Goal: Task Accomplishment & Management: Complete application form

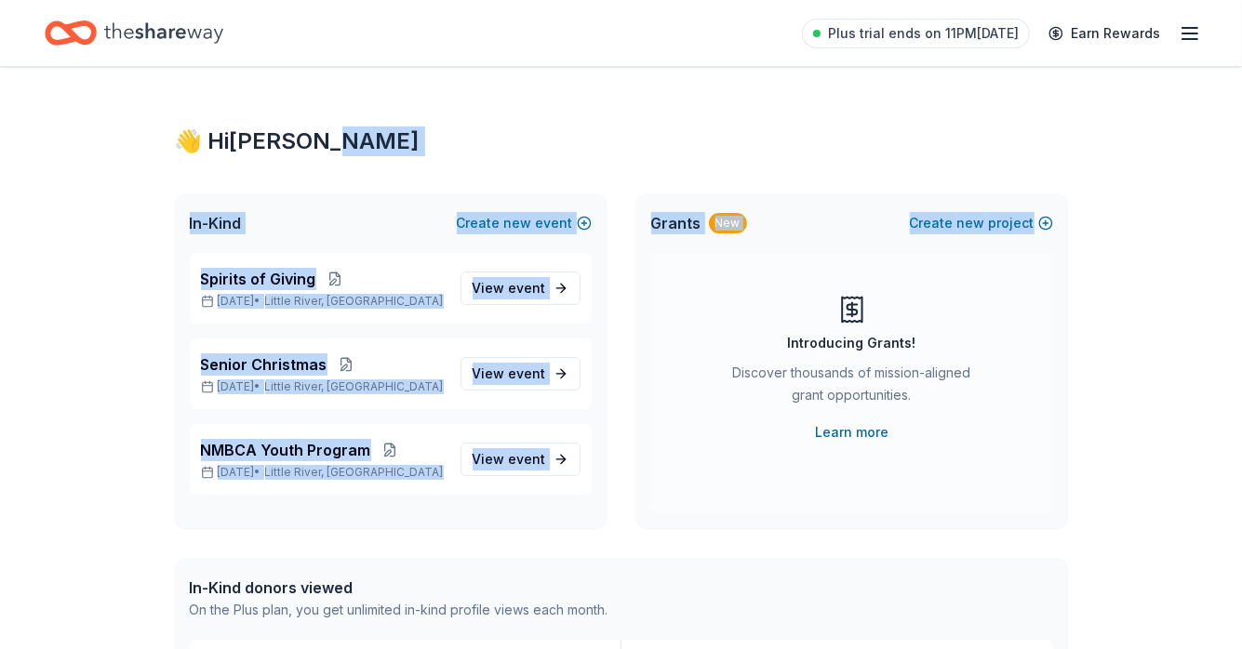
drag, startPoint x: 1241, startPoint y: 112, endPoint x: 1244, endPoint y: 233, distance: 121.9
click at [1241, 233] on html "Plus trial ends on 11PM, 8/30 Earn Rewards 👋 Hi Charlene In-Kind Create new eve…" at bounding box center [621, 324] width 1242 height 649
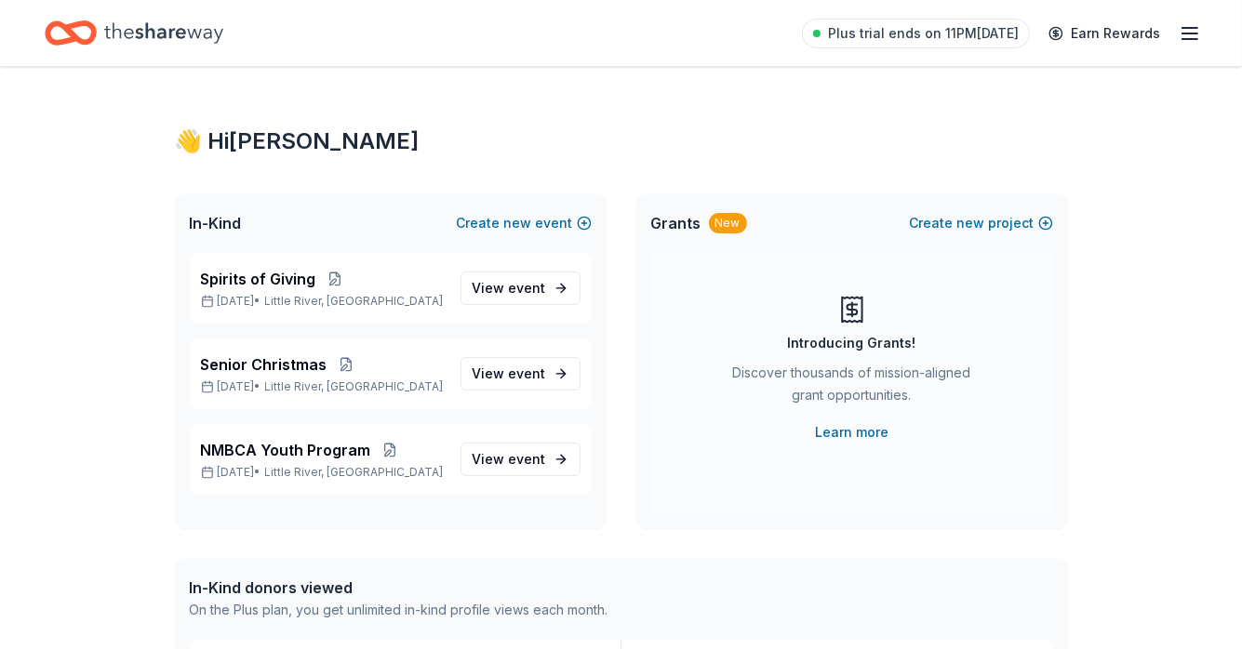
click at [1031, 403] on div "Introducing Grants! Discover thousands of mission-aligned grant opportunities. …" at bounding box center [852, 383] width 402 height 260
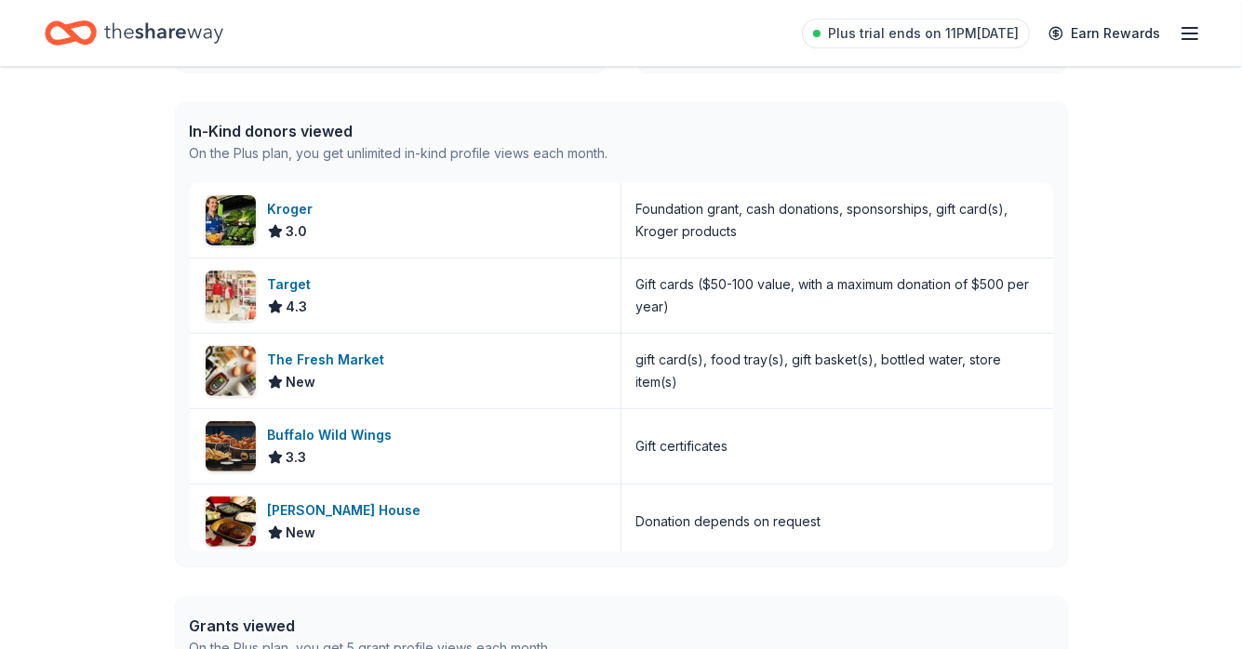
click at [1187, 25] on icon "button" at bounding box center [1189, 33] width 22 height 22
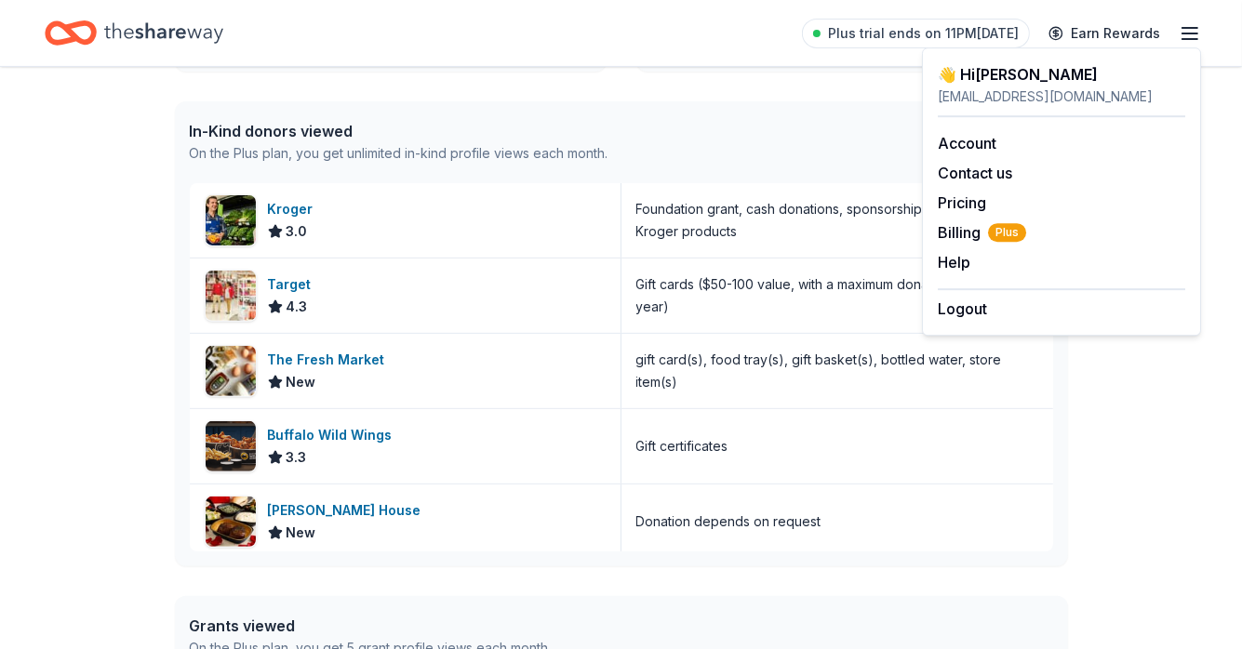
click at [547, 122] on div "In-Kind donors viewed" at bounding box center [399, 131] width 418 height 22
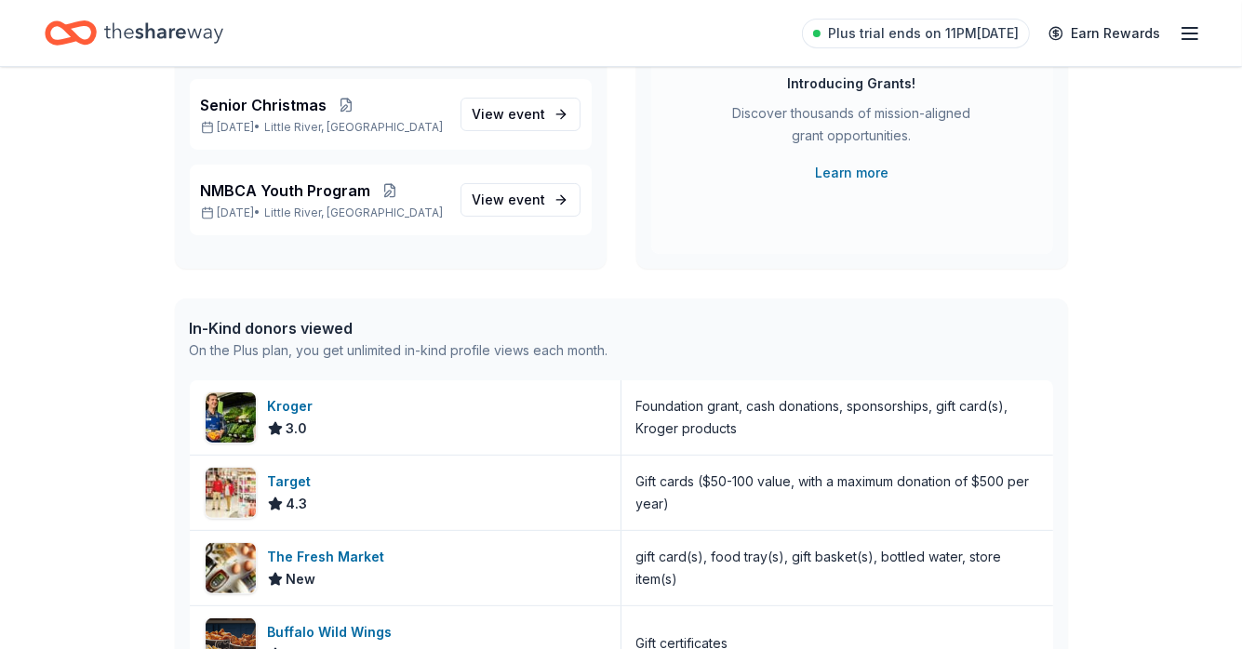
scroll to position [263, 0]
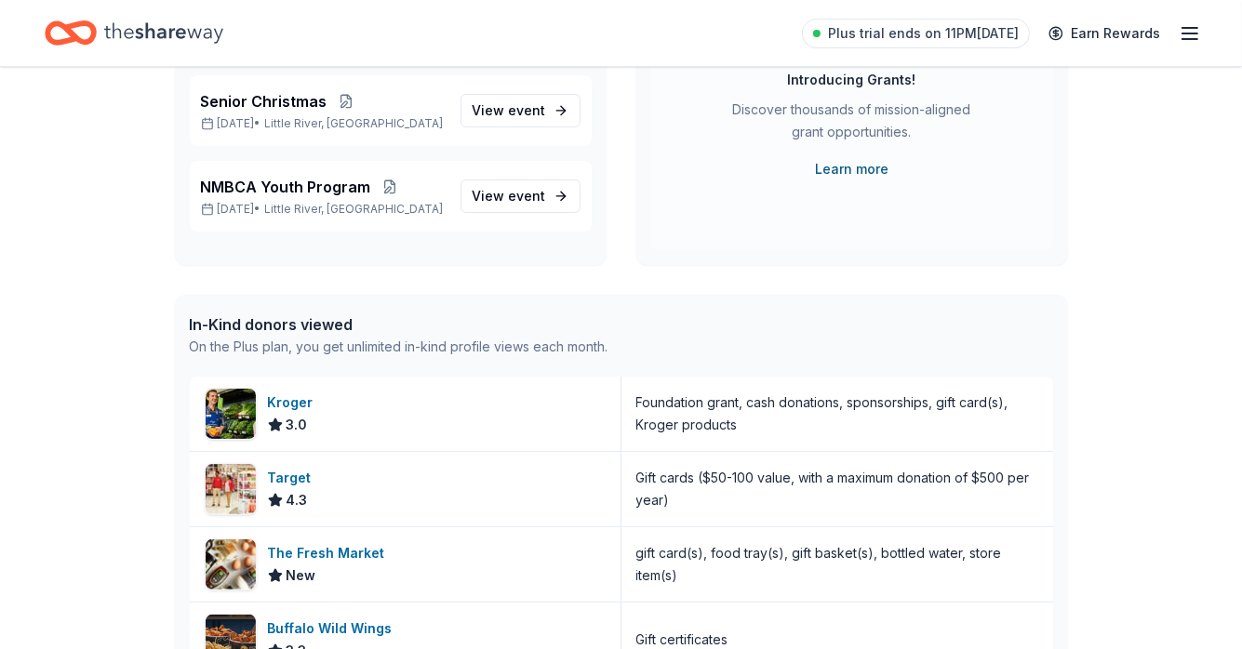
click at [863, 163] on link "Learn more" at bounding box center [851, 169] width 73 height 22
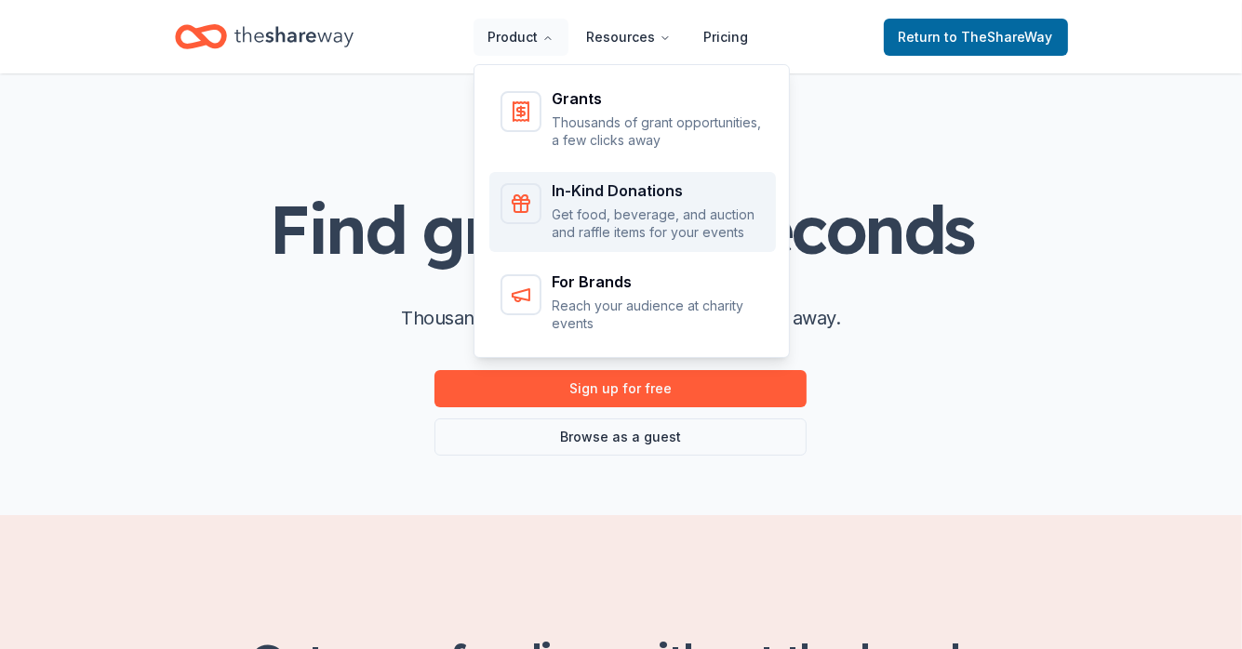
click at [588, 193] on div "In-Kind Donations" at bounding box center [658, 190] width 212 height 15
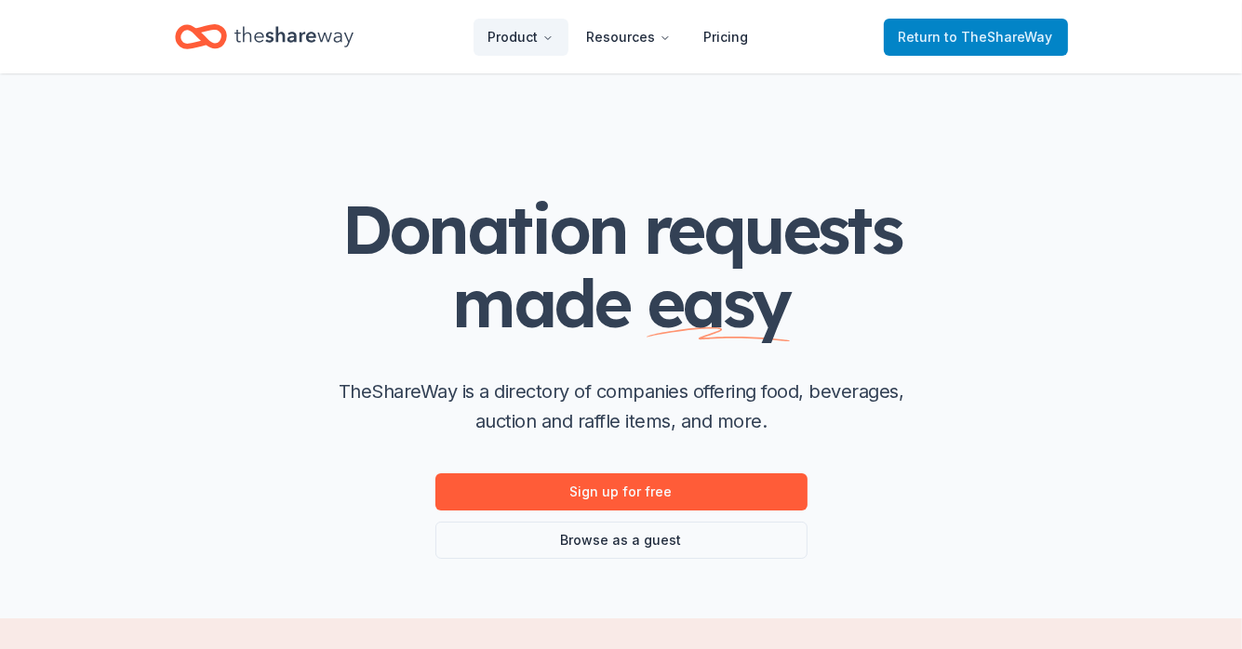
click at [942, 37] on span "Return to TheShareWay" at bounding box center [975, 37] width 154 height 22
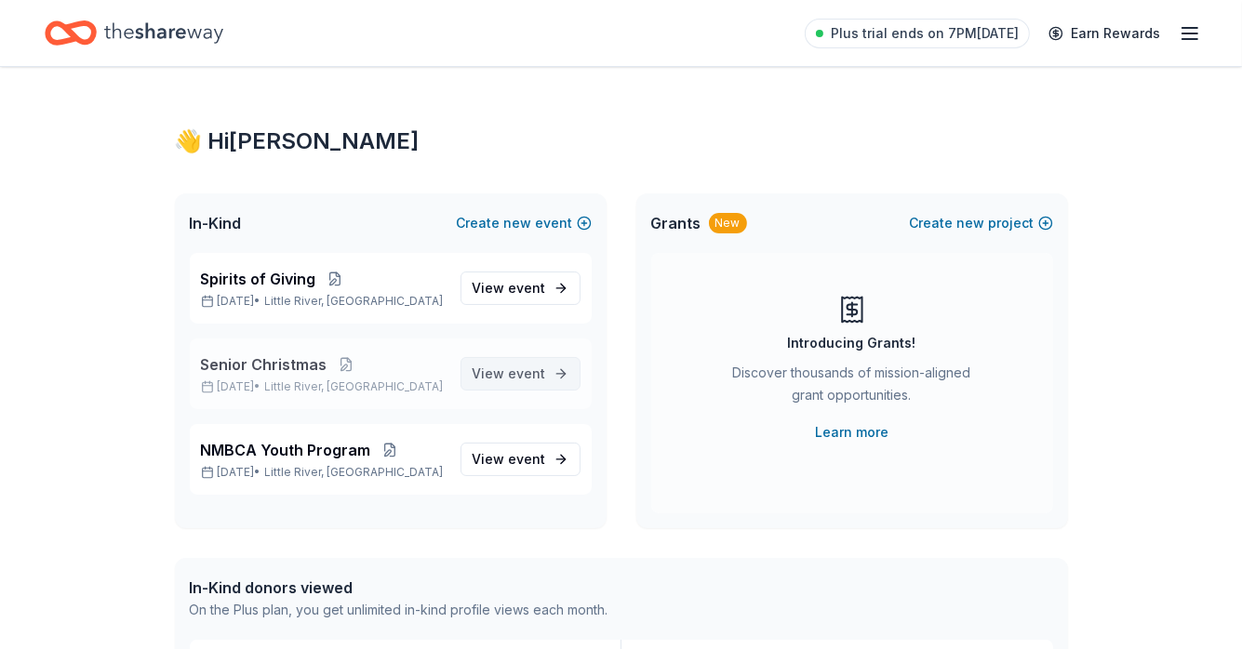
click at [498, 374] on span "View event" at bounding box center [508, 374] width 73 height 22
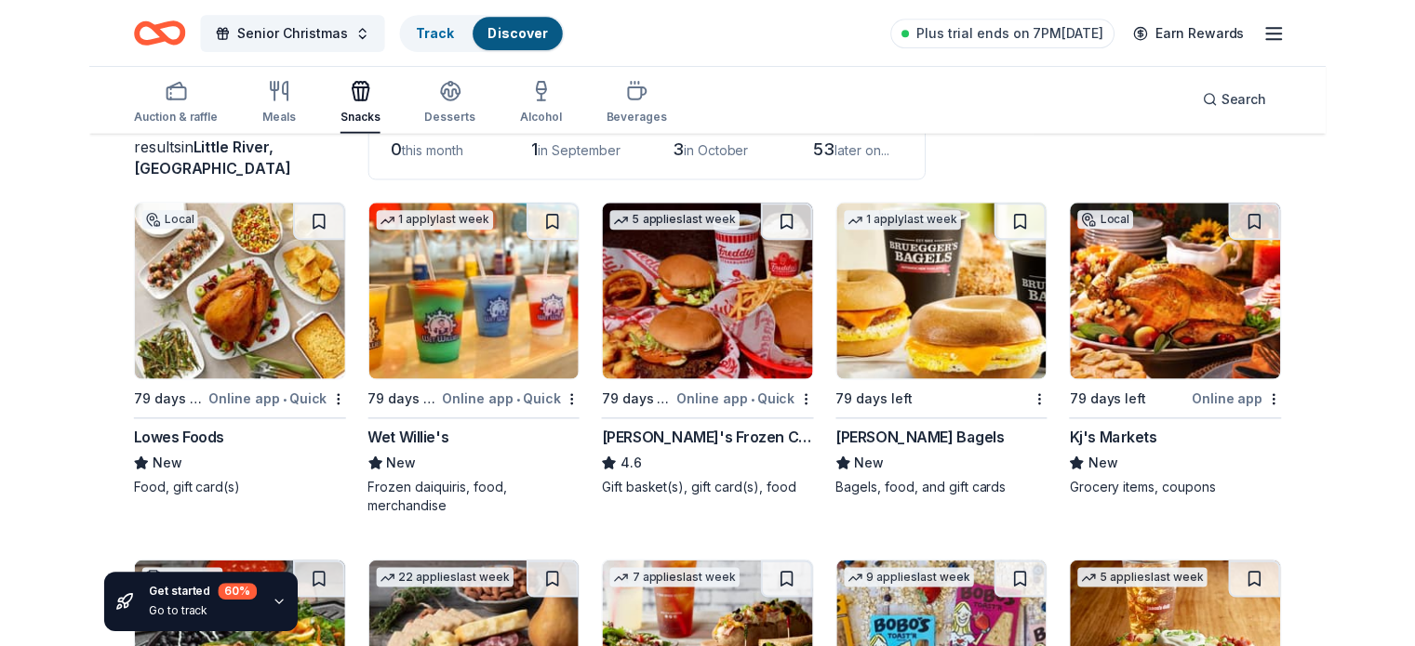
scroll to position [108, 0]
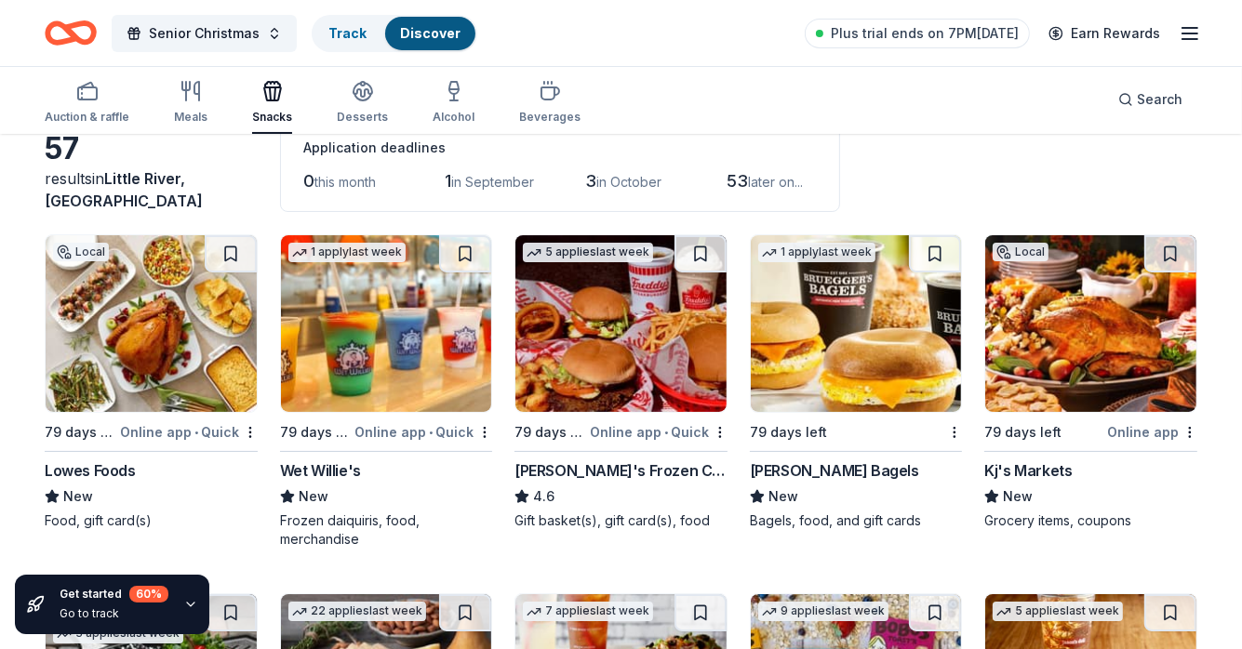
click at [125, 427] on div "Online app • Quick" at bounding box center [189, 431] width 138 height 23
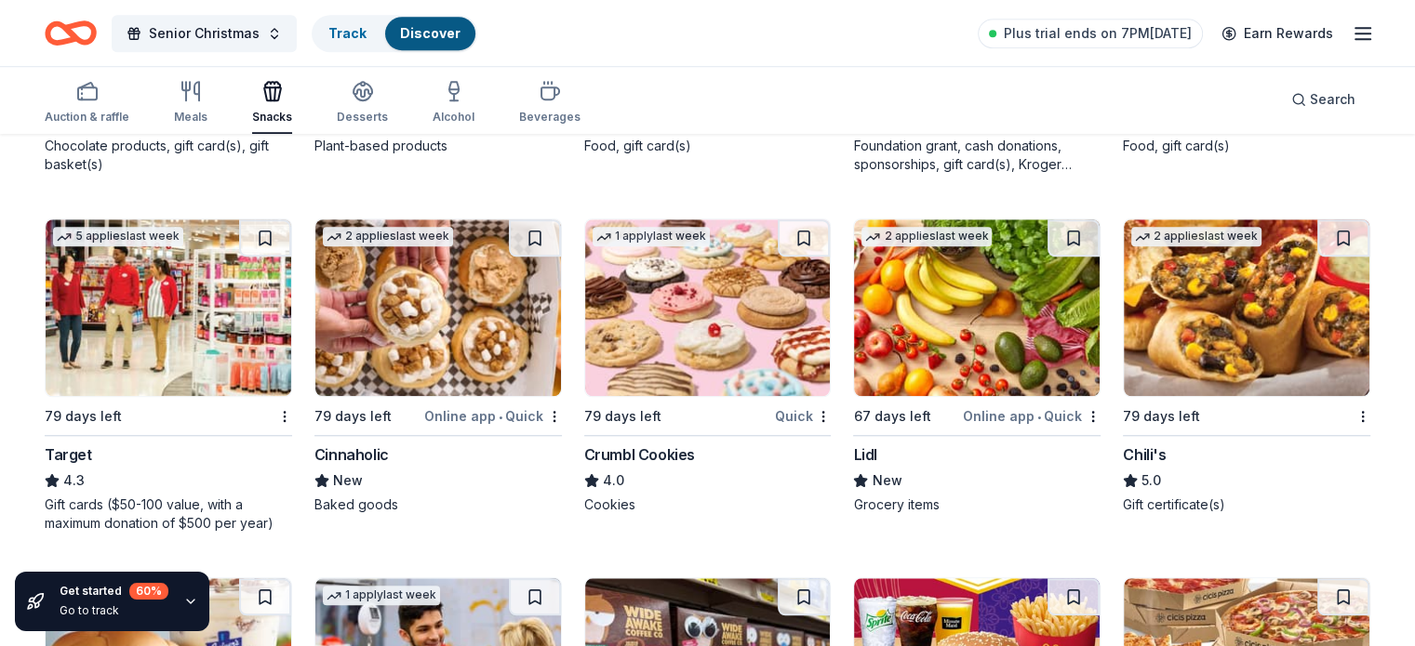
scroll to position [1575, 0]
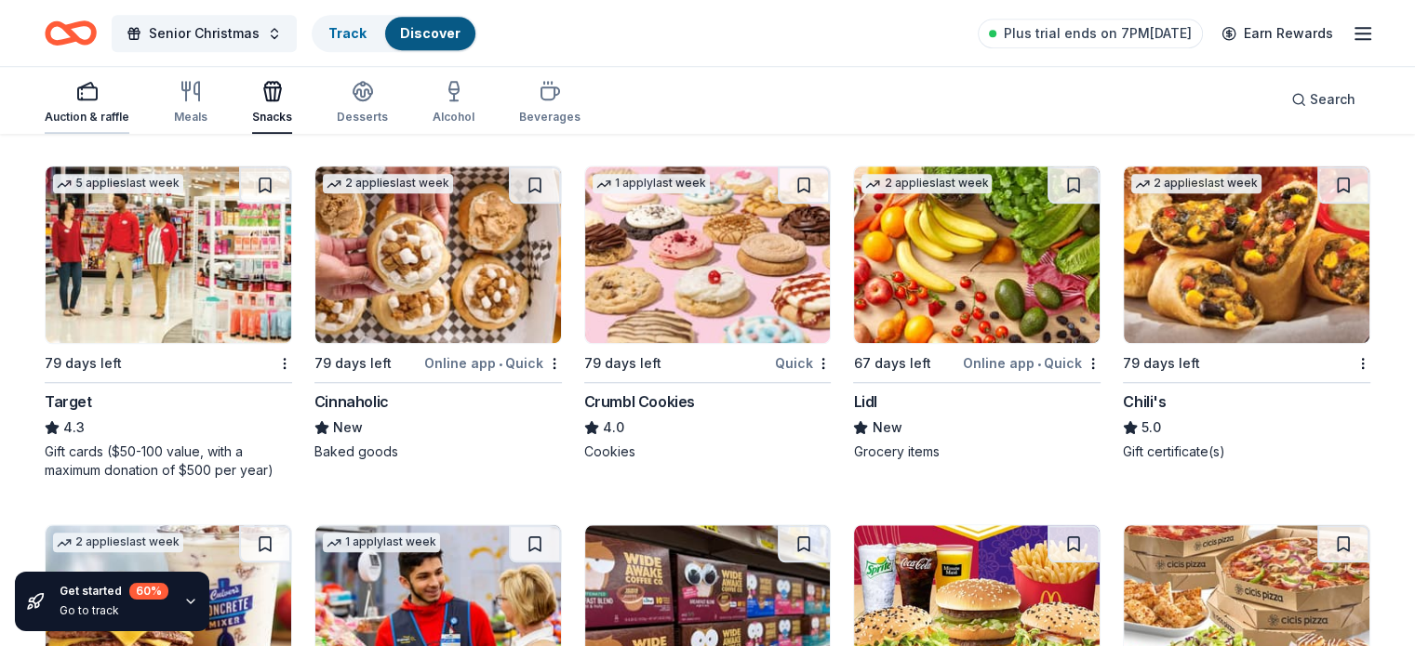
click at [99, 92] on icon "button" at bounding box center [87, 91] width 22 height 22
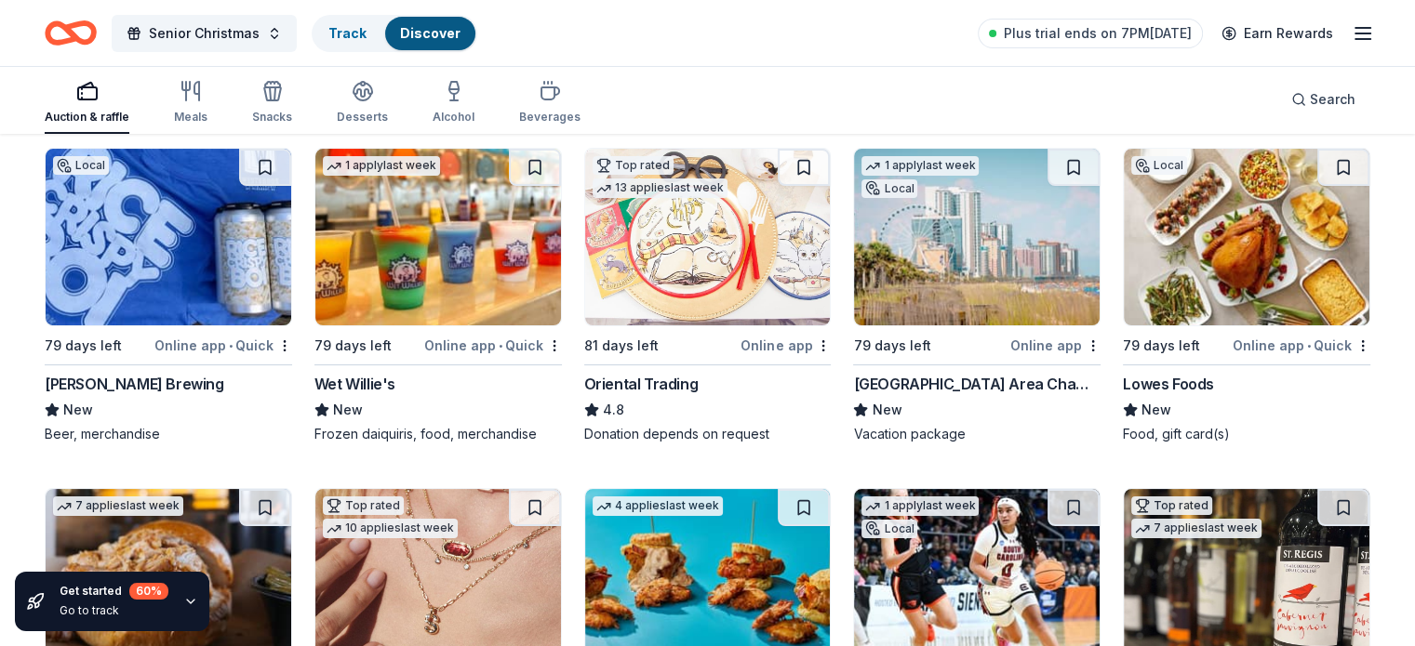
scroll to position [193, 0]
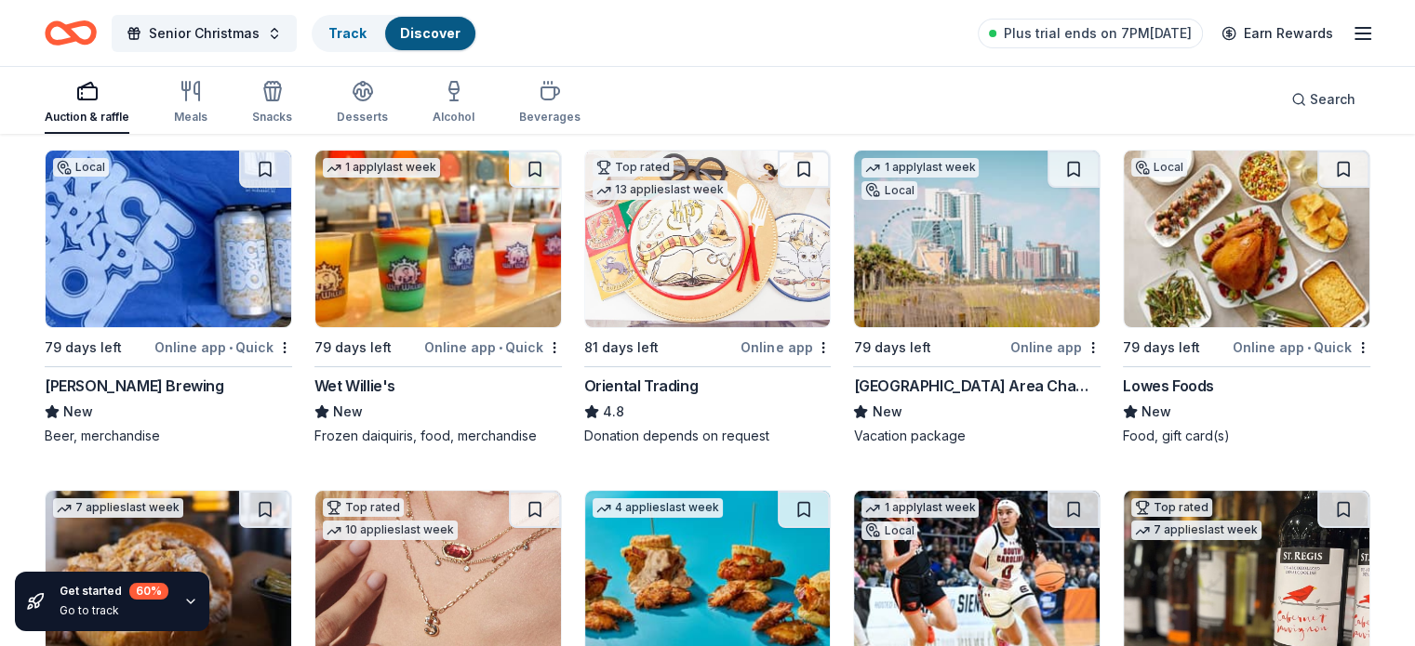
click at [788, 341] on div "Online app" at bounding box center [785, 347] width 90 height 23
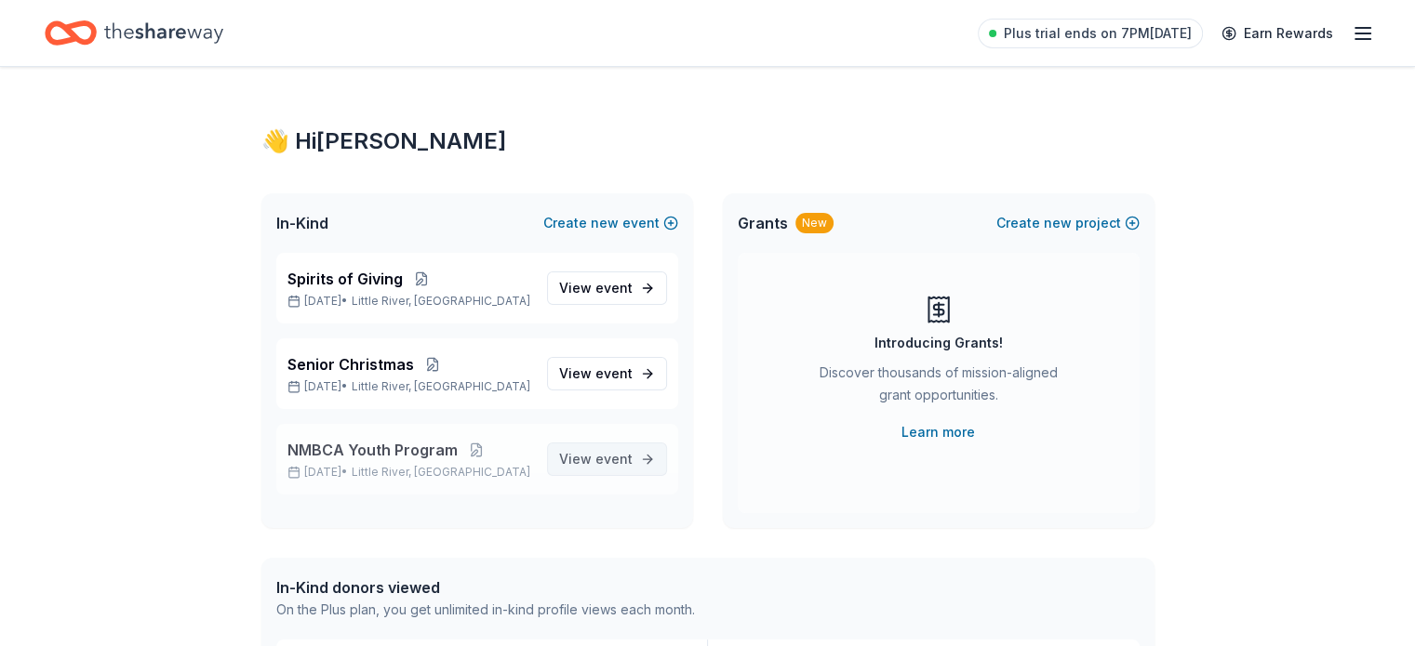
click at [619, 458] on span "event" at bounding box center [613, 459] width 37 height 16
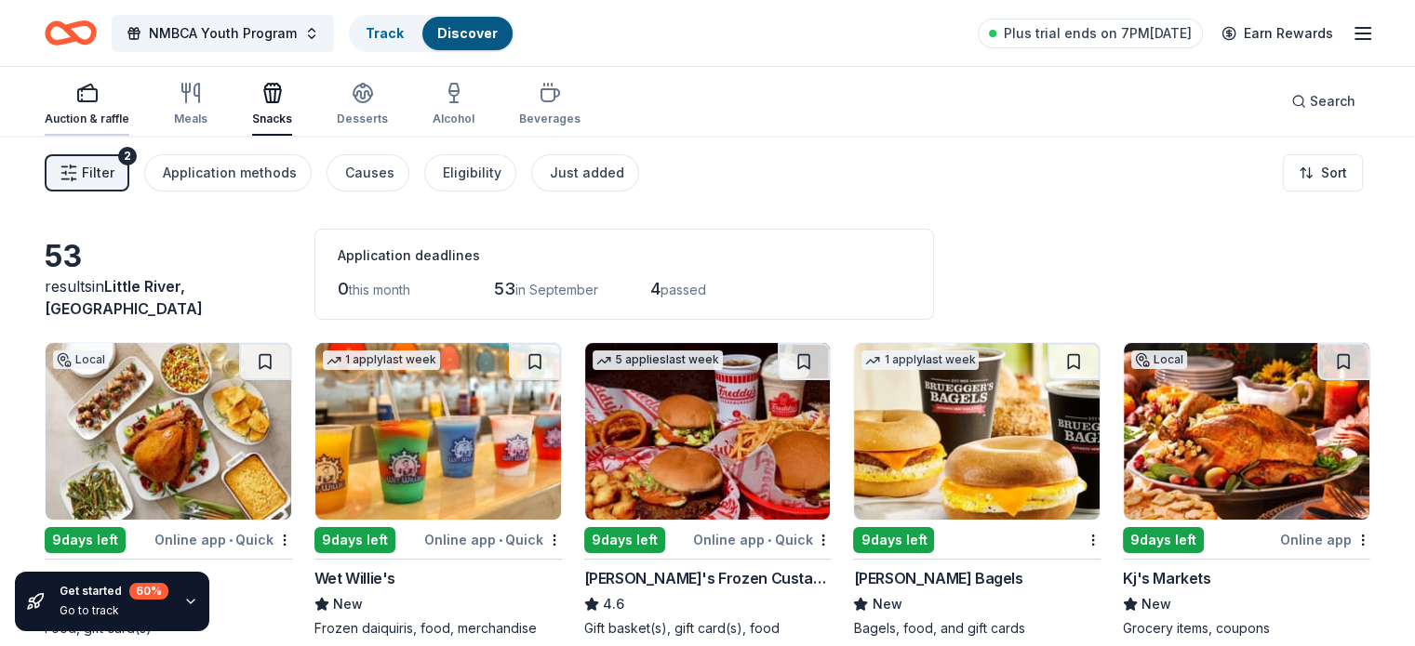
click at [97, 89] on rect "button" at bounding box center [87, 95] width 19 height 12
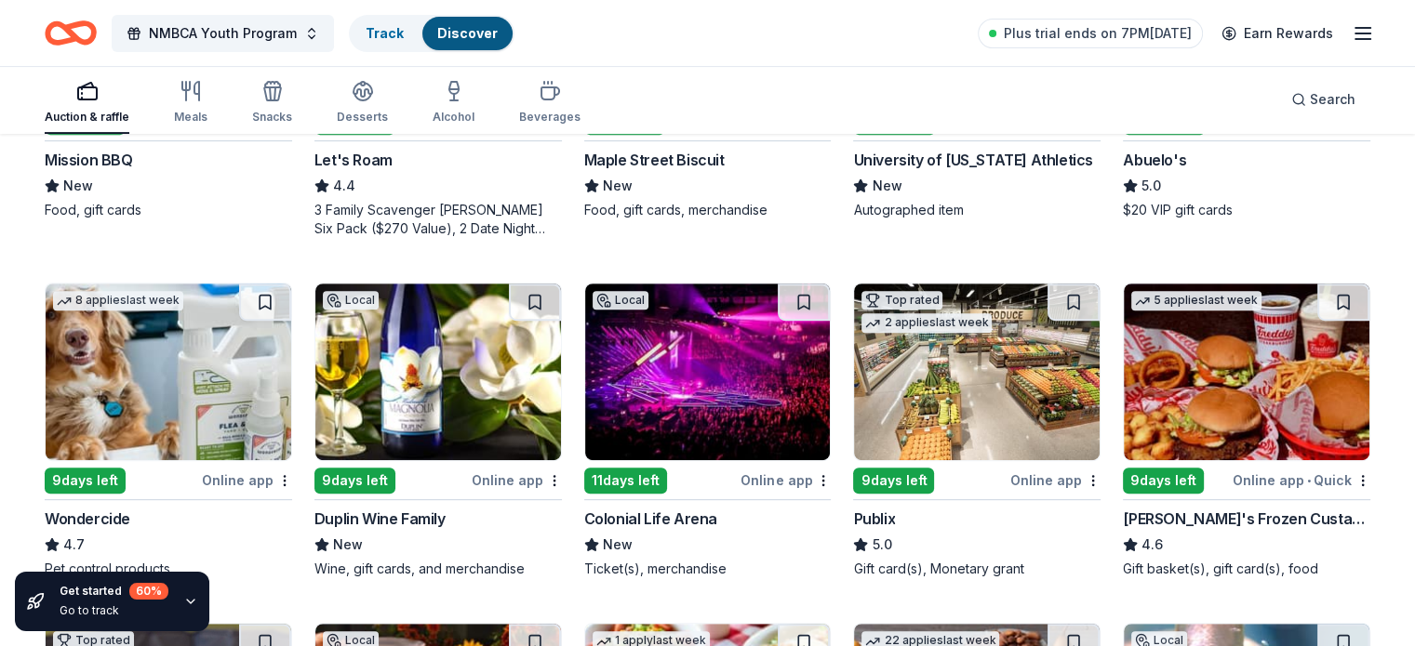
scroll to position [789, 0]
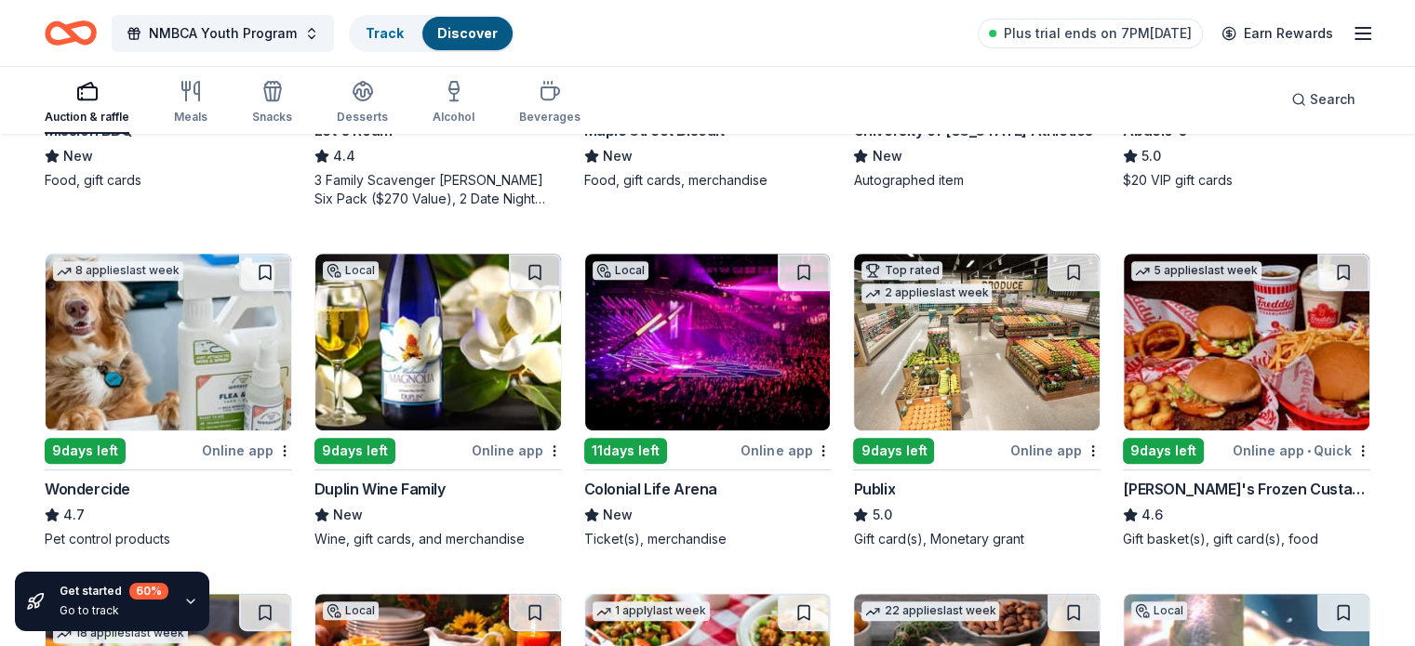
click at [1027, 449] on div "Online app" at bounding box center [1055, 450] width 90 height 23
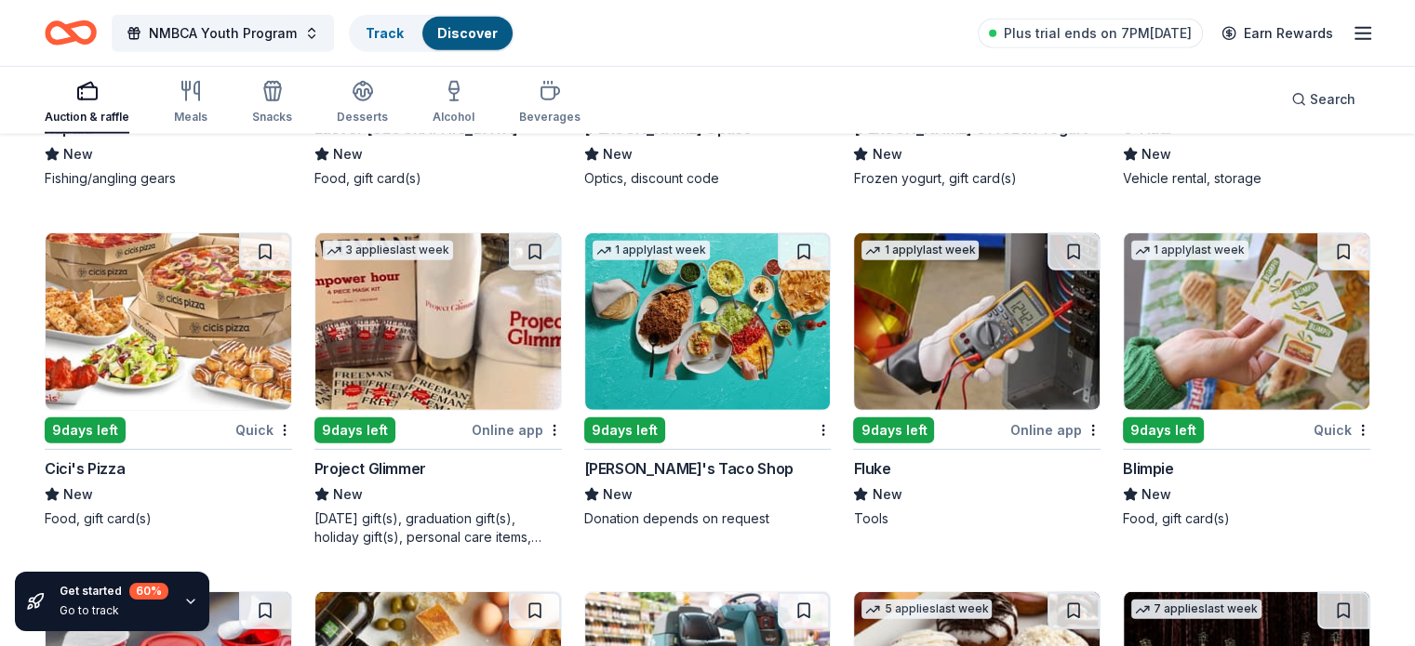
scroll to position [5342, 0]
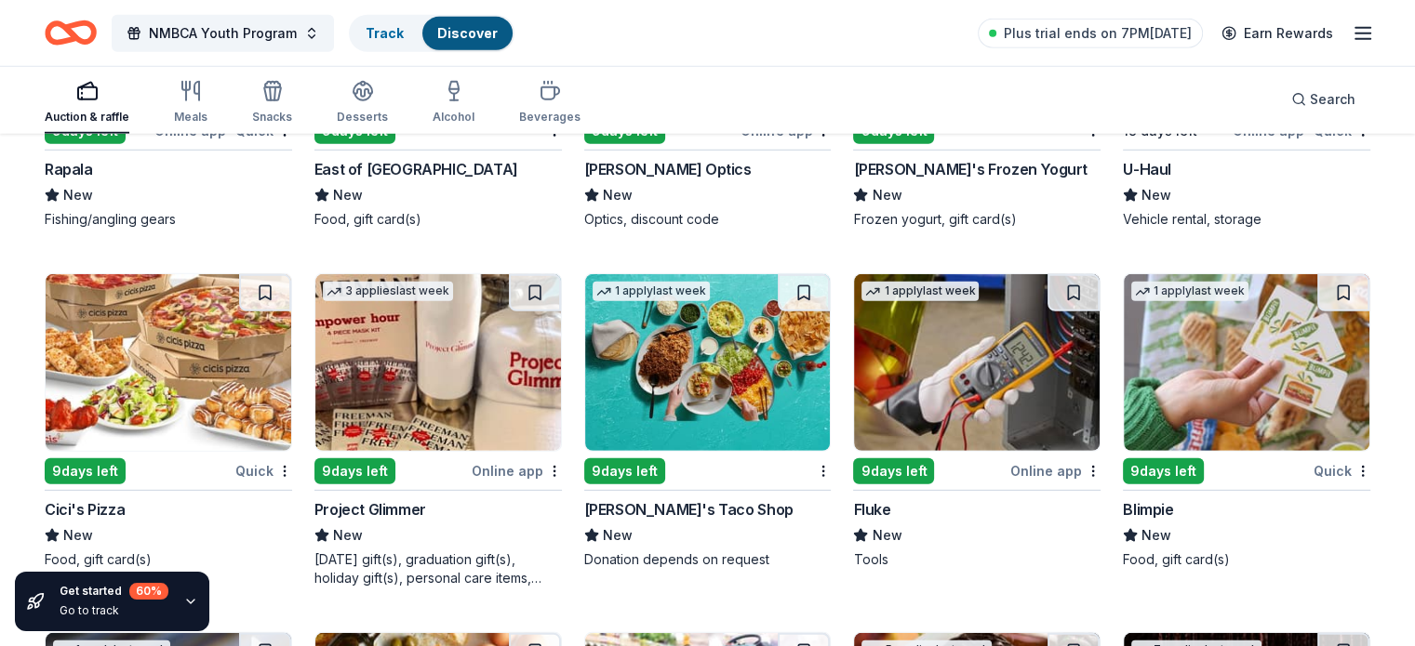
click at [720, 394] on img at bounding box center [708, 362] width 246 height 177
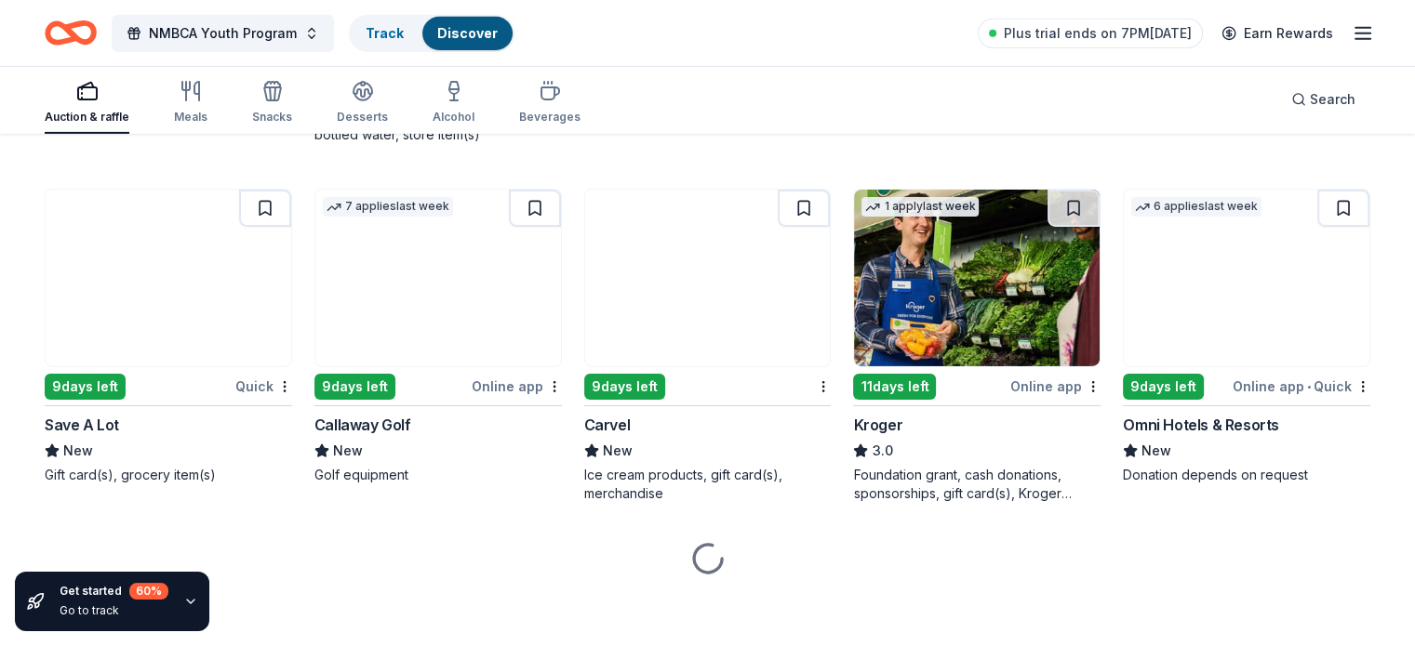
scroll to position [6145, 0]
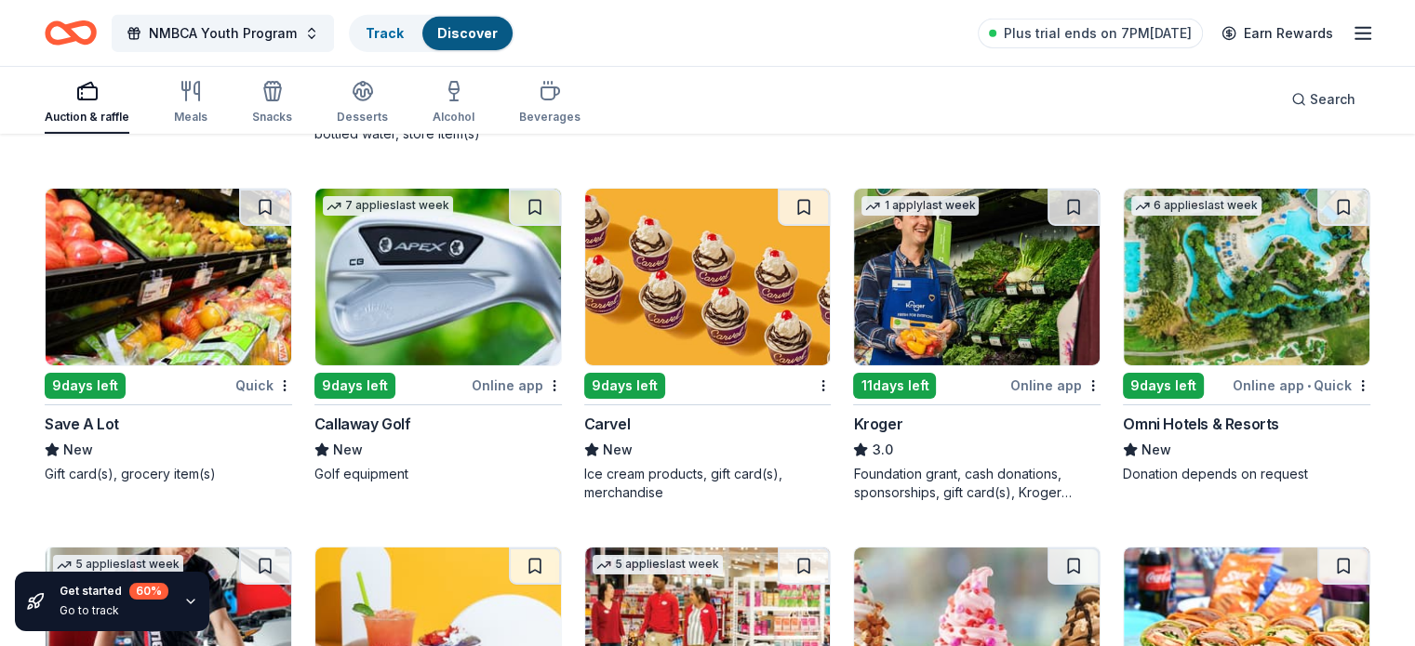
click at [1023, 379] on div "Online app" at bounding box center [1055, 385] width 90 height 23
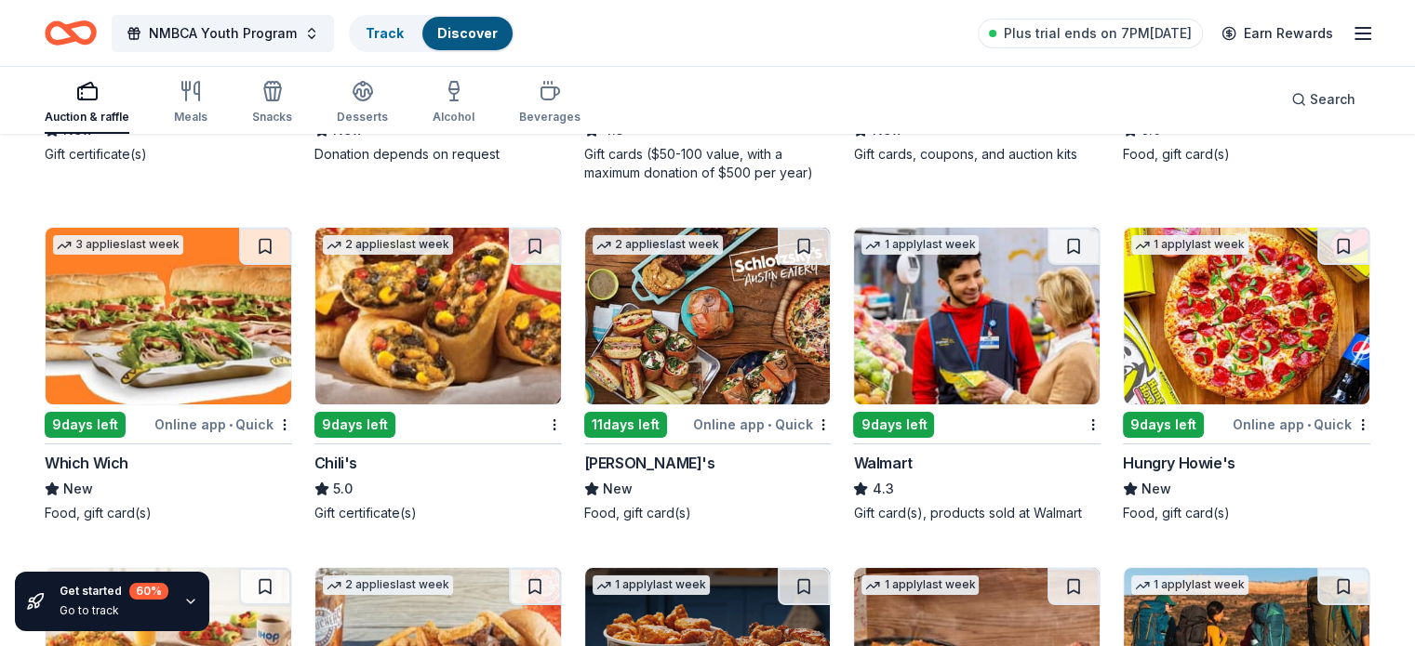
scroll to position [6715, 0]
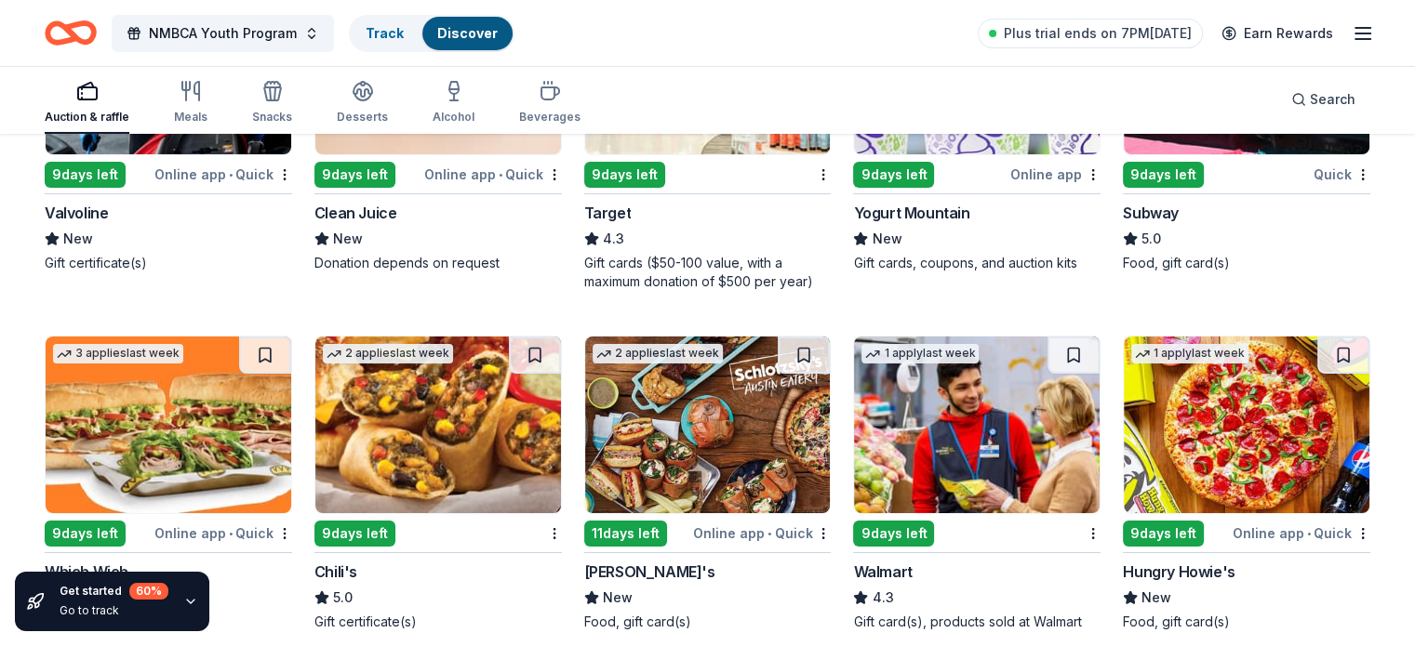
click at [951, 405] on img at bounding box center [977, 425] width 246 height 177
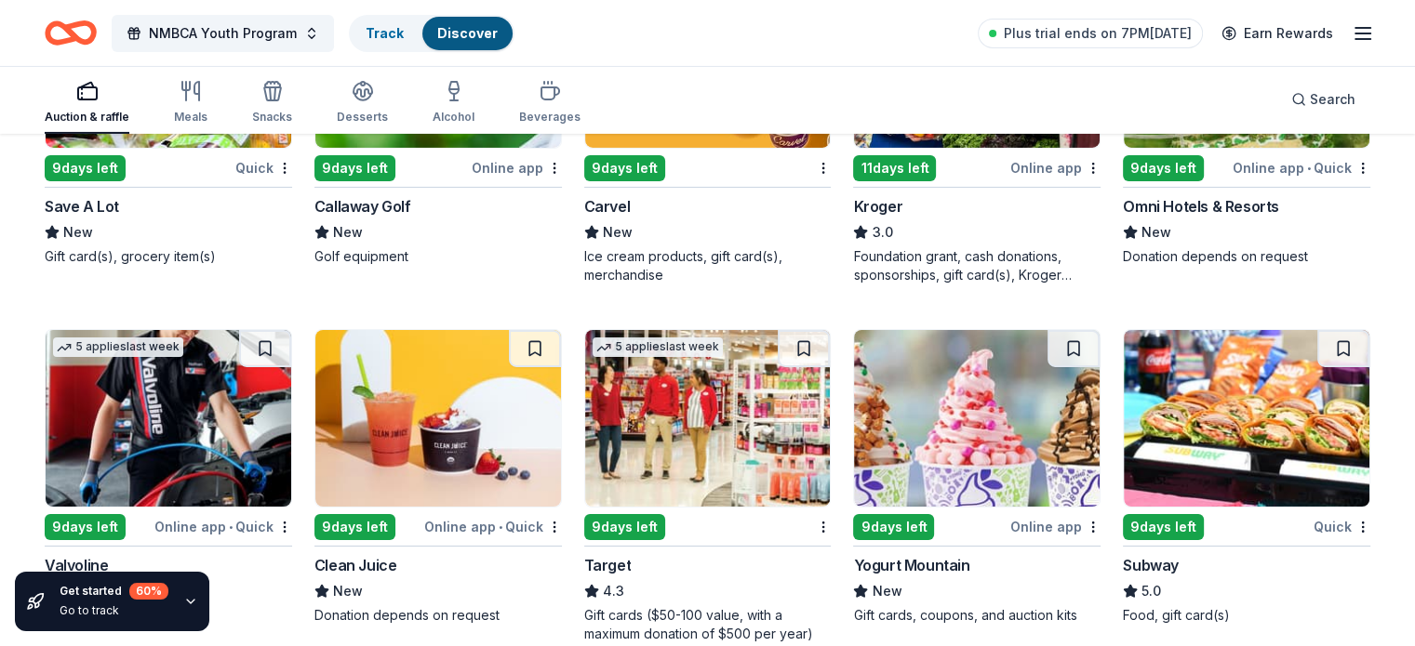
scroll to position [6354, 0]
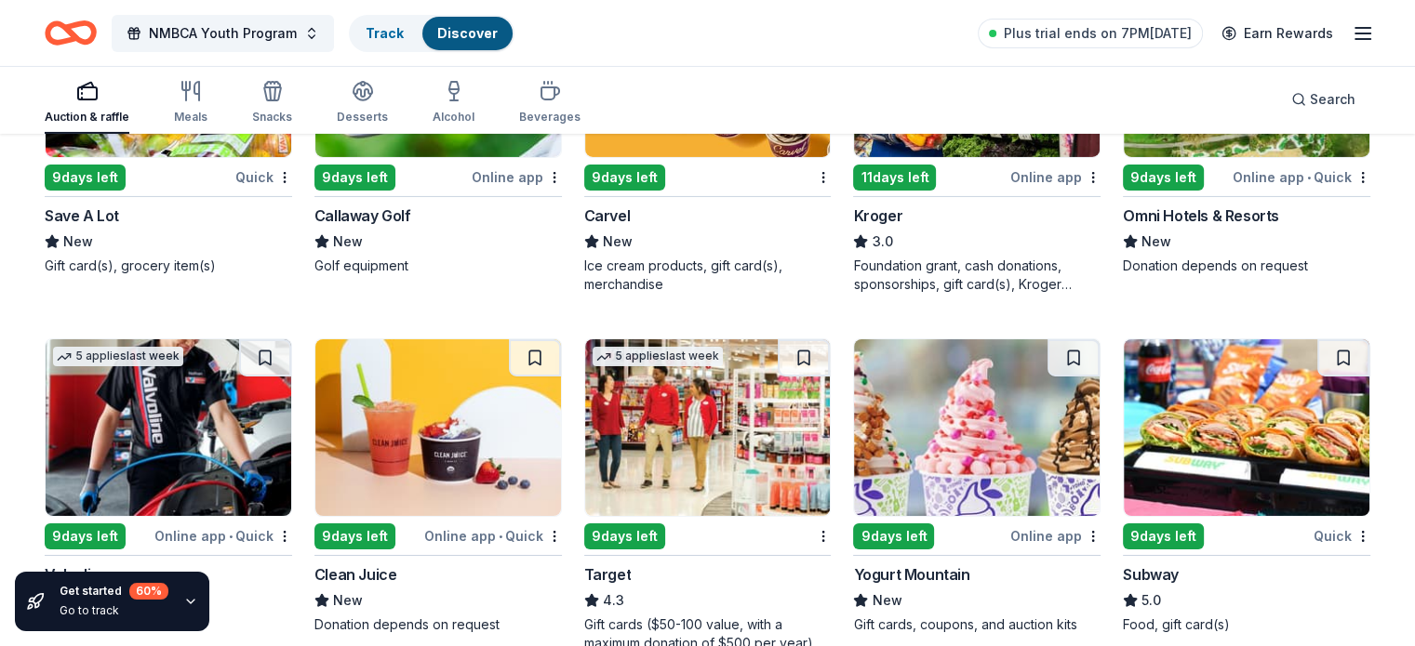
click at [1145, 531] on div "9 days left" at bounding box center [1162, 537] width 81 height 26
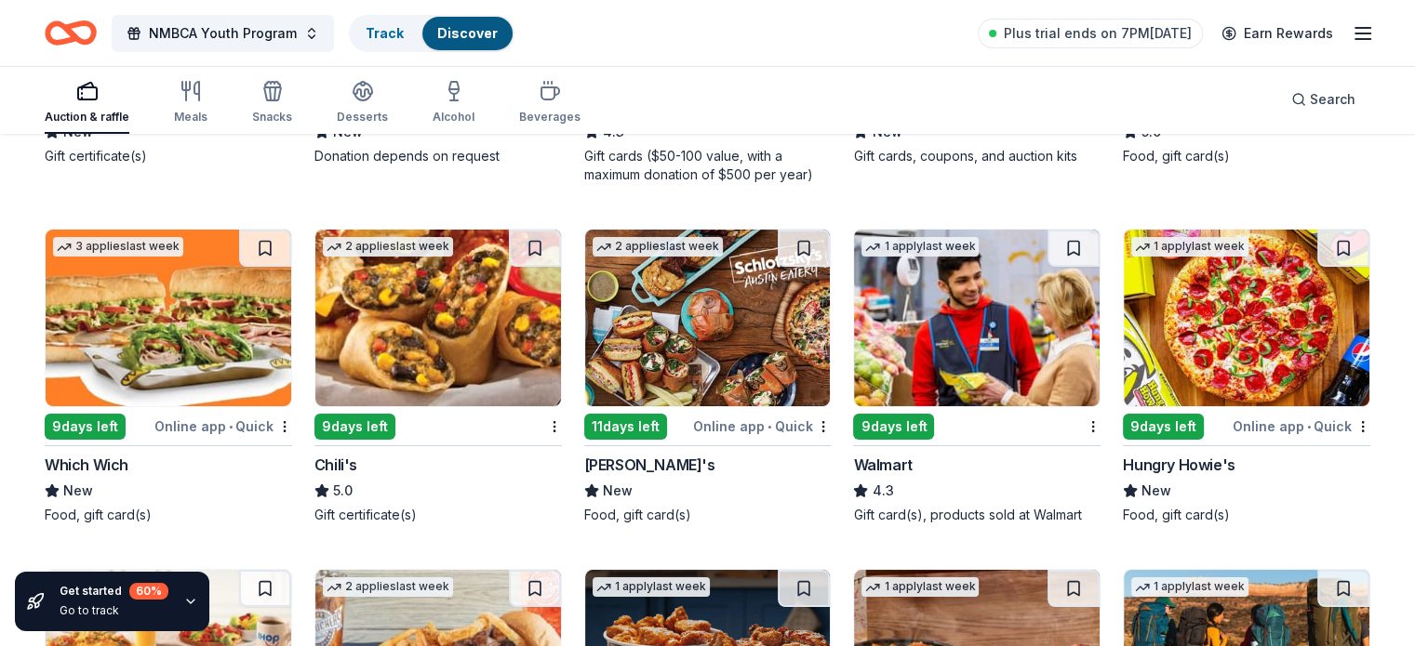
scroll to position [6782, 0]
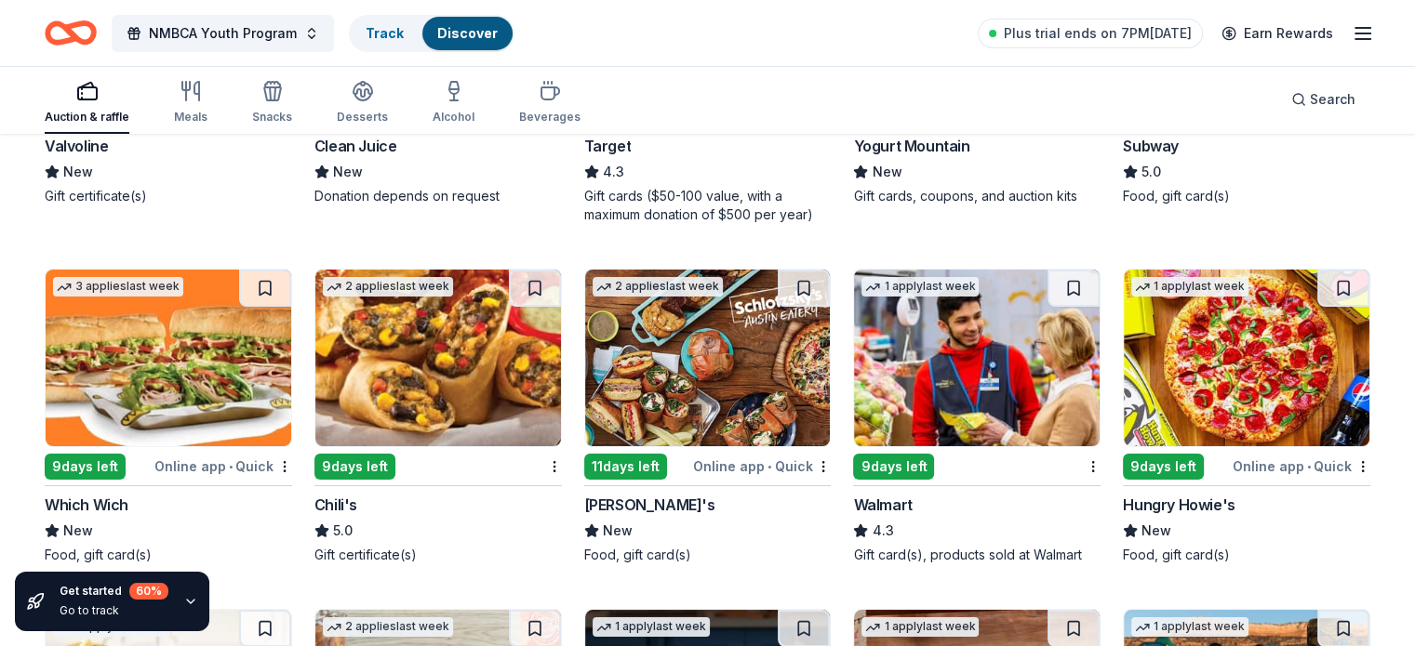
click at [1220, 381] on img at bounding box center [1246, 358] width 246 height 177
click at [231, 30] on span "NMBCA Youth Program" at bounding box center [223, 33] width 148 height 22
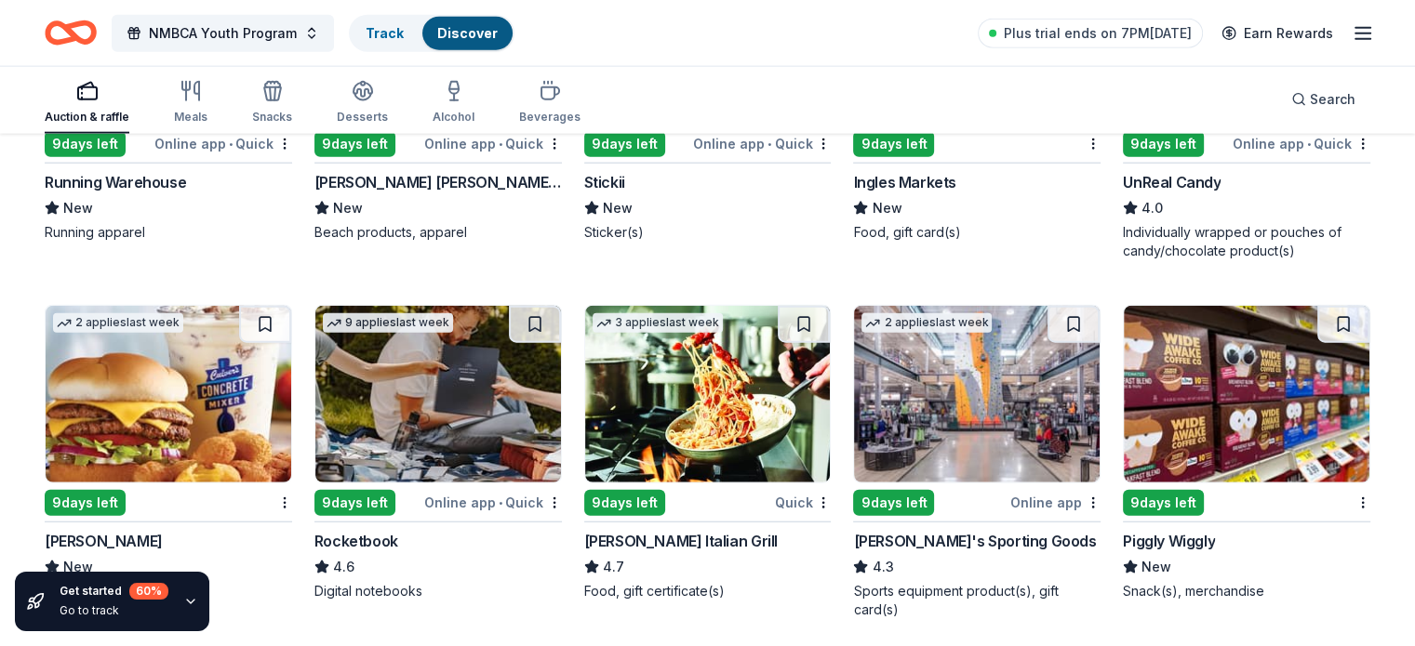
scroll to position [4284, 0]
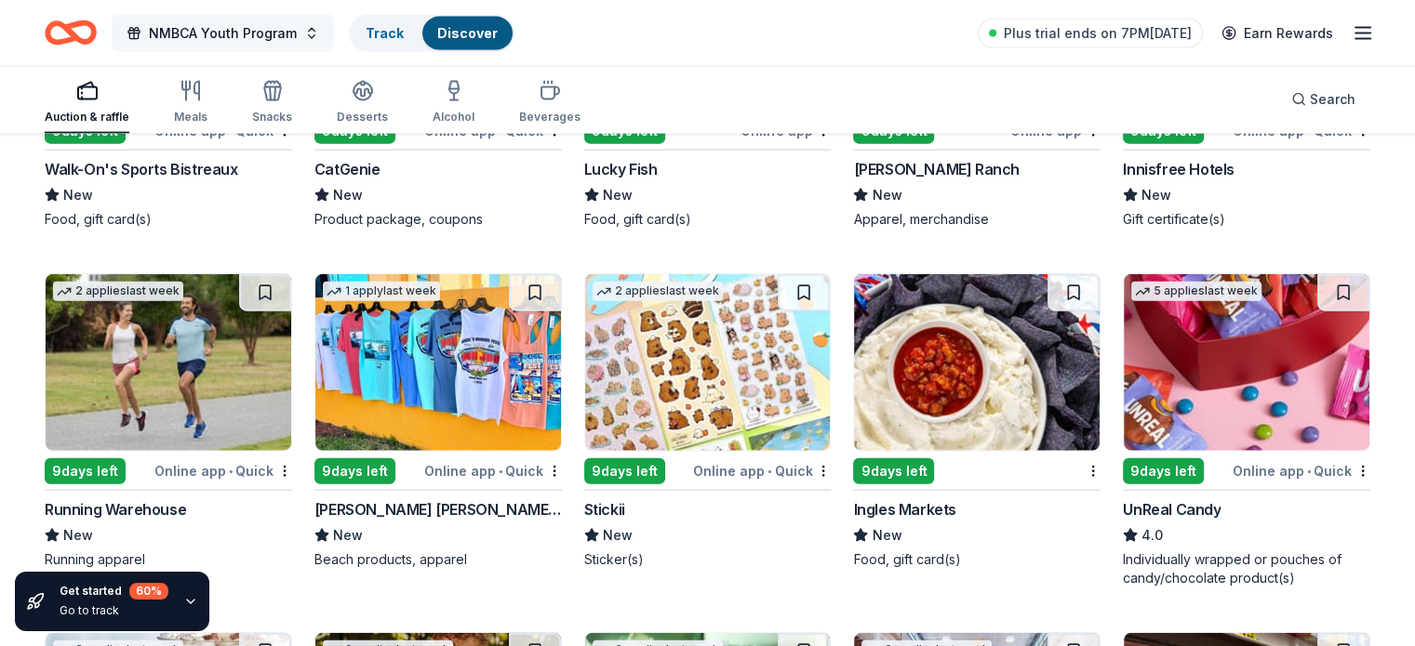
click at [334, 33] on button "NMBCA Youth Program" at bounding box center [223, 33] width 222 height 37
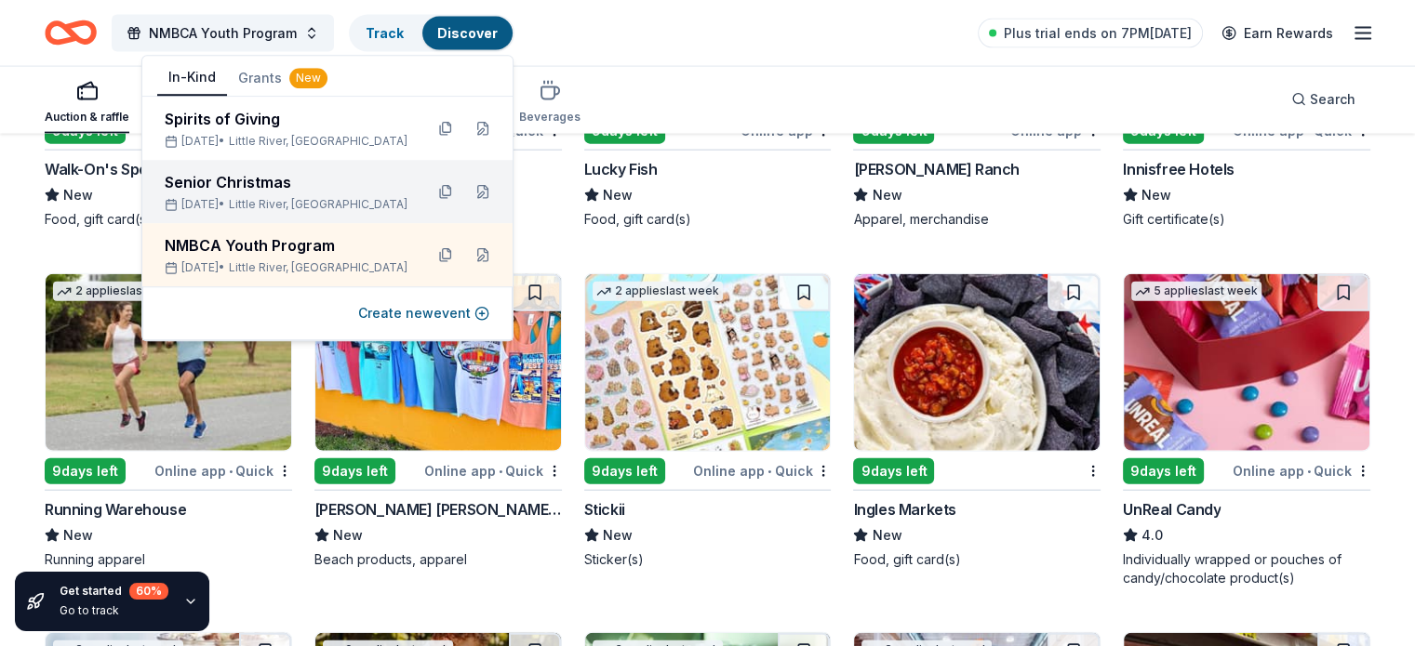
click at [257, 190] on div "Senior Christmas" at bounding box center [287, 182] width 244 height 22
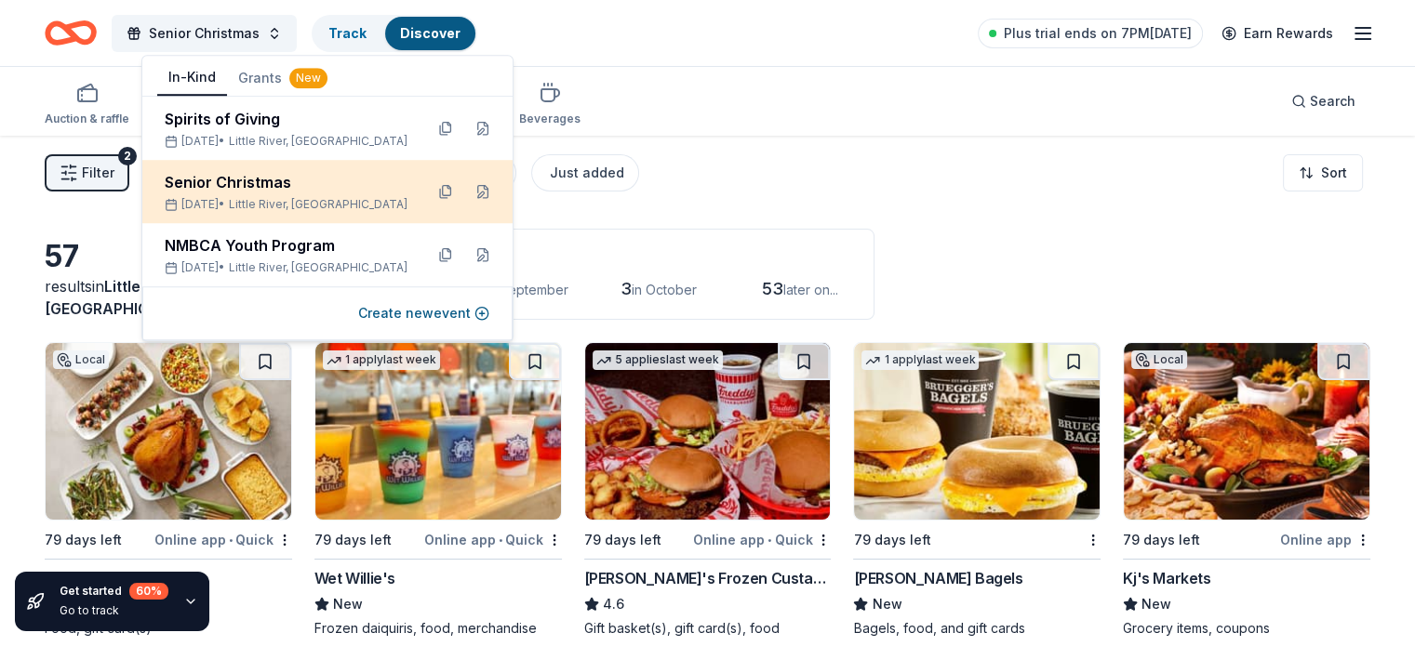
click at [279, 179] on div "Senior Christmas" at bounding box center [287, 182] width 244 height 22
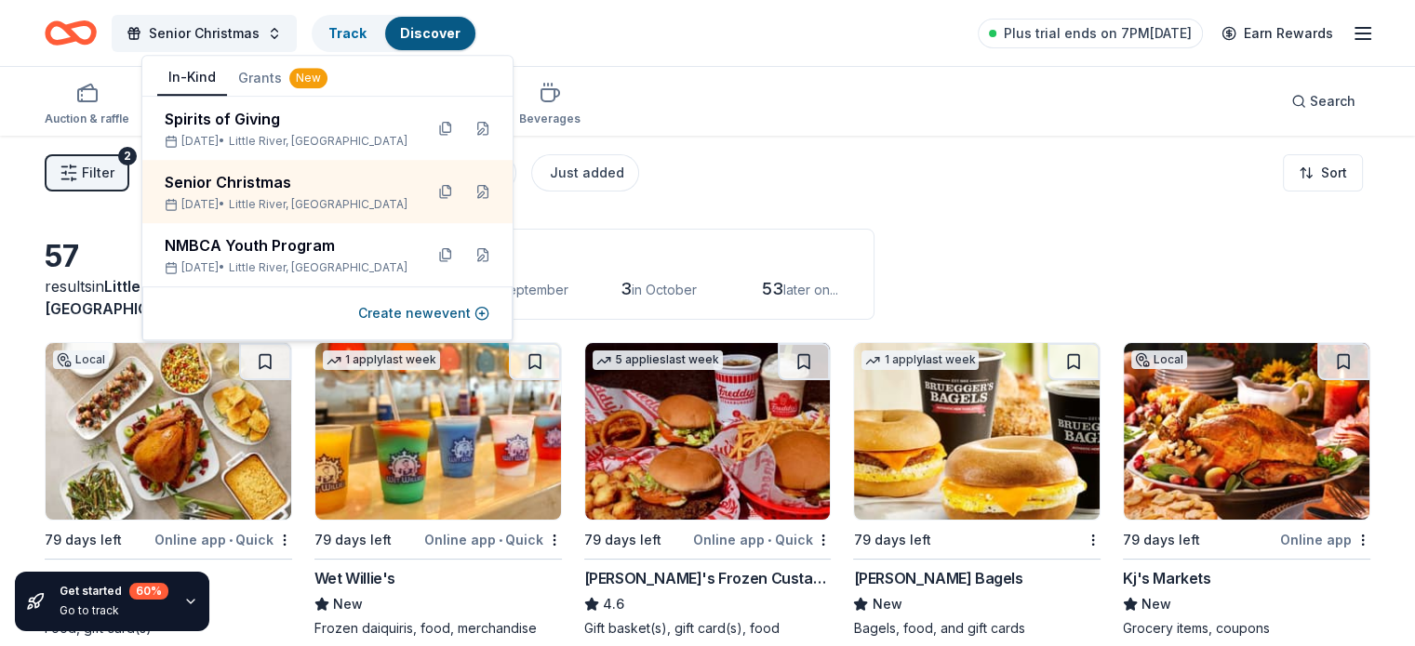
click at [838, 230] on div "Application deadlines 0 this month 1 in September 3 in October 53 later on..." at bounding box center [594, 274] width 560 height 91
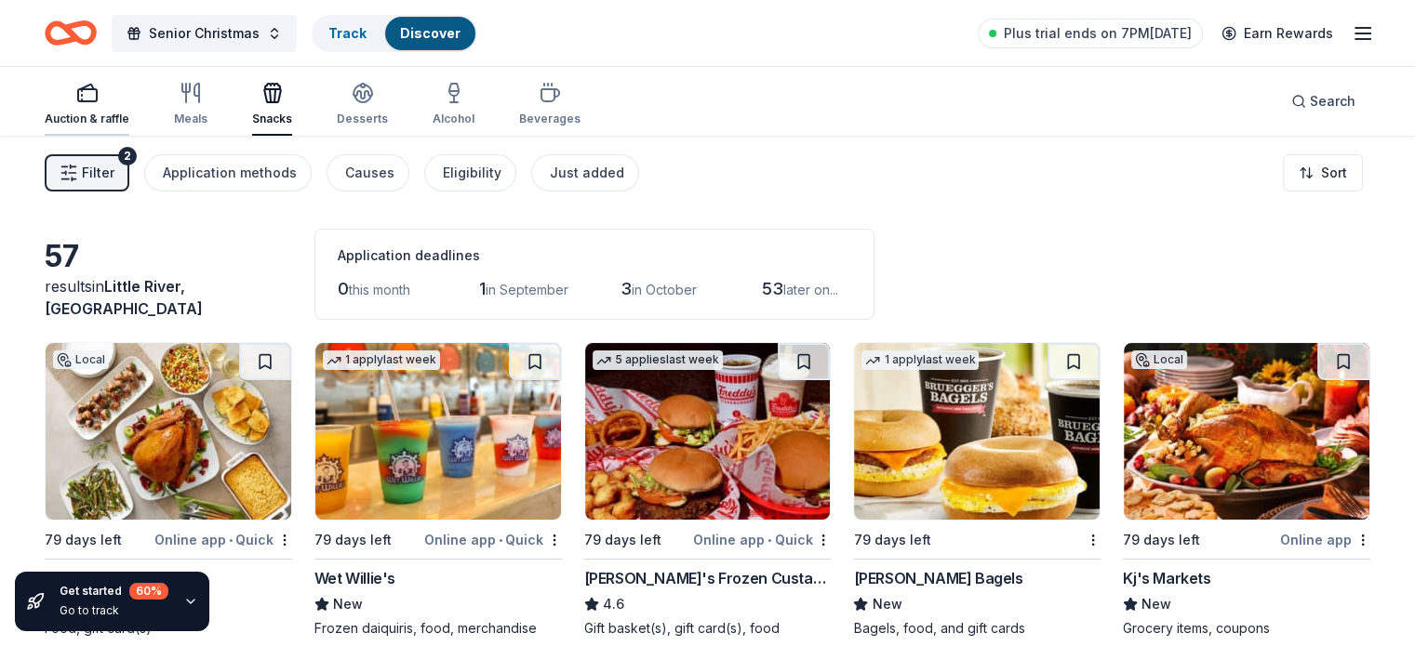
click at [103, 102] on div "button" at bounding box center [87, 93] width 85 height 22
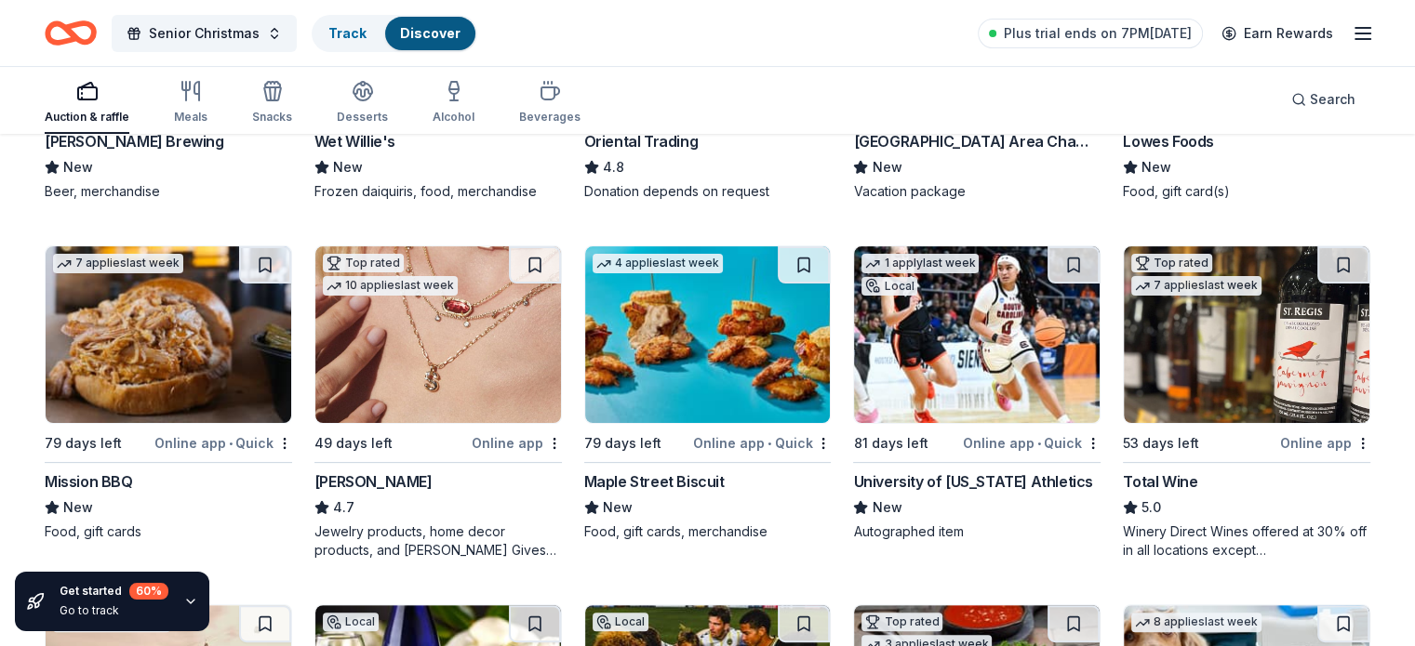
scroll to position [446, 0]
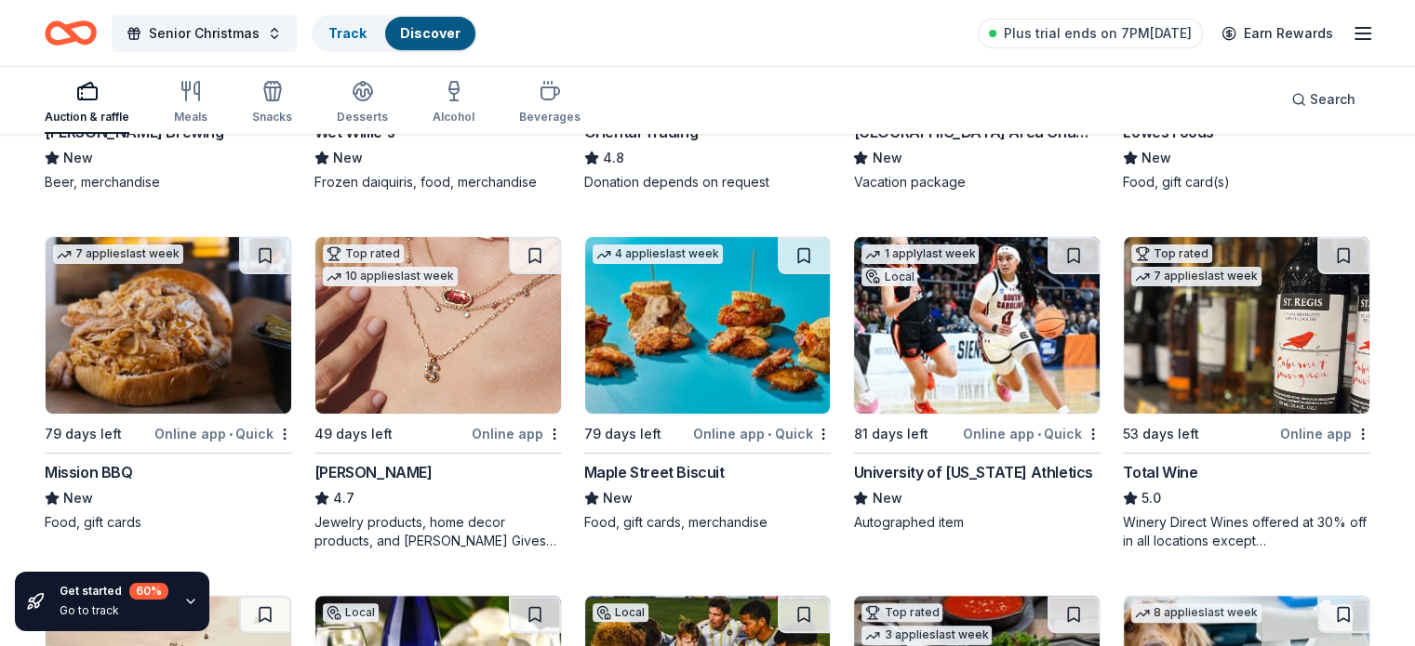
click at [503, 431] on div "Online app" at bounding box center [517, 433] width 90 height 23
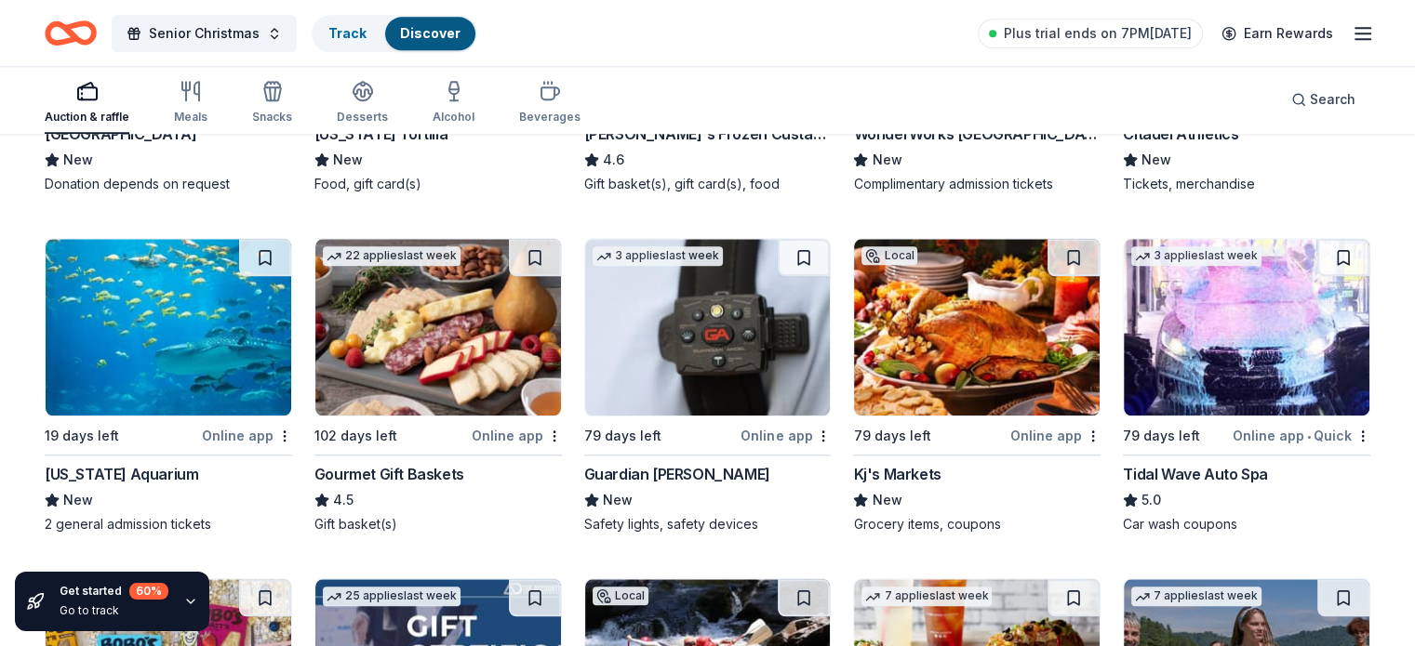
scroll to position [1901, 0]
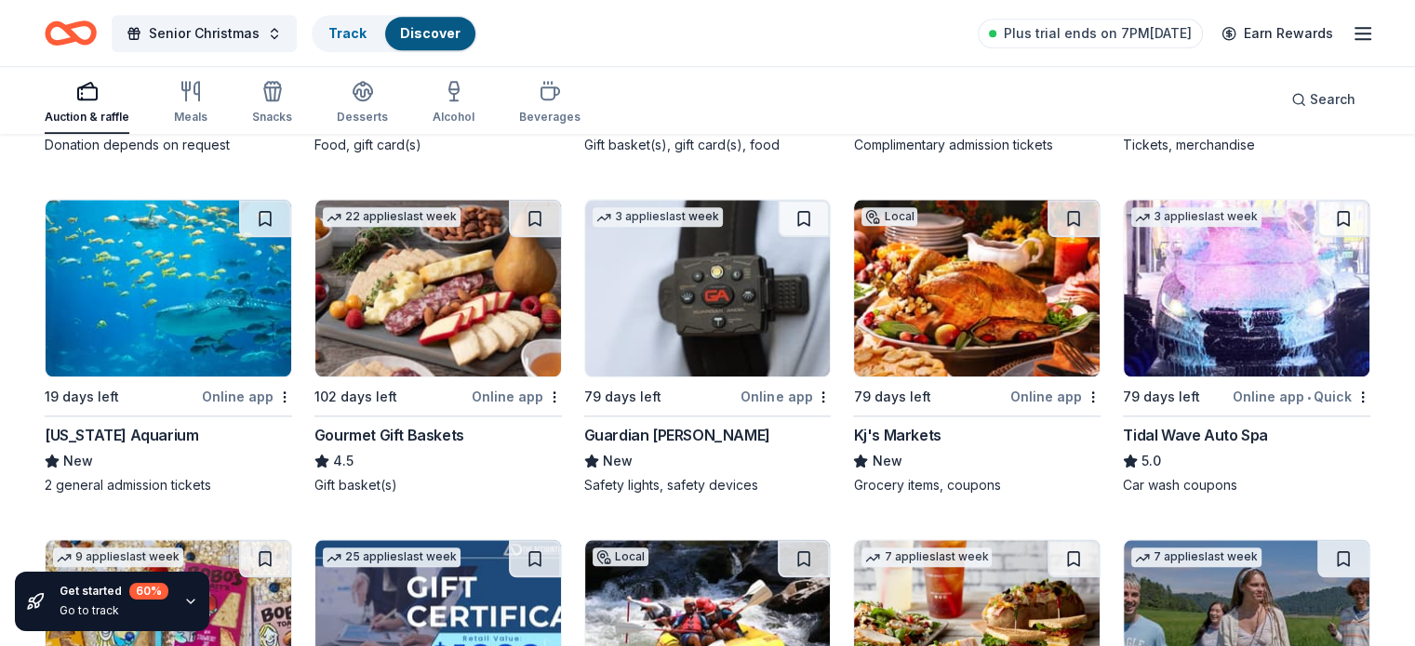
click at [434, 298] on img at bounding box center [438, 288] width 246 height 177
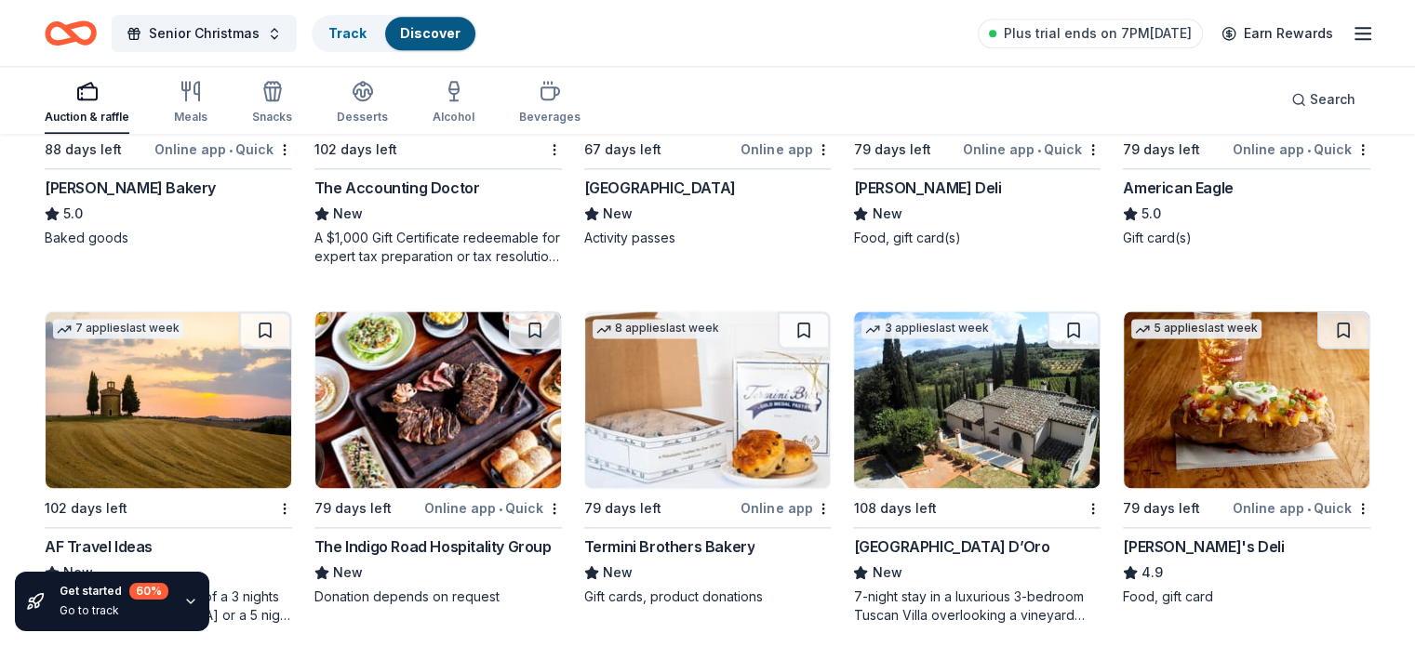
scroll to position [2325, 0]
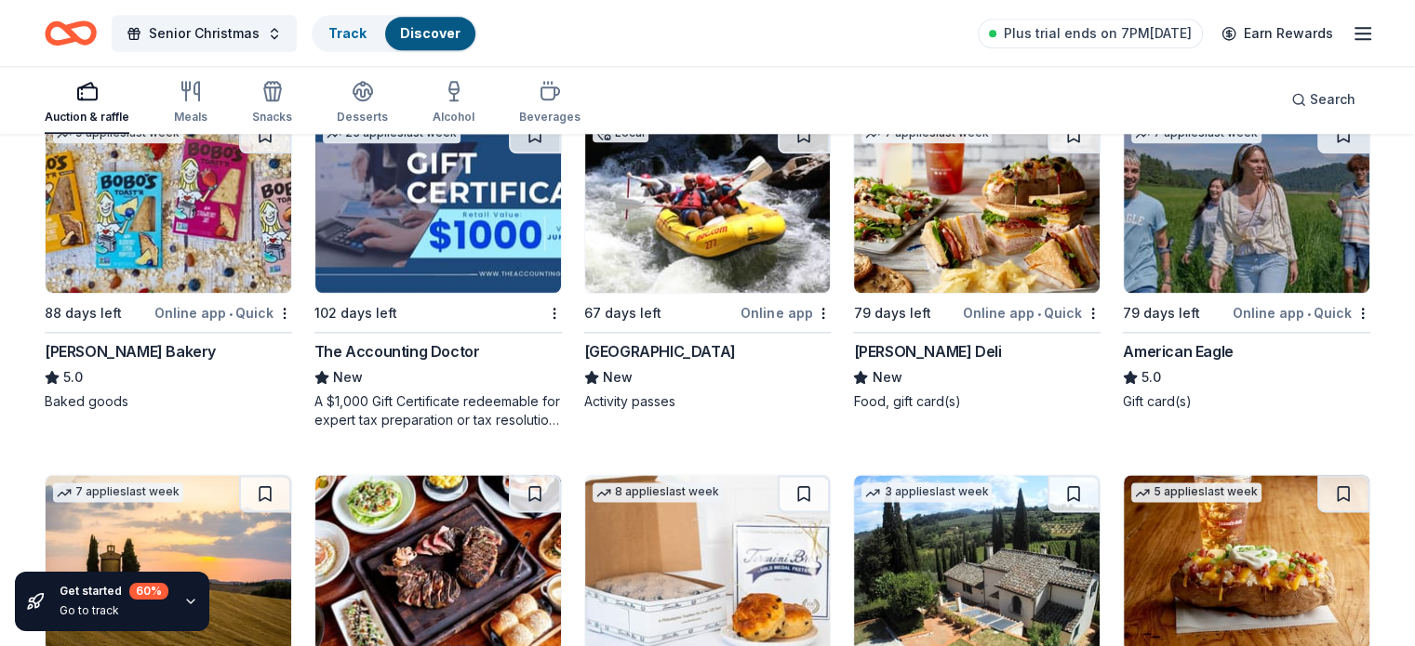
click at [1241, 307] on div "Online app • Quick" at bounding box center [1301, 312] width 138 height 23
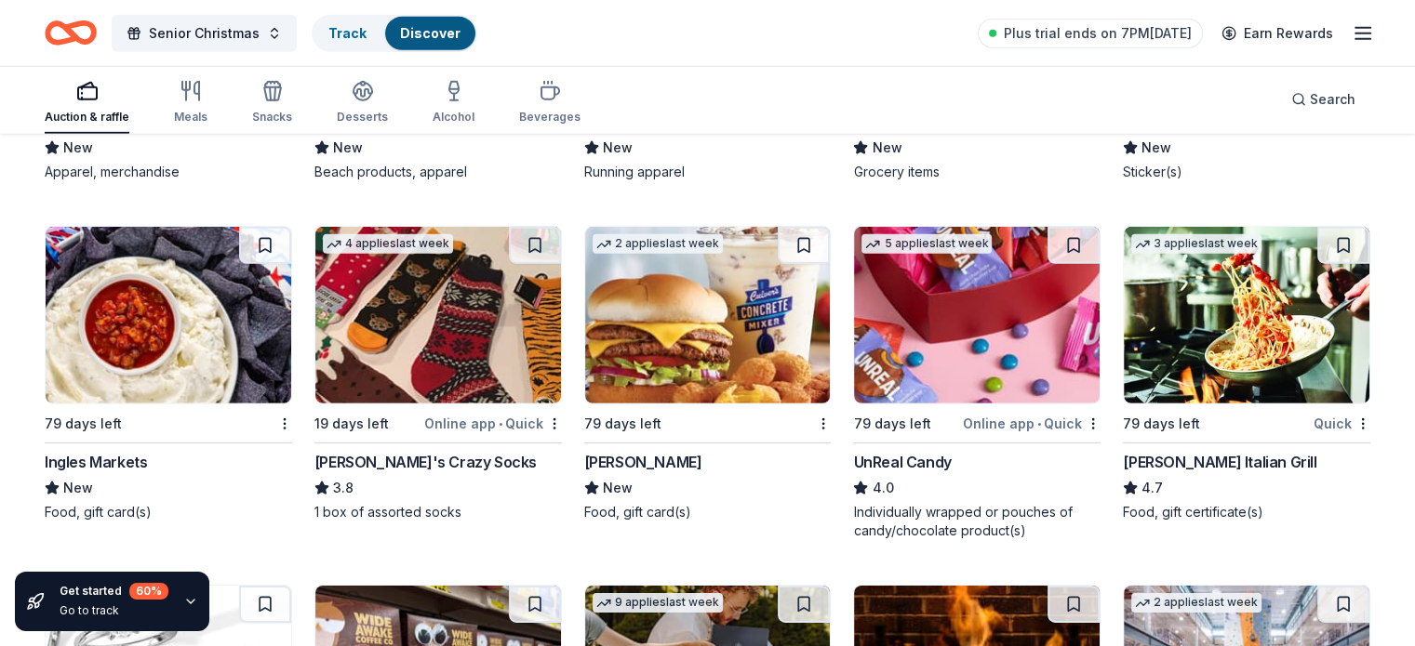
scroll to position [5757, 0]
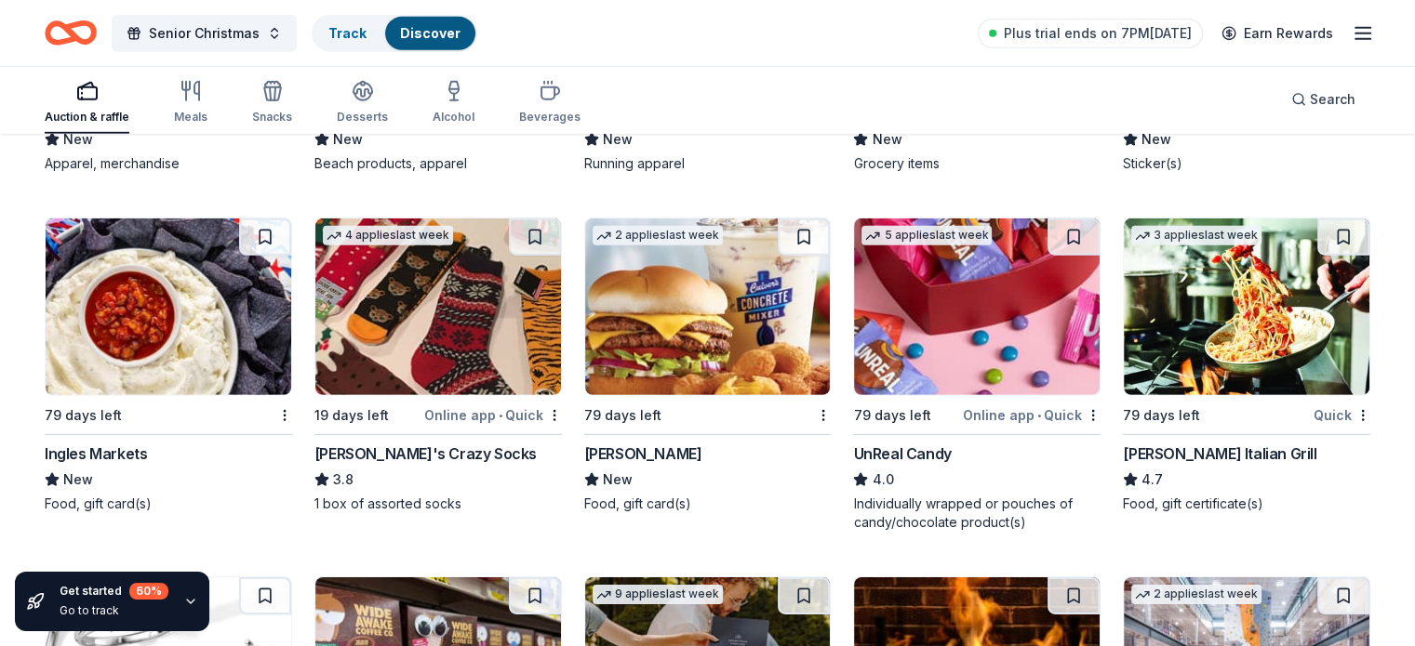
click at [413, 447] on div "John's Crazy Socks" at bounding box center [425, 454] width 222 height 22
click at [1163, 443] on div "Carrabba's Italian Grill" at bounding box center [1218, 454] width 193 height 22
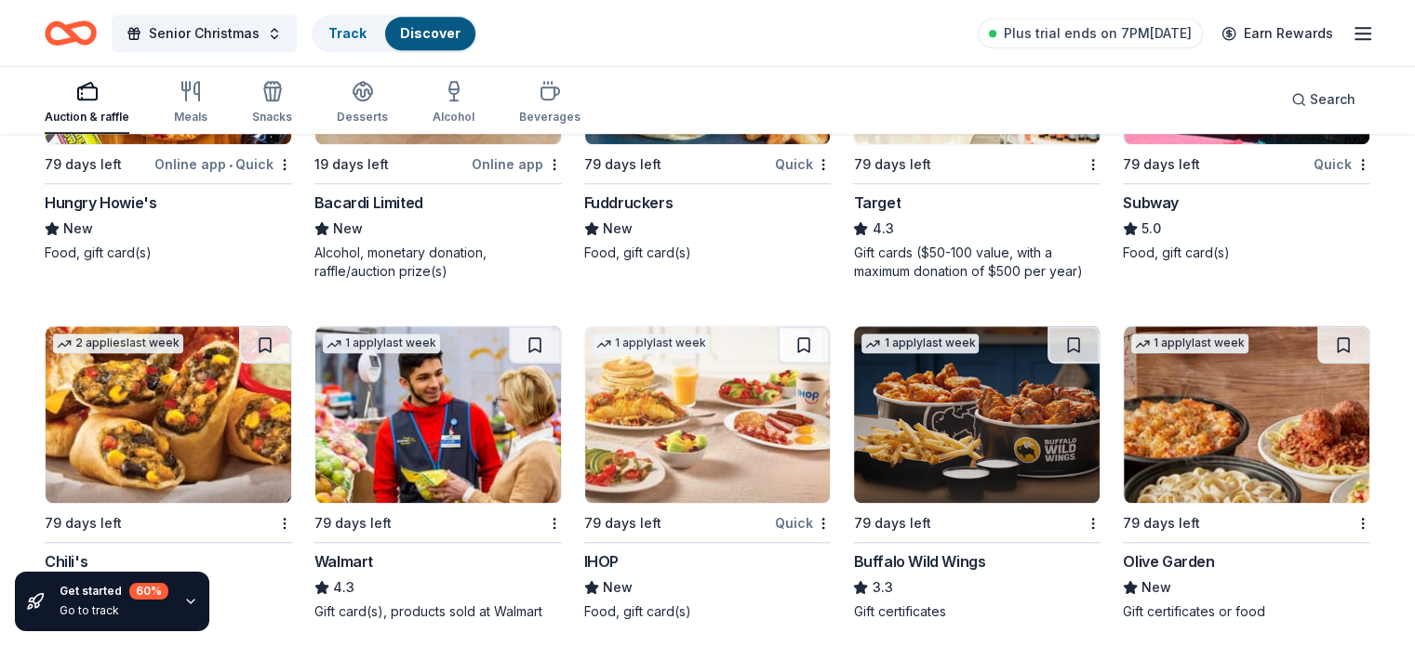
scroll to position [8920, 0]
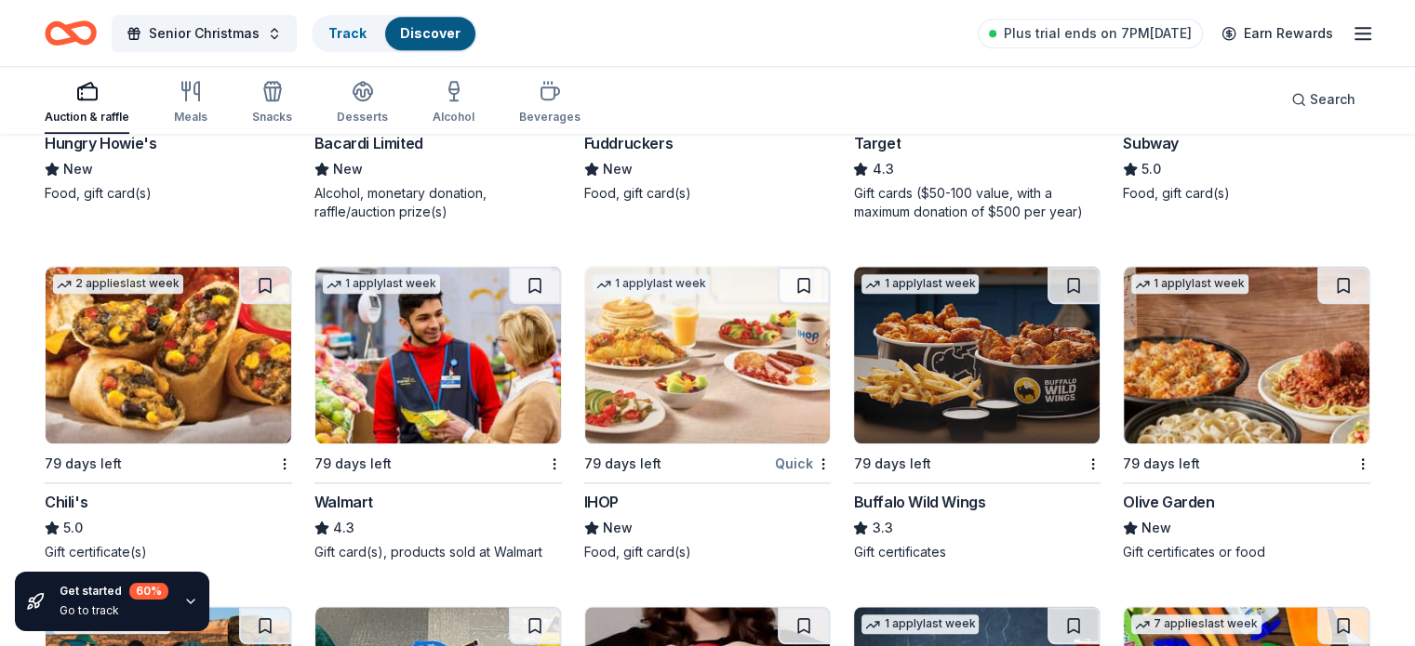
click at [960, 350] on img at bounding box center [977, 355] width 246 height 177
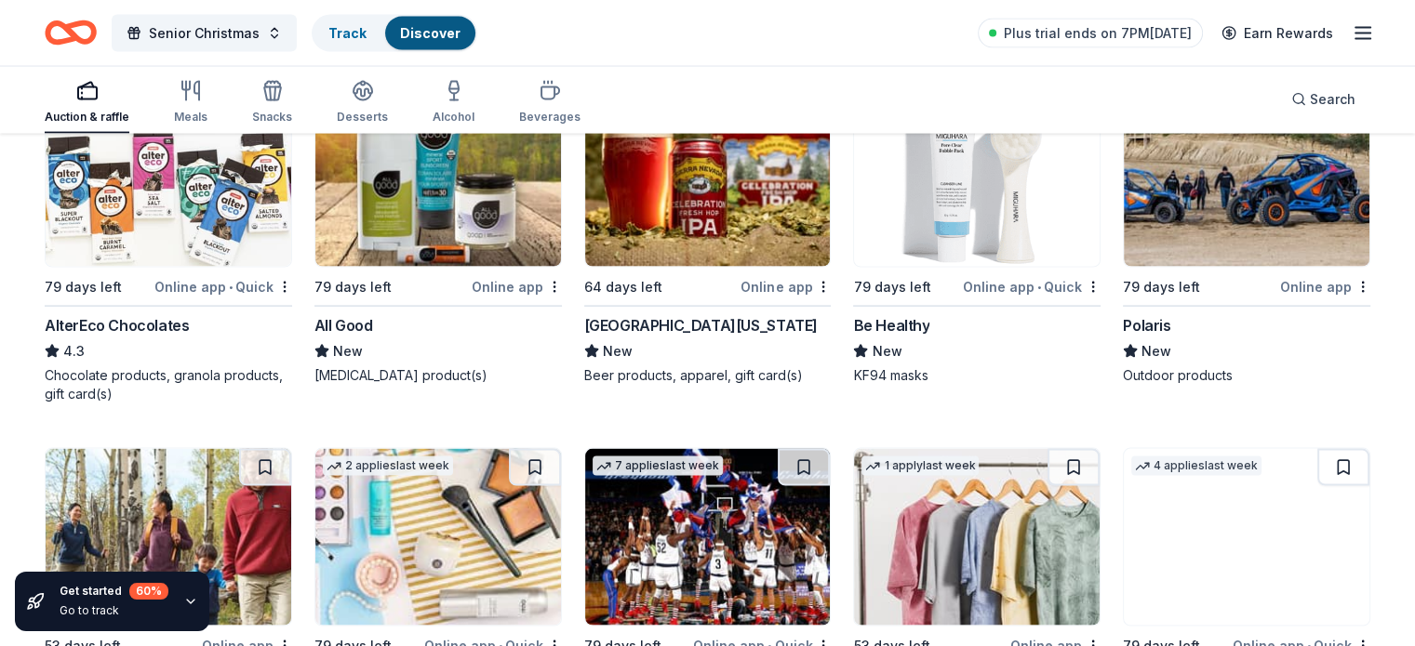
scroll to position [11064, 0]
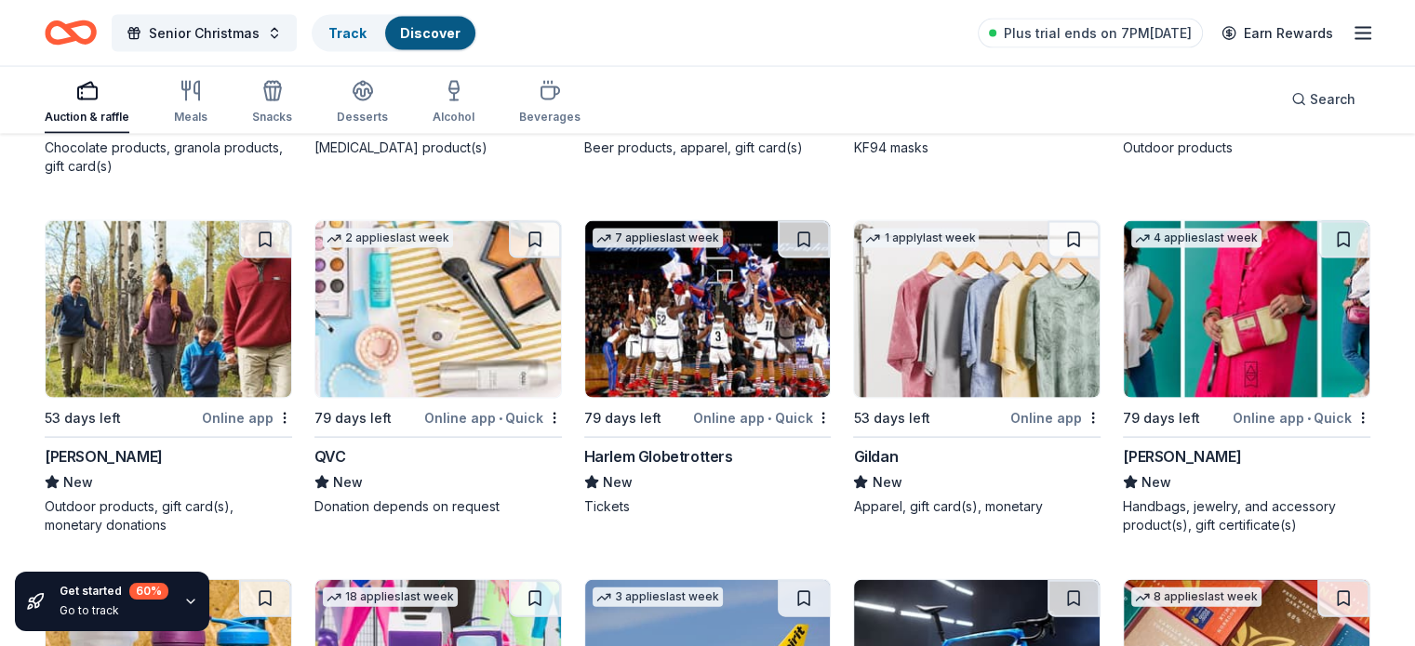
click at [1144, 445] on div "[PERSON_NAME]" at bounding box center [1181, 456] width 118 height 22
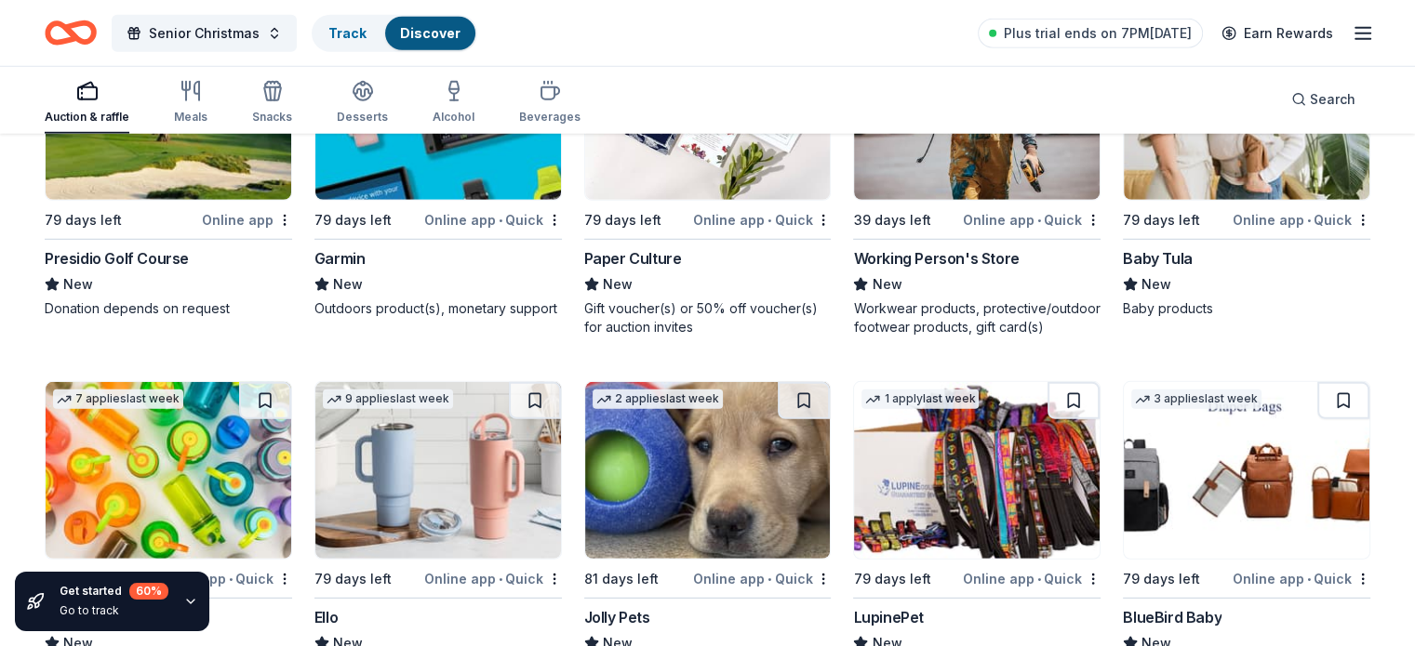
scroll to position [12418, 0]
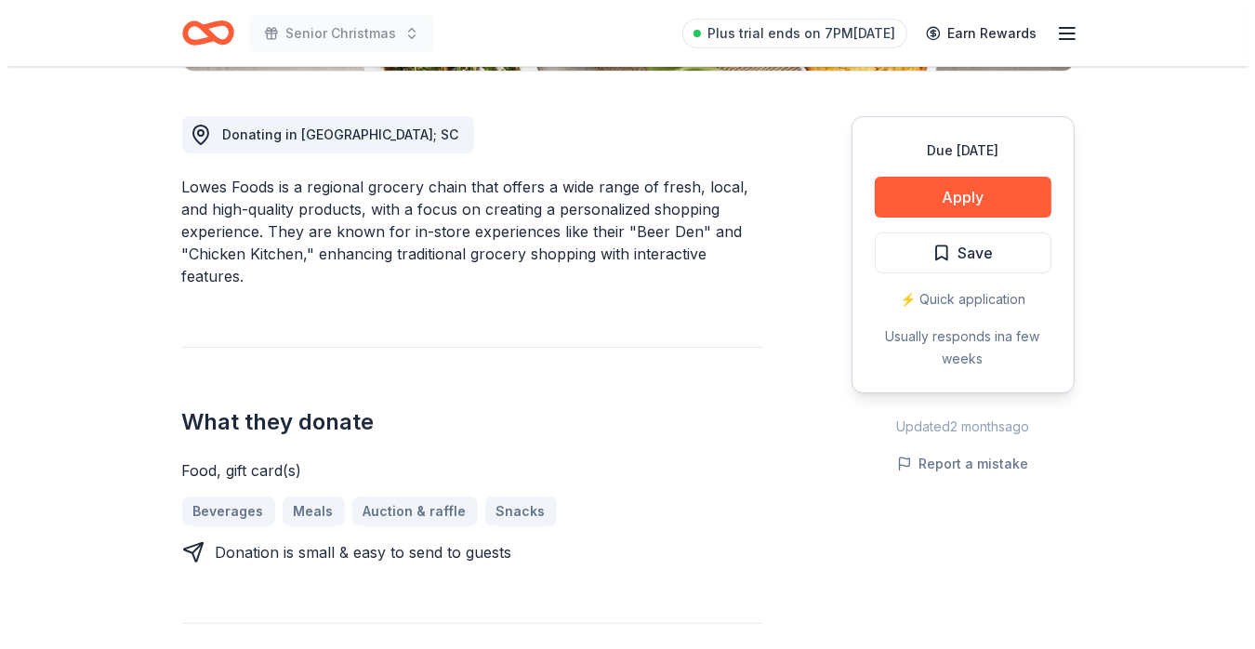
scroll to position [490, 0]
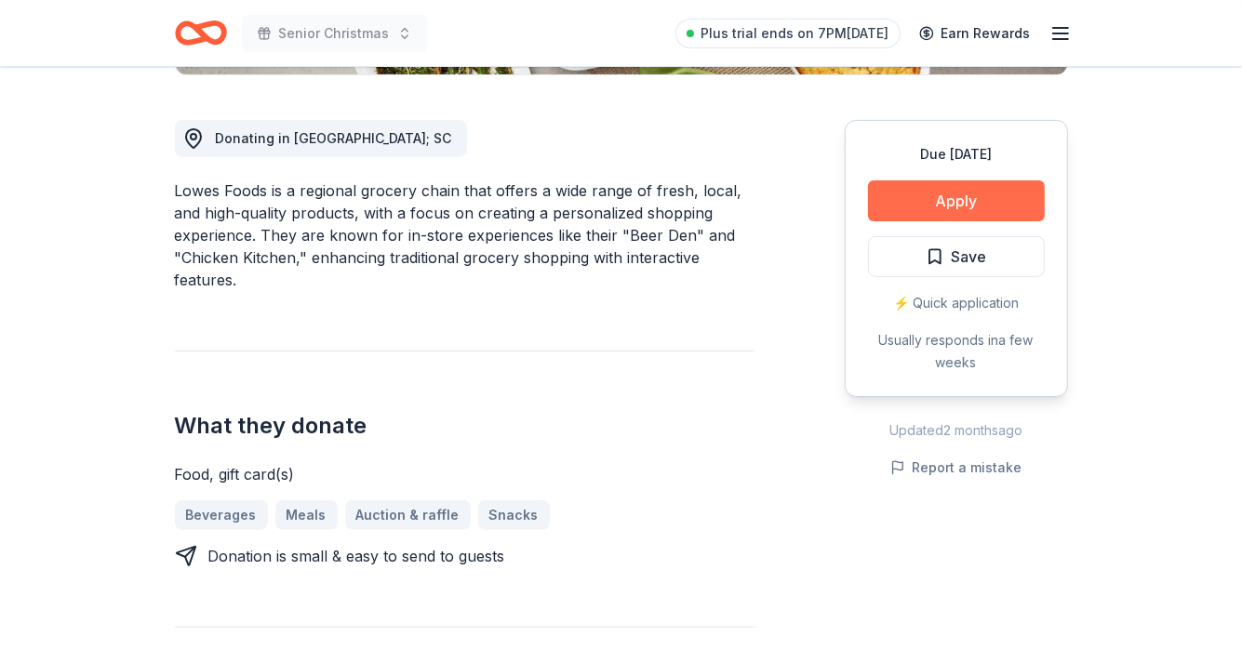
click at [937, 193] on button "Apply" at bounding box center [956, 200] width 177 height 41
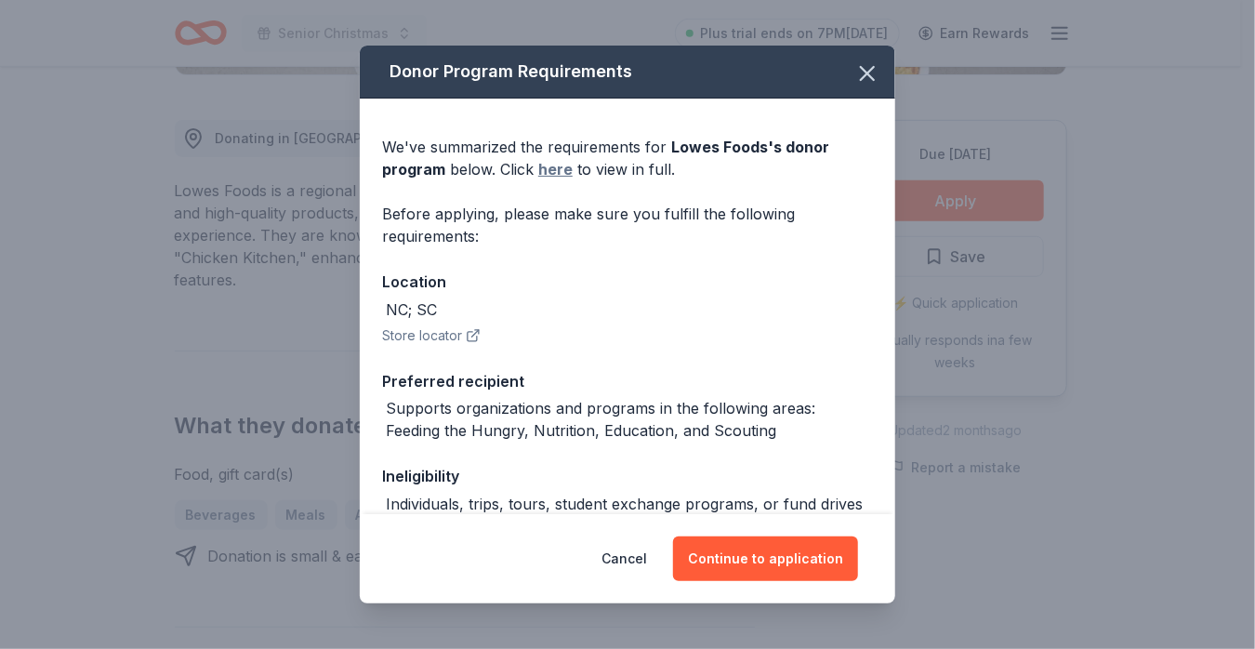
click at [558, 165] on link "here" at bounding box center [555, 169] width 34 height 22
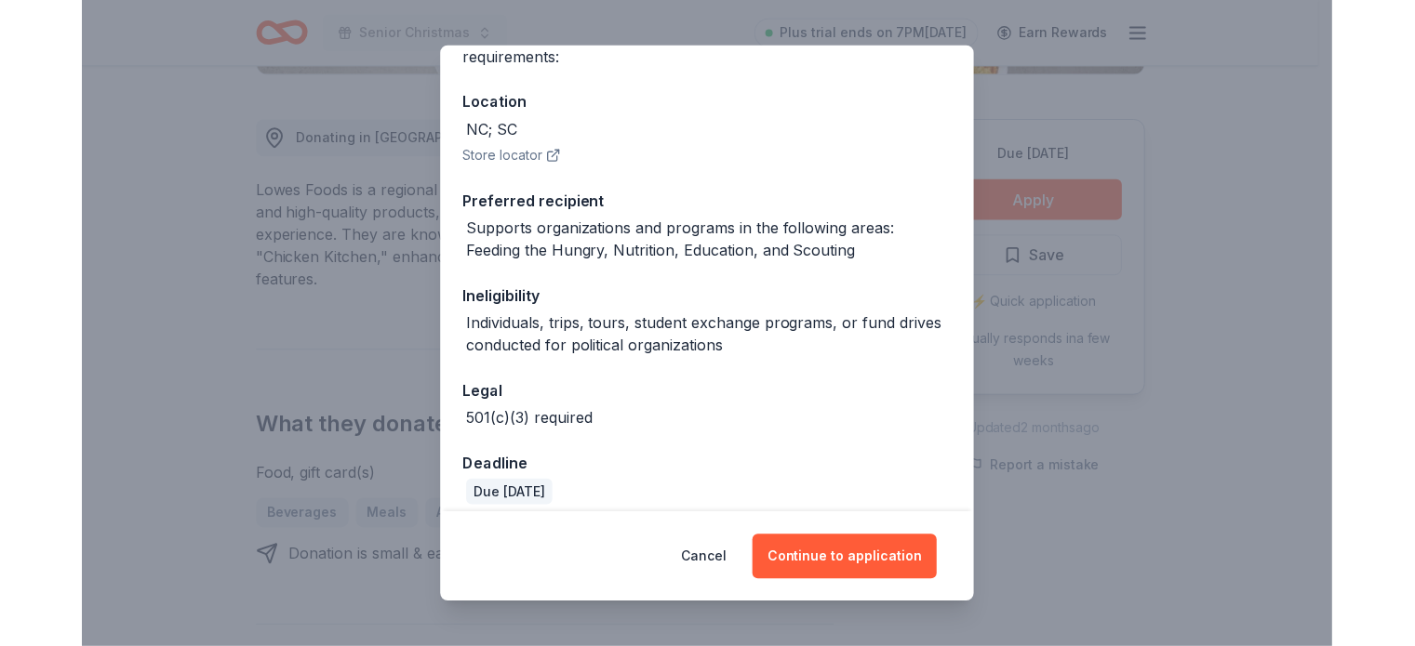
scroll to position [193, 0]
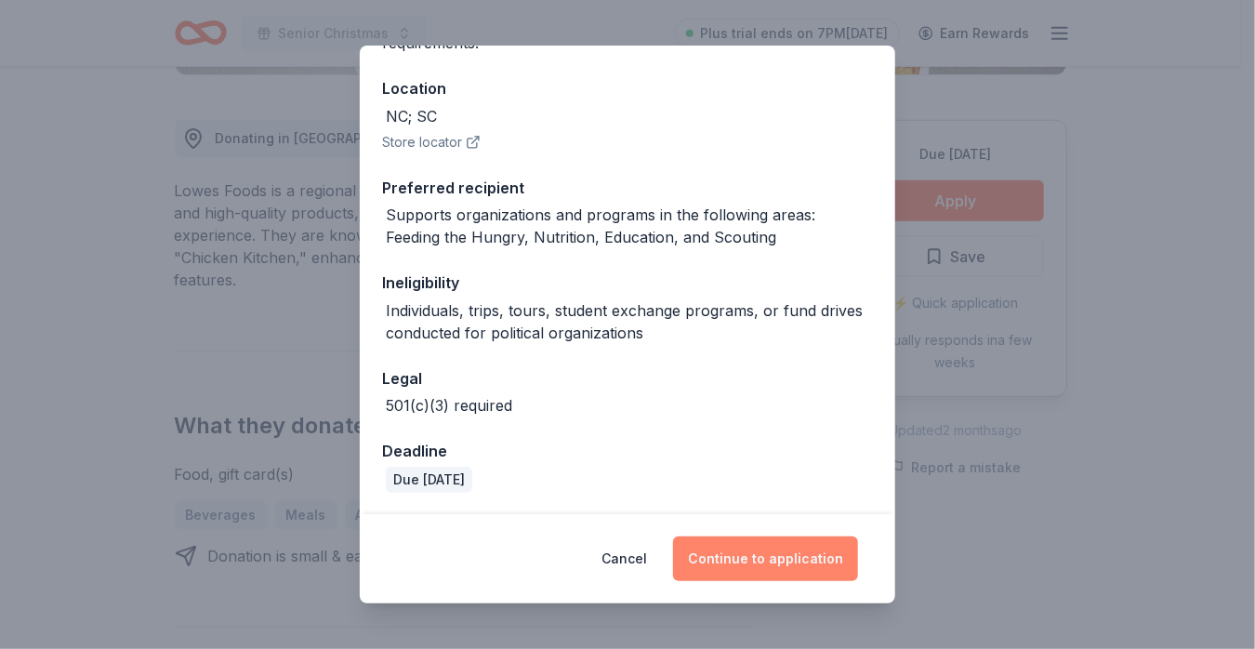
click at [762, 552] on button "Continue to application" at bounding box center [765, 559] width 185 height 45
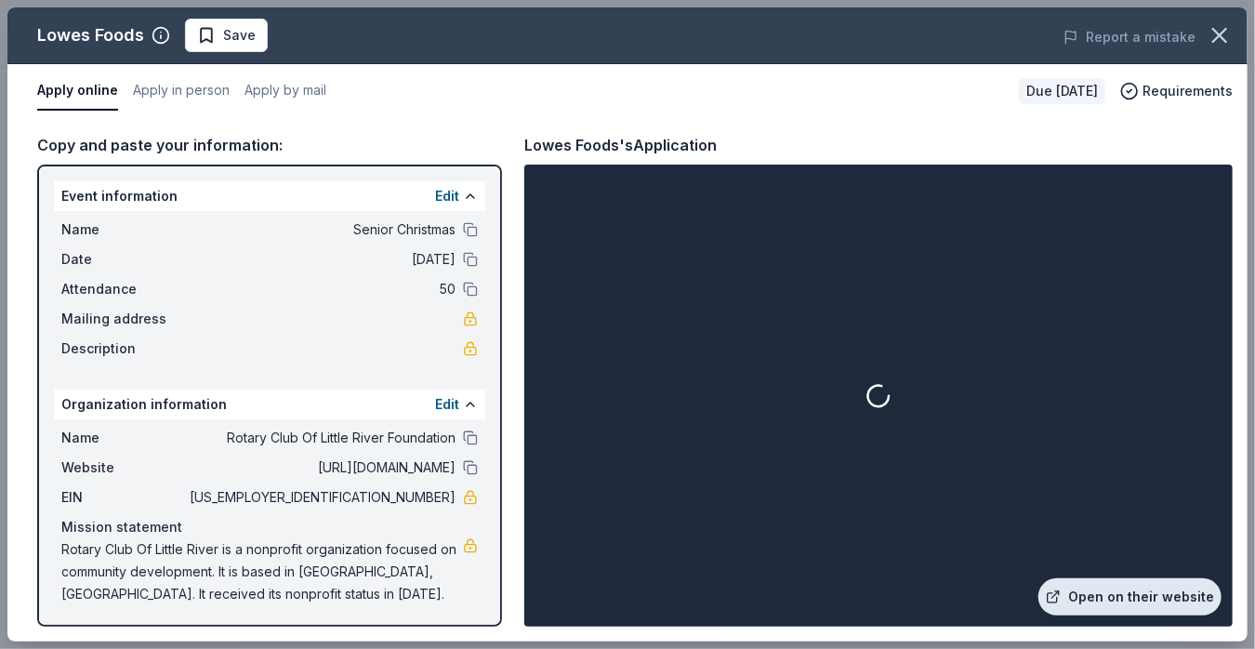
click at [1135, 588] on link "Open on their website" at bounding box center [1130, 596] width 183 height 37
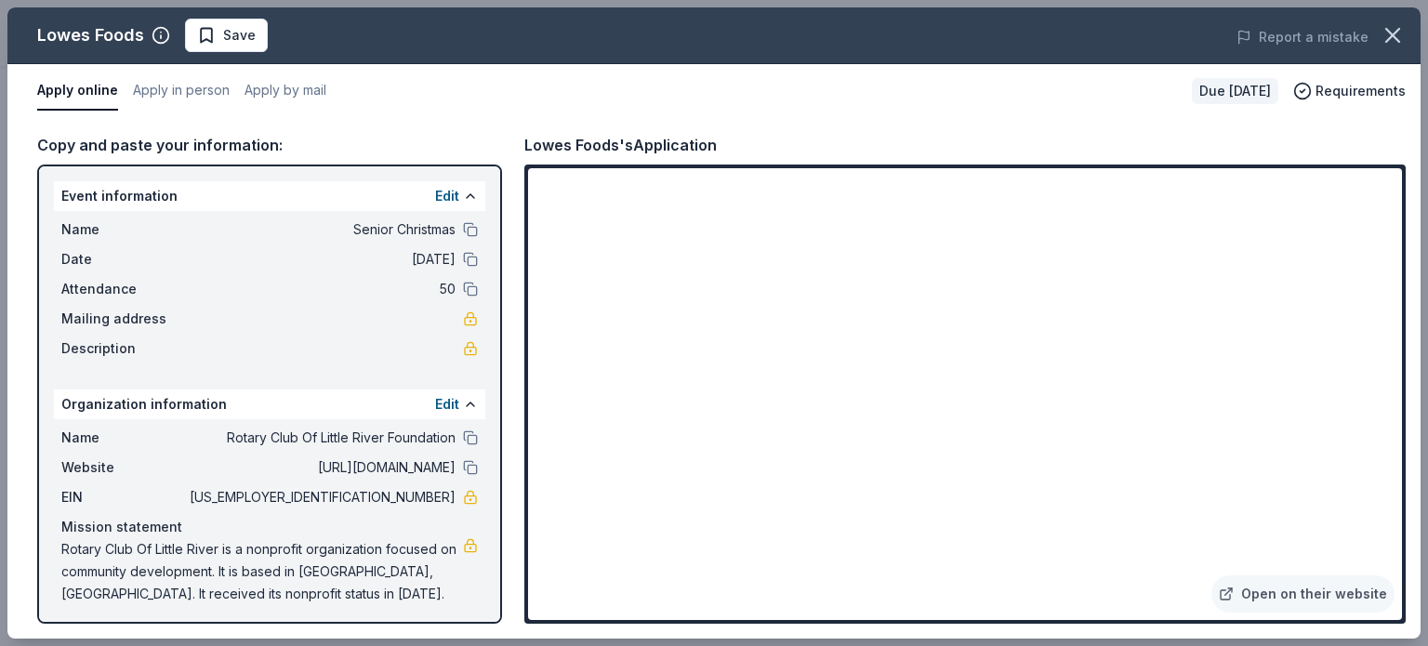
drag, startPoint x: 1137, startPoint y: 31, endPoint x: 1128, endPoint y: -9, distance: 41.1
click at [1241, 36] on icon "button" at bounding box center [1393, 35] width 26 height 26
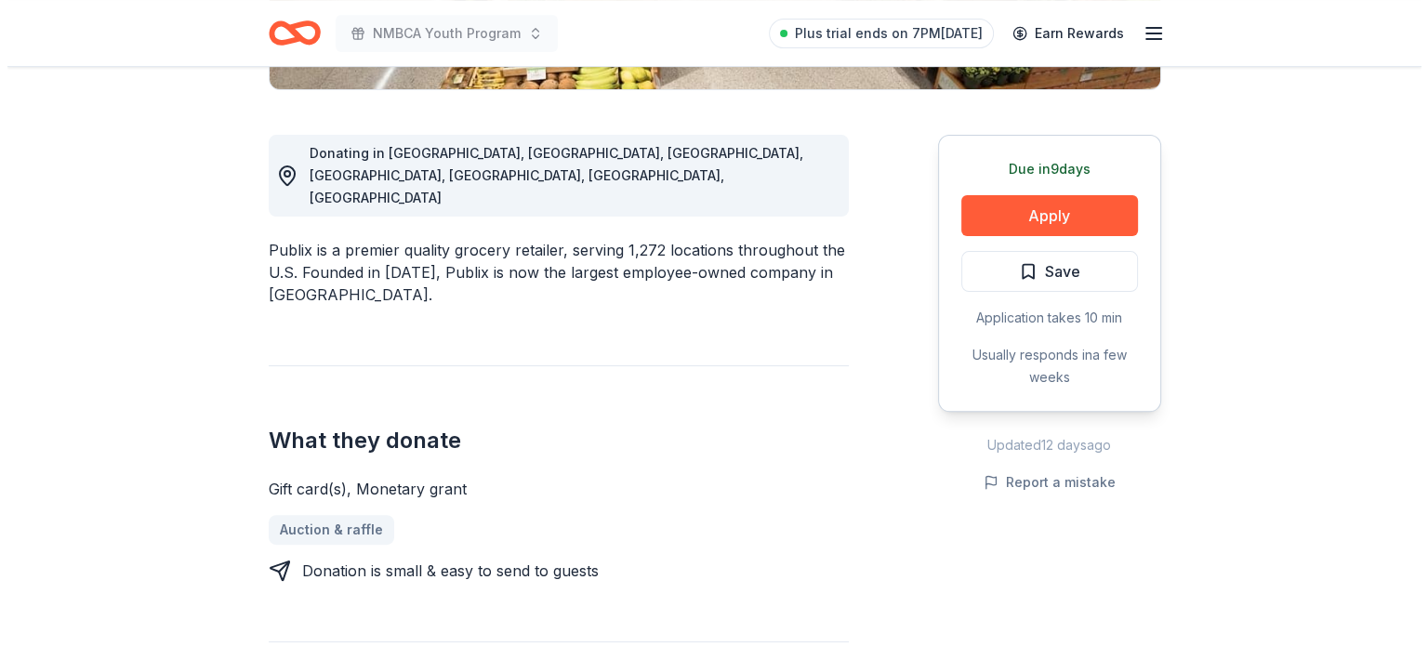
scroll to position [483, 0]
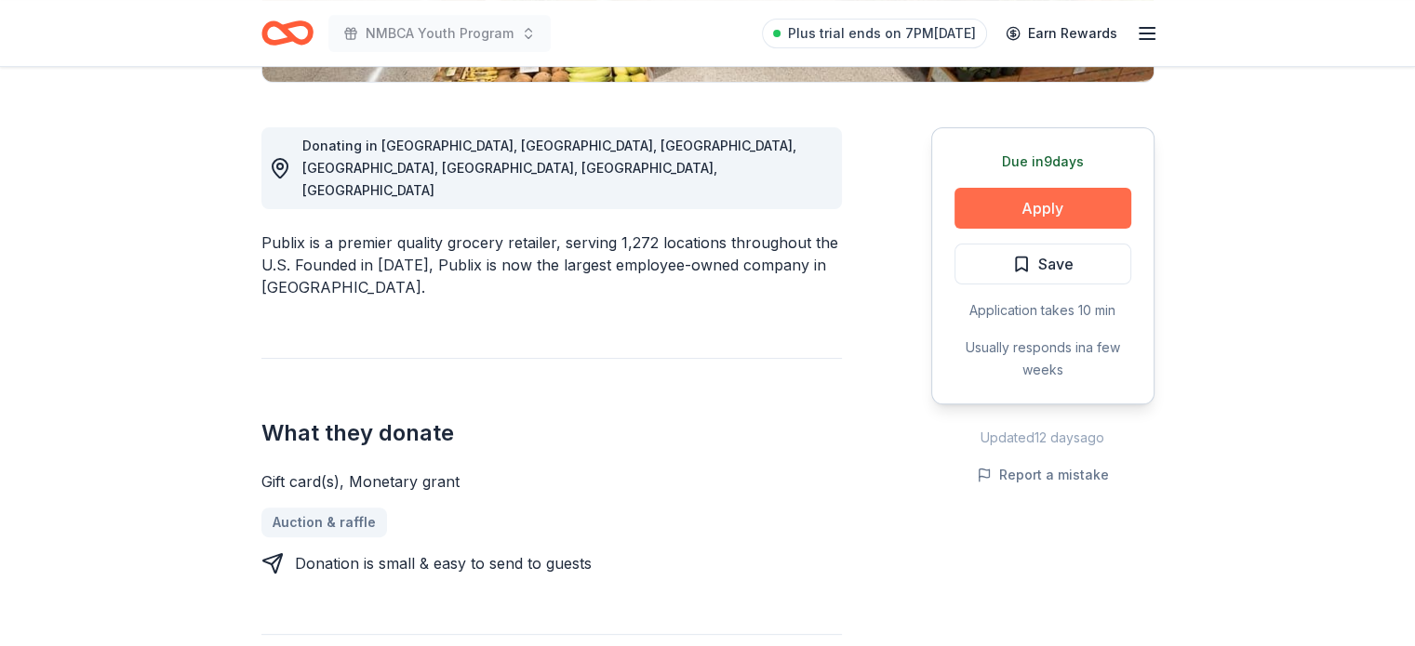
click at [1023, 206] on button "Apply" at bounding box center [1042, 208] width 177 height 41
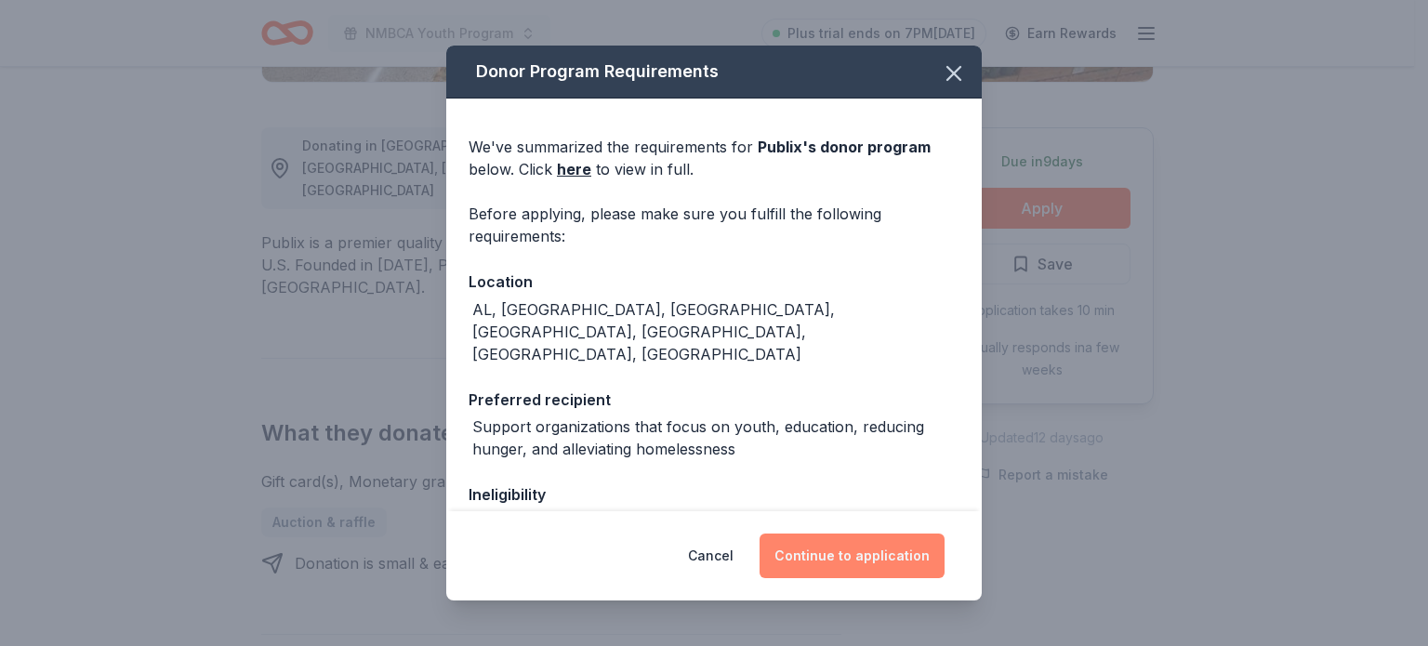
click at [866, 554] on button "Continue to application" at bounding box center [852, 556] width 185 height 45
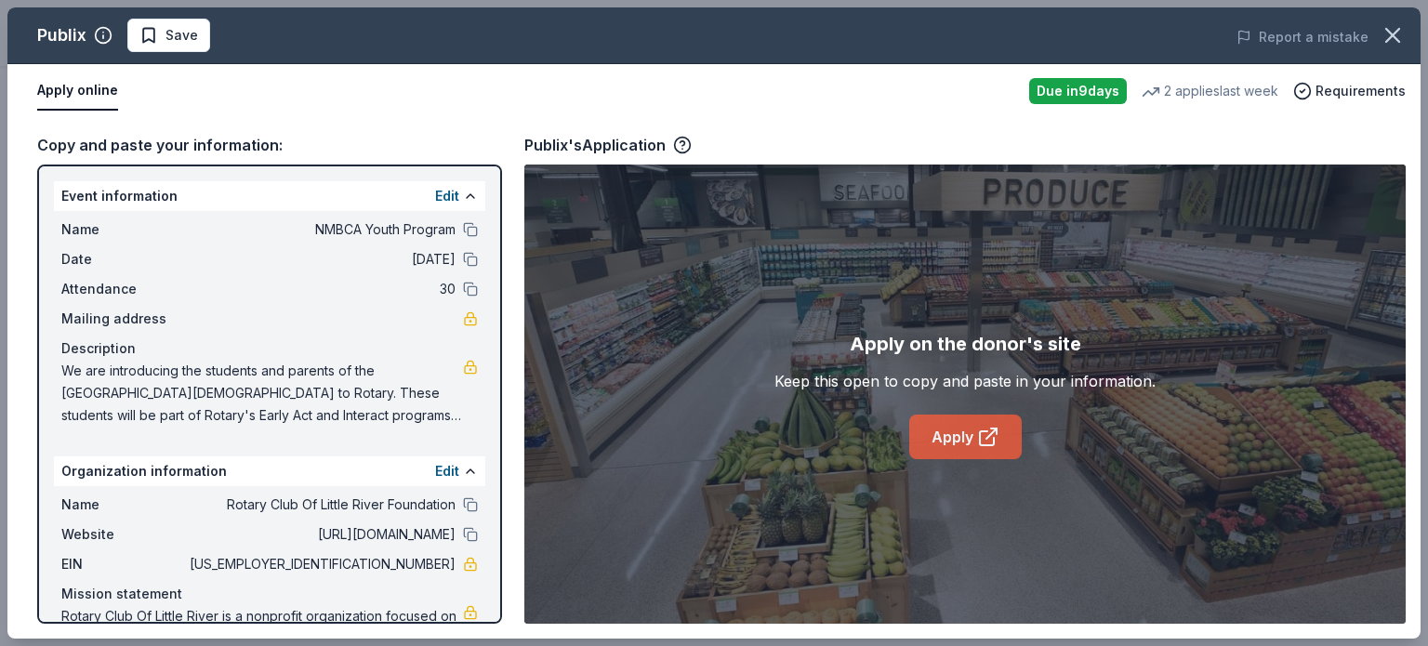
click at [982, 430] on icon at bounding box center [988, 437] width 22 height 22
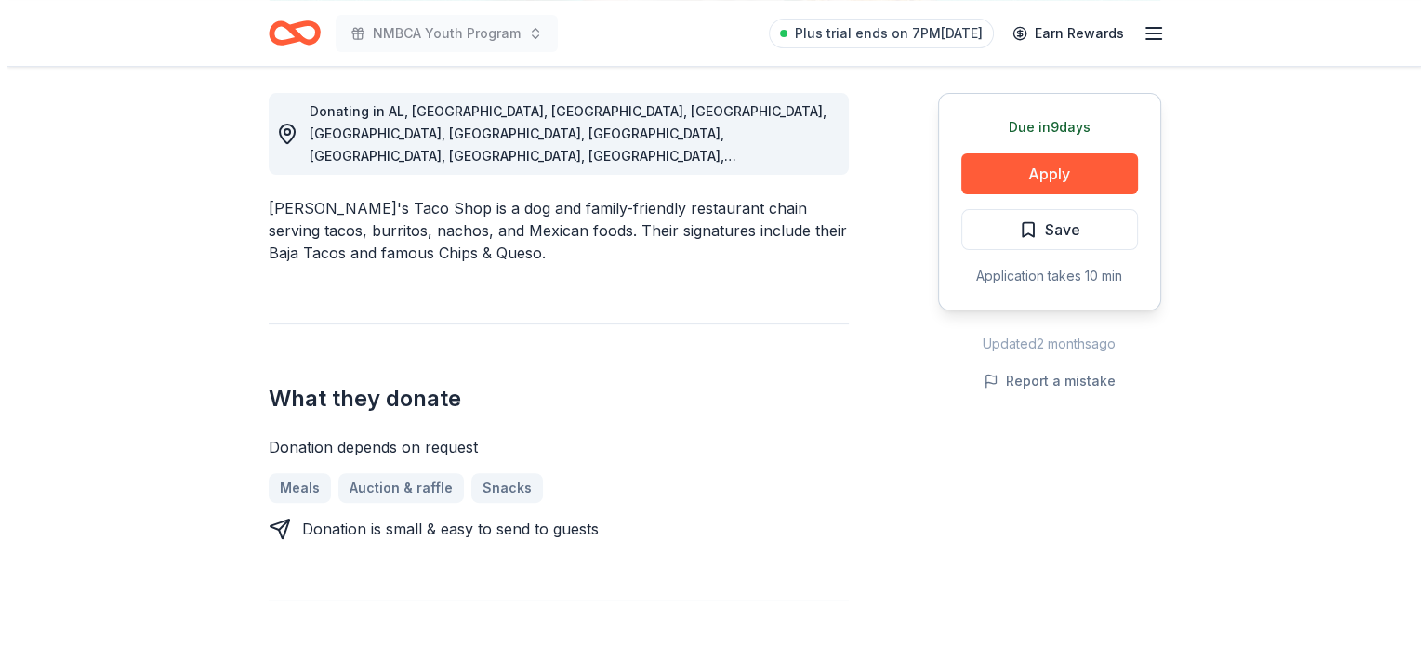
scroll to position [511, 0]
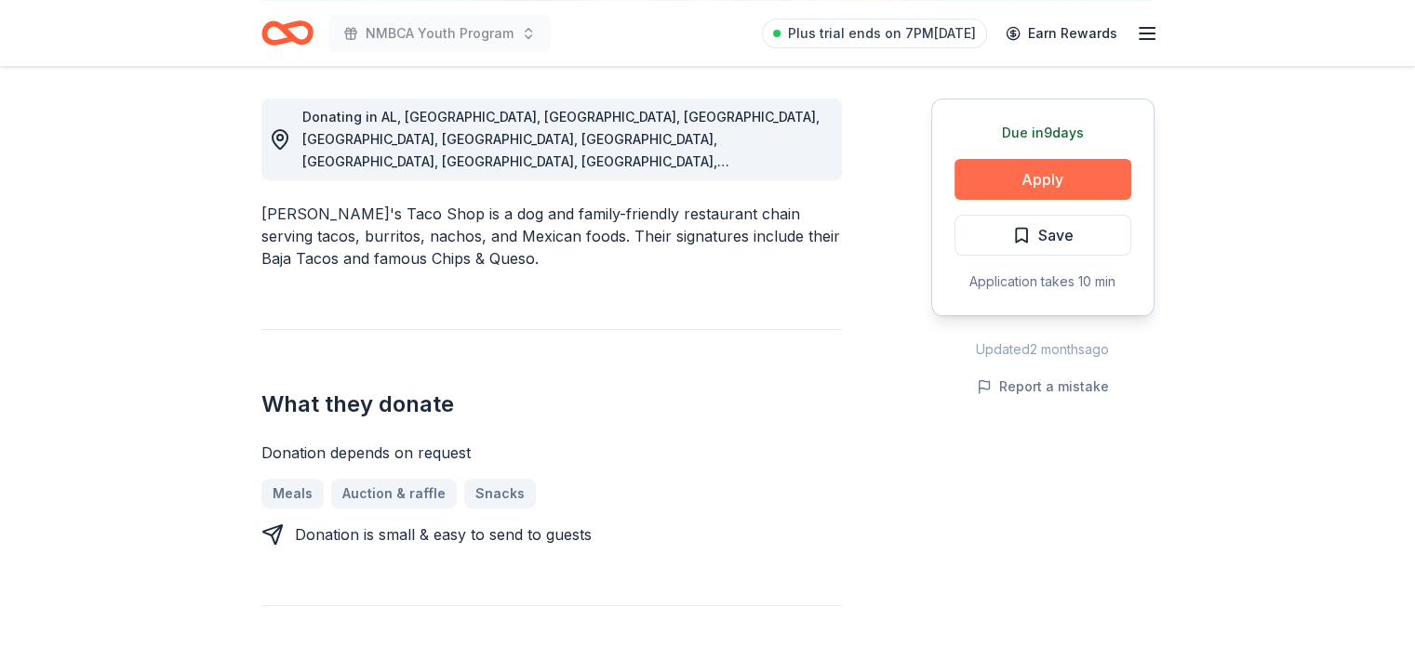
click at [1038, 176] on button "Apply" at bounding box center [1042, 179] width 177 height 41
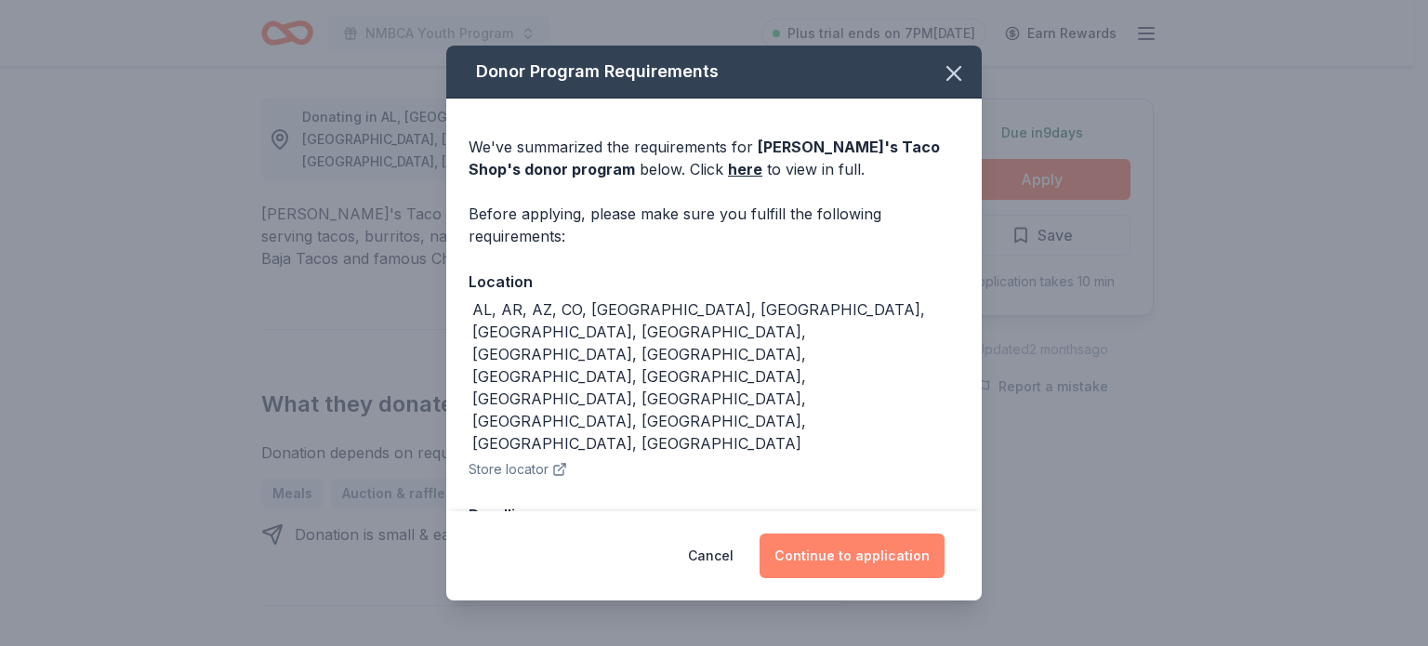
click at [870, 534] on button "Continue to application" at bounding box center [852, 556] width 185 height 45
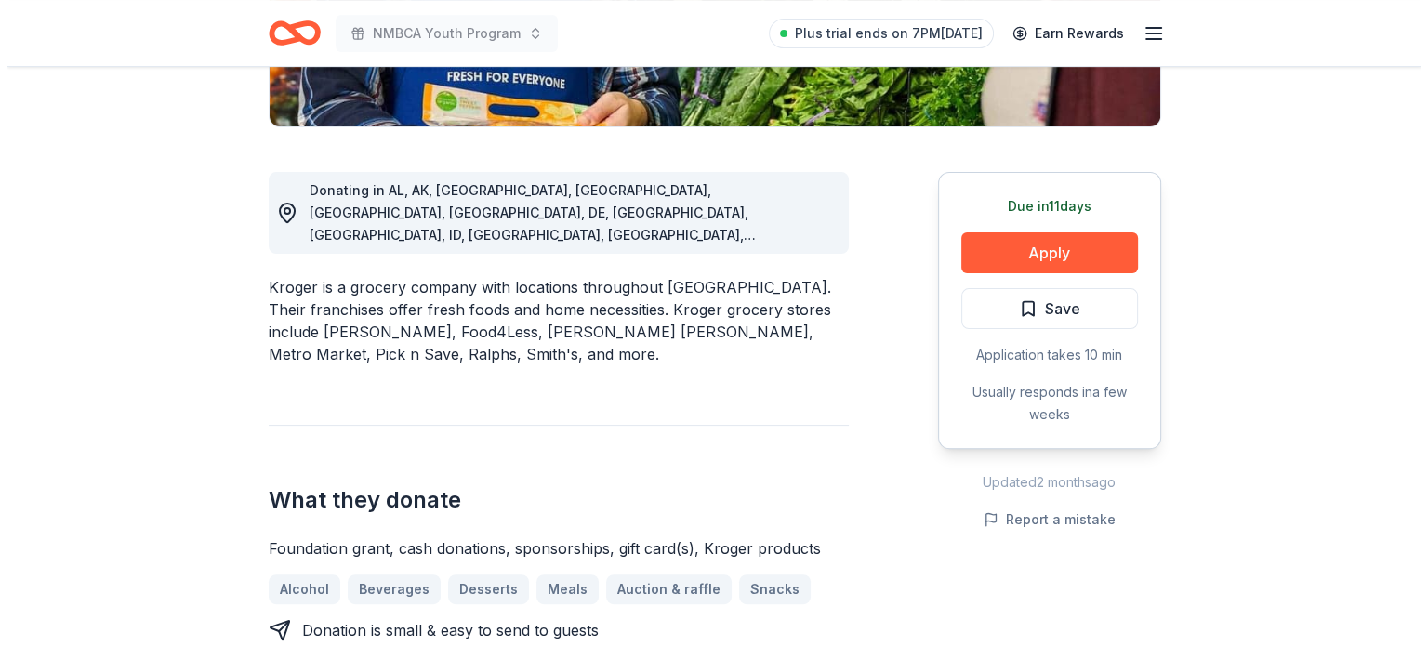
scroll to position [459, 0]
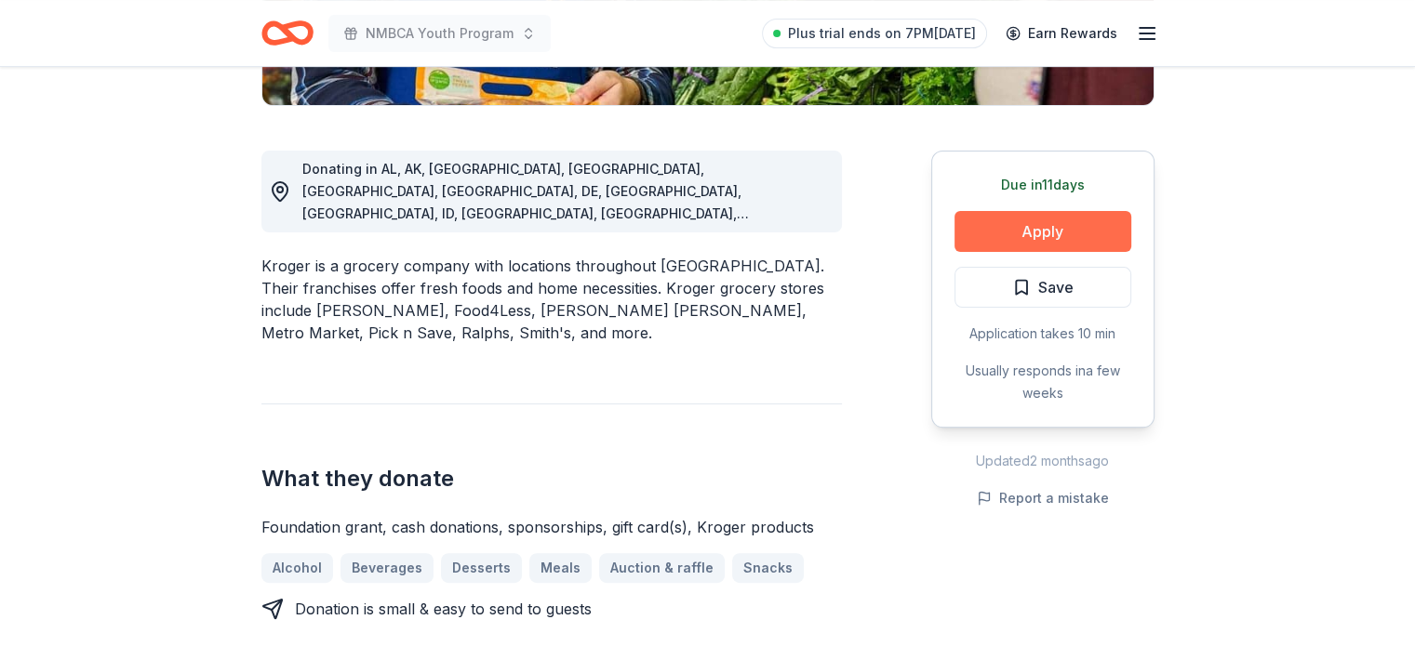
click at [1029, 226] on button "Apply" at bounding box center [1042, 231] width 177 height 41
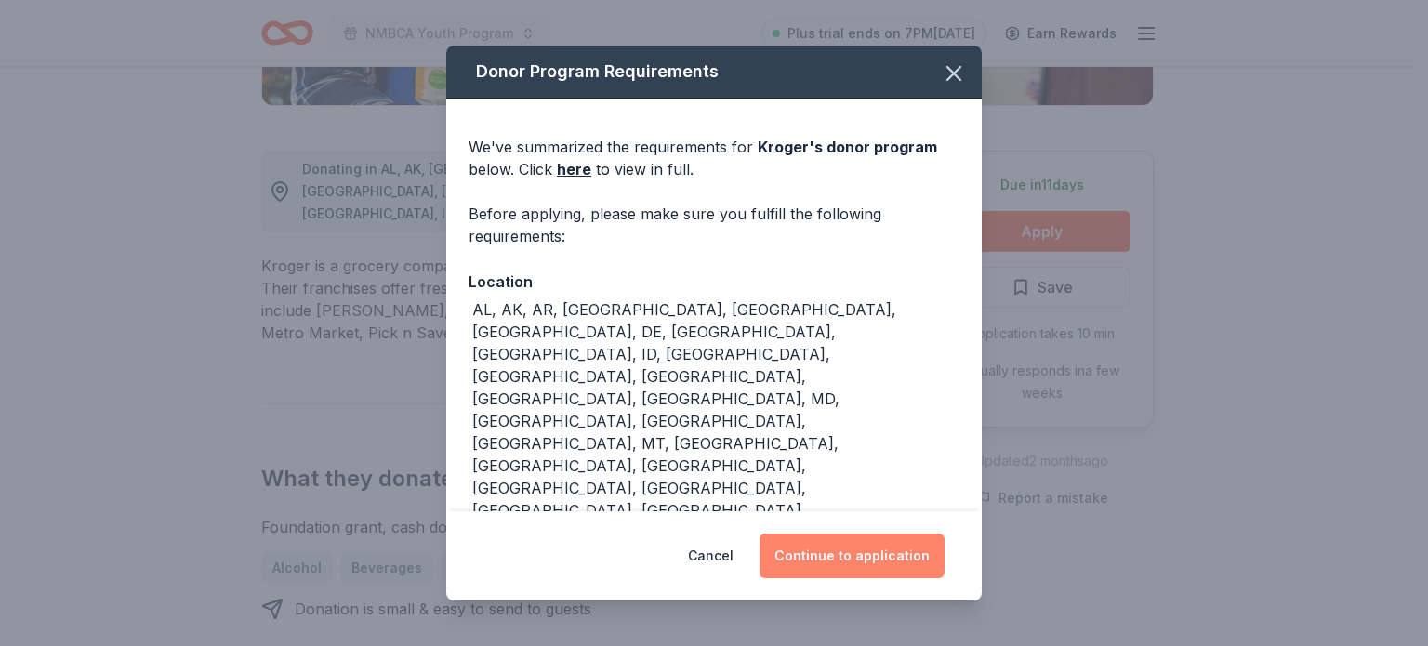
click at [862, 551] on button "Continue to application" at bounding box center [852, 556] width 185 height 45
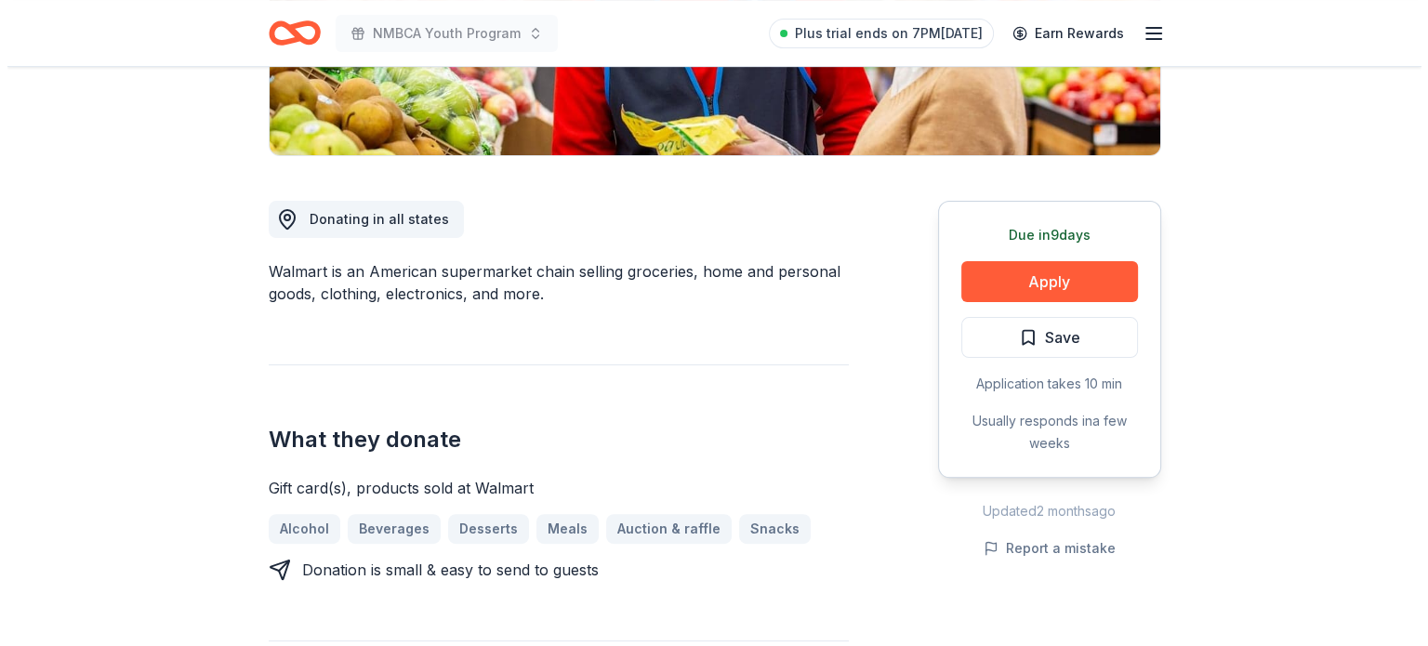
scroll to position [420, 0]
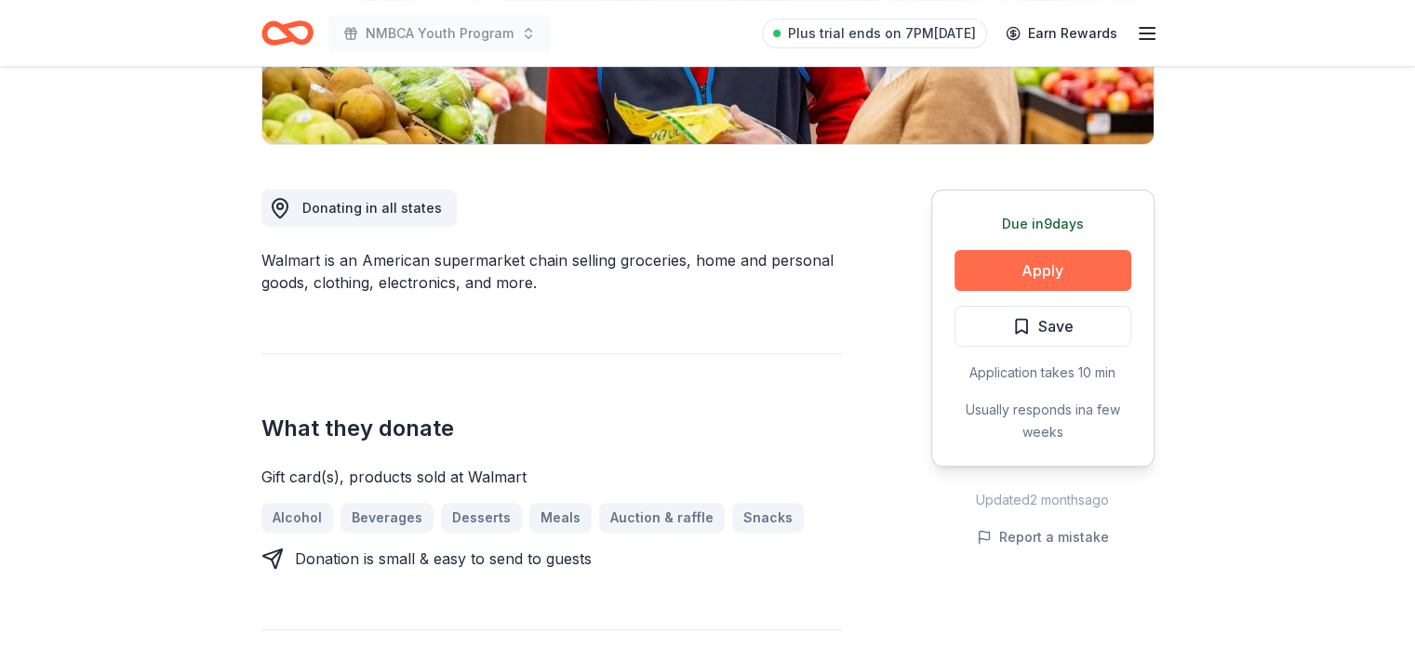
click at [1031, 271] on button "Apply" at bounding box center [1042, 270] width 177 height 41
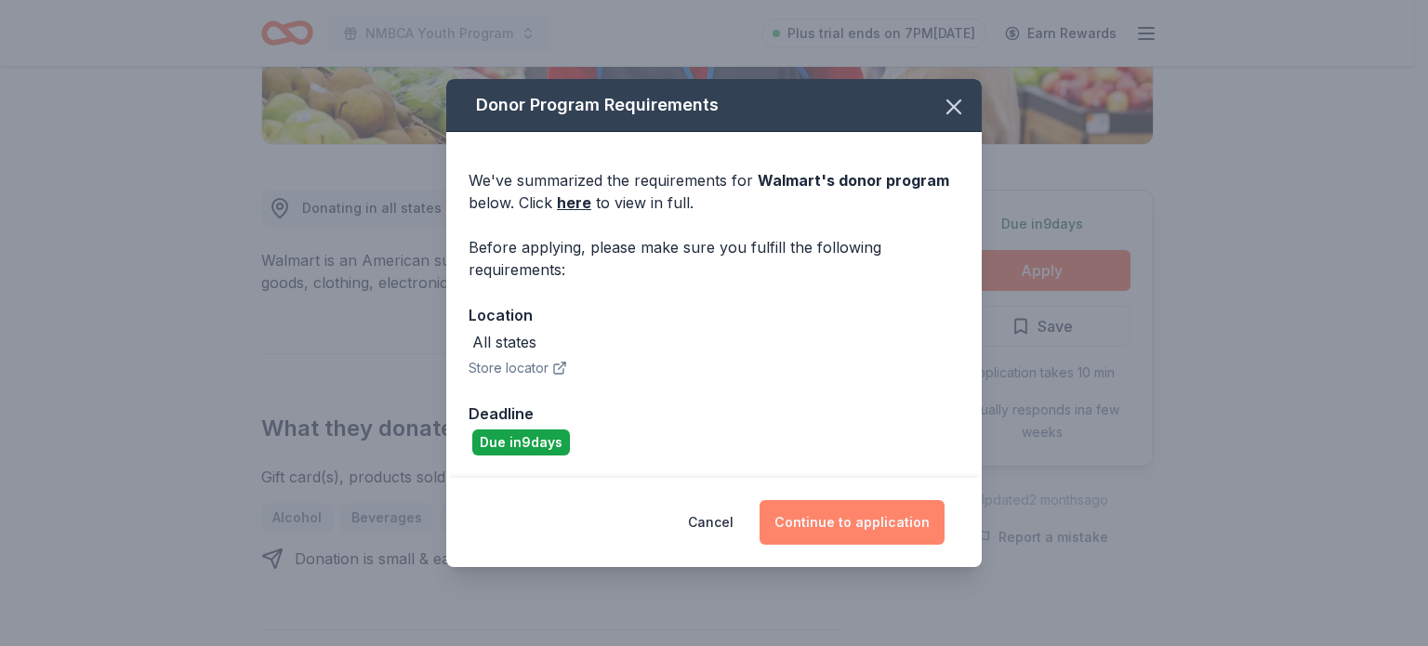
click at [843, 522] on button "Continue to application" at bounding box center [852, 522] width 185 height 45
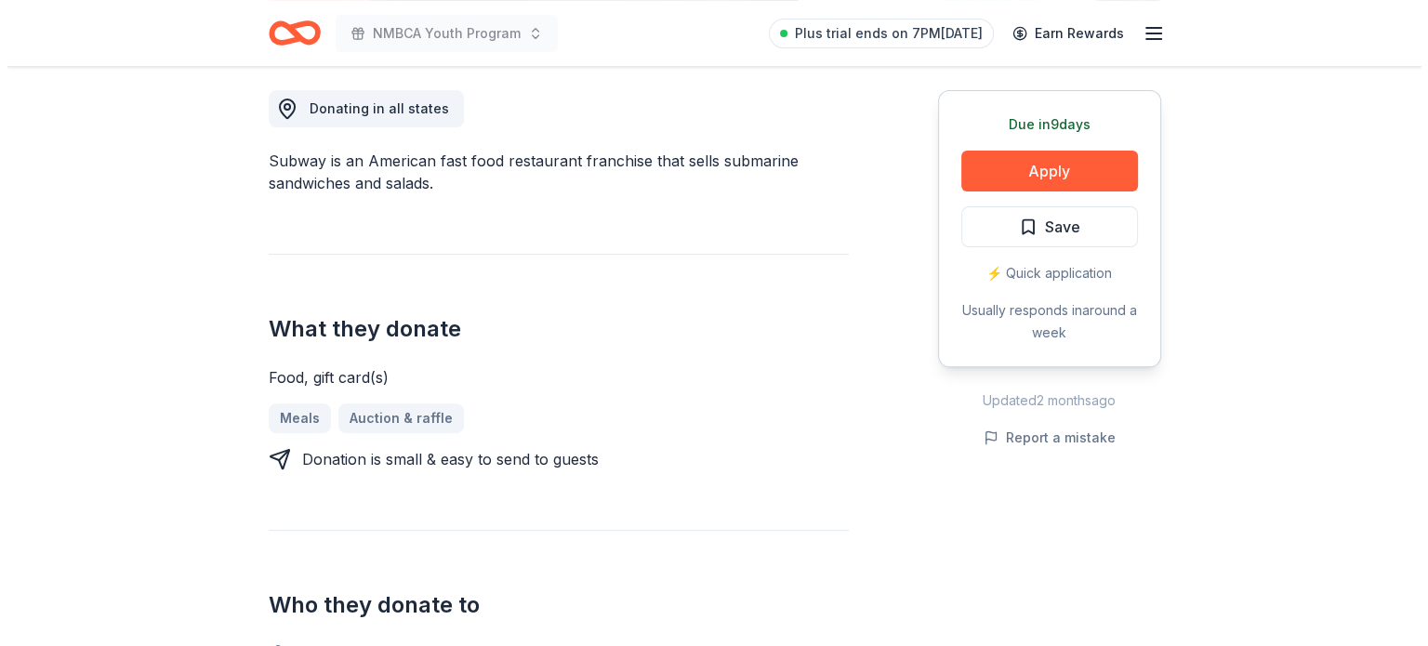
scroll to position [472, 0]
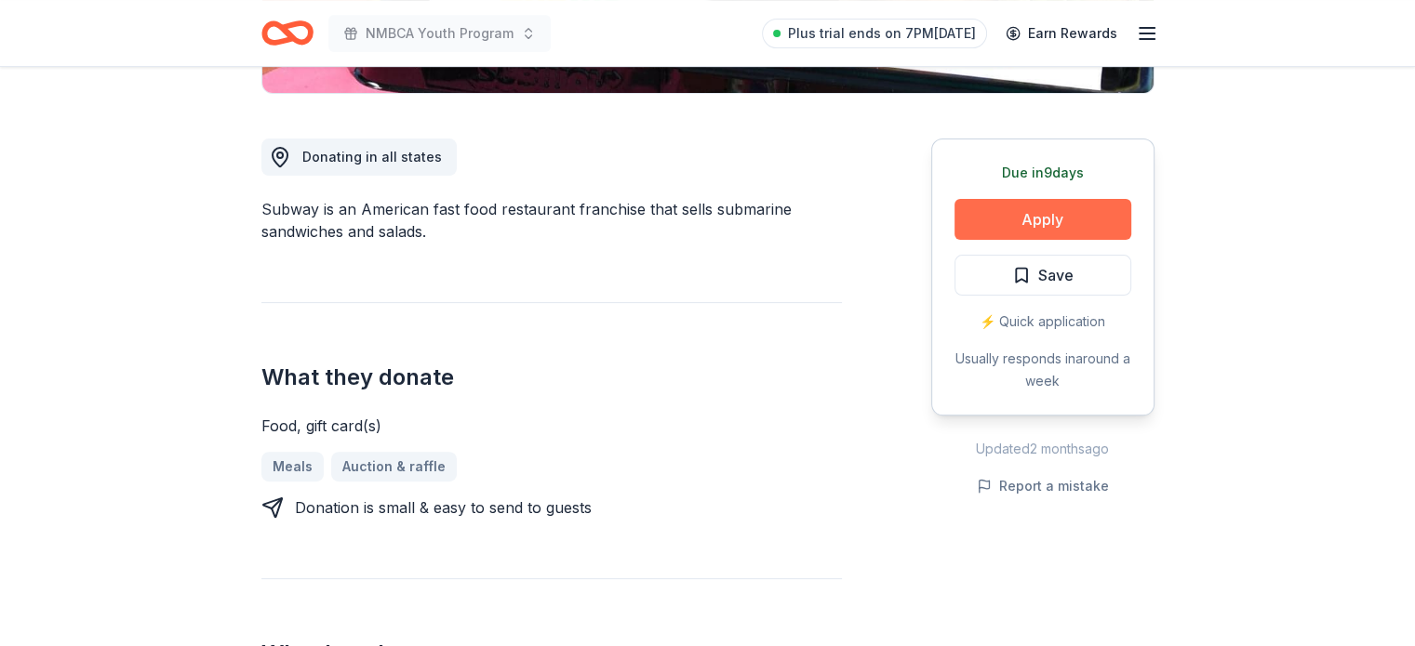
click at [1028, 208] on button "Apply" at bounding box center [1042, 219] width 177 height 41
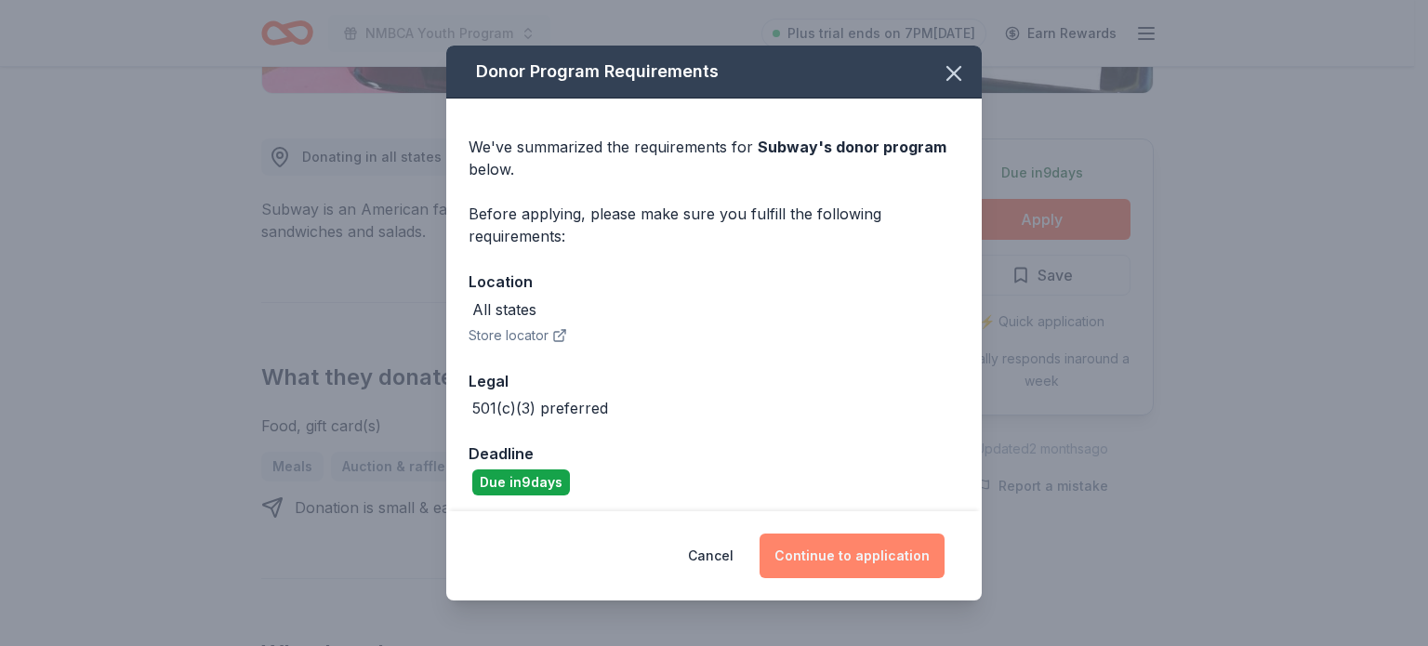
click at [851, 553] on button "Continue to application" at bounding box center [852, 556] width 185 height 45
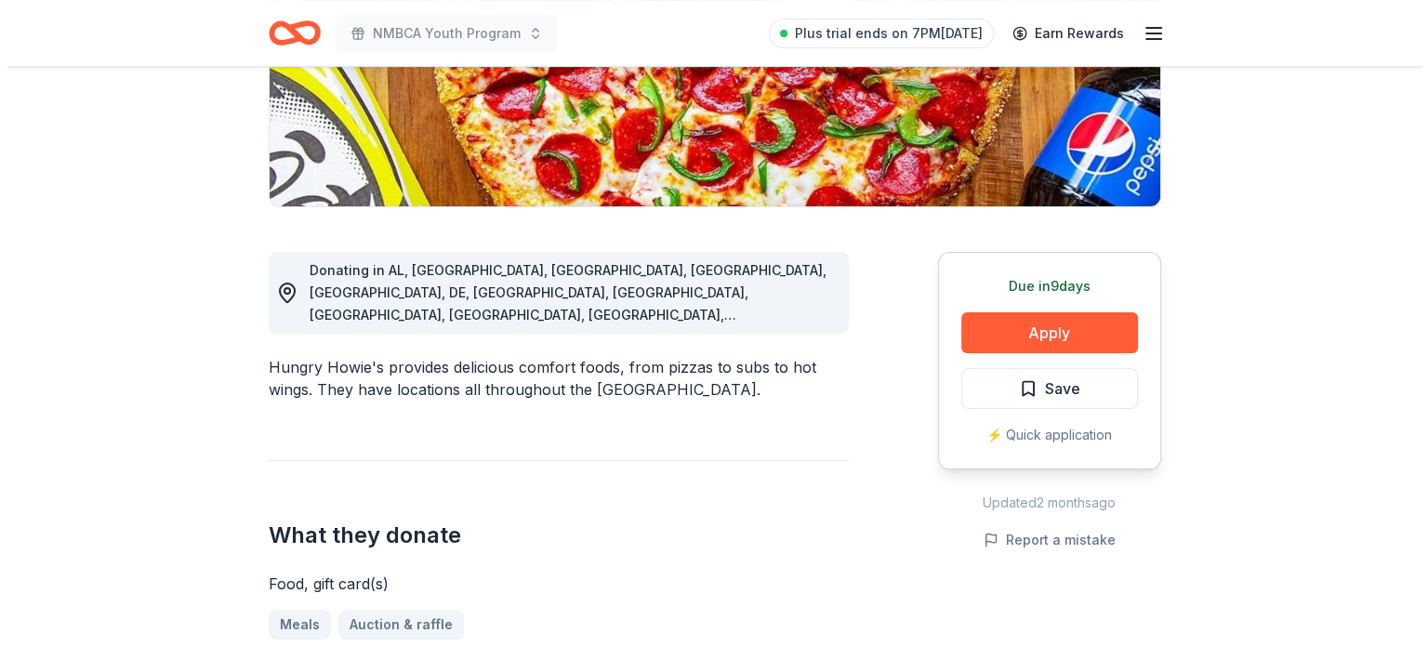
scroll to position [365, 0]
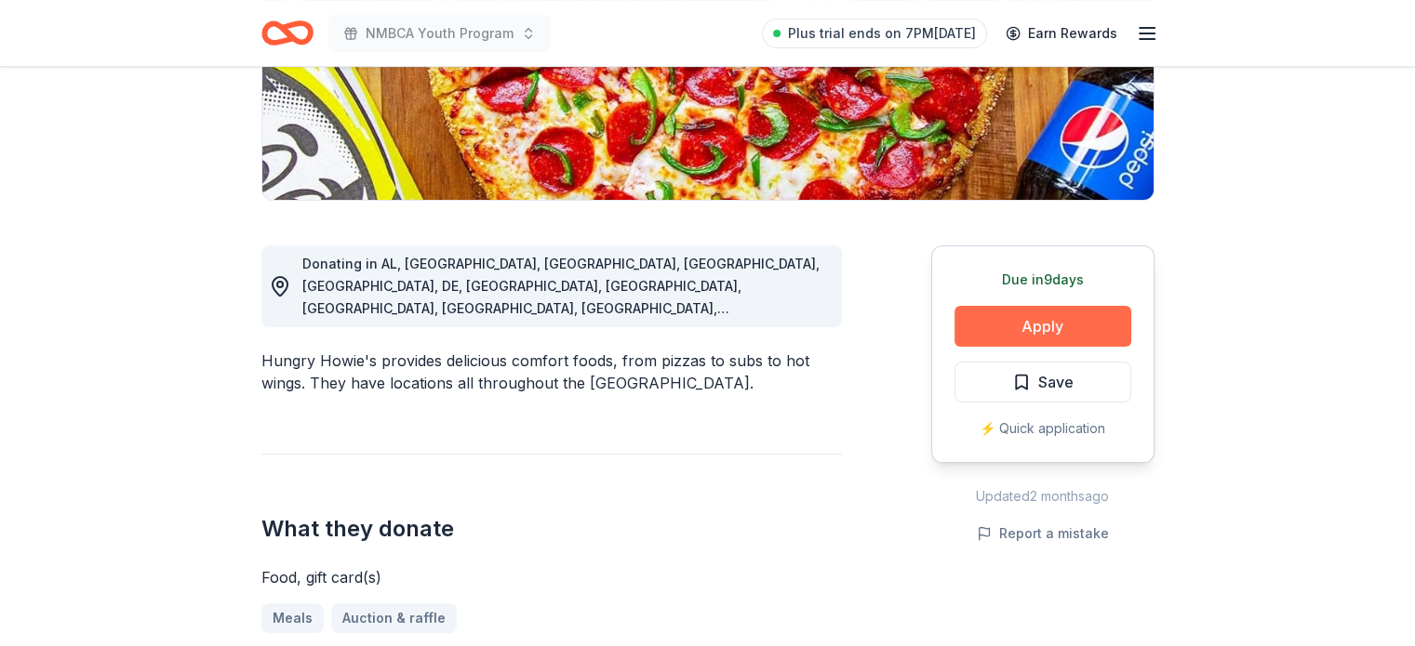
click at [1056, 323] on button "Apply" at bounding box center [1042, 326] width 177 height 41
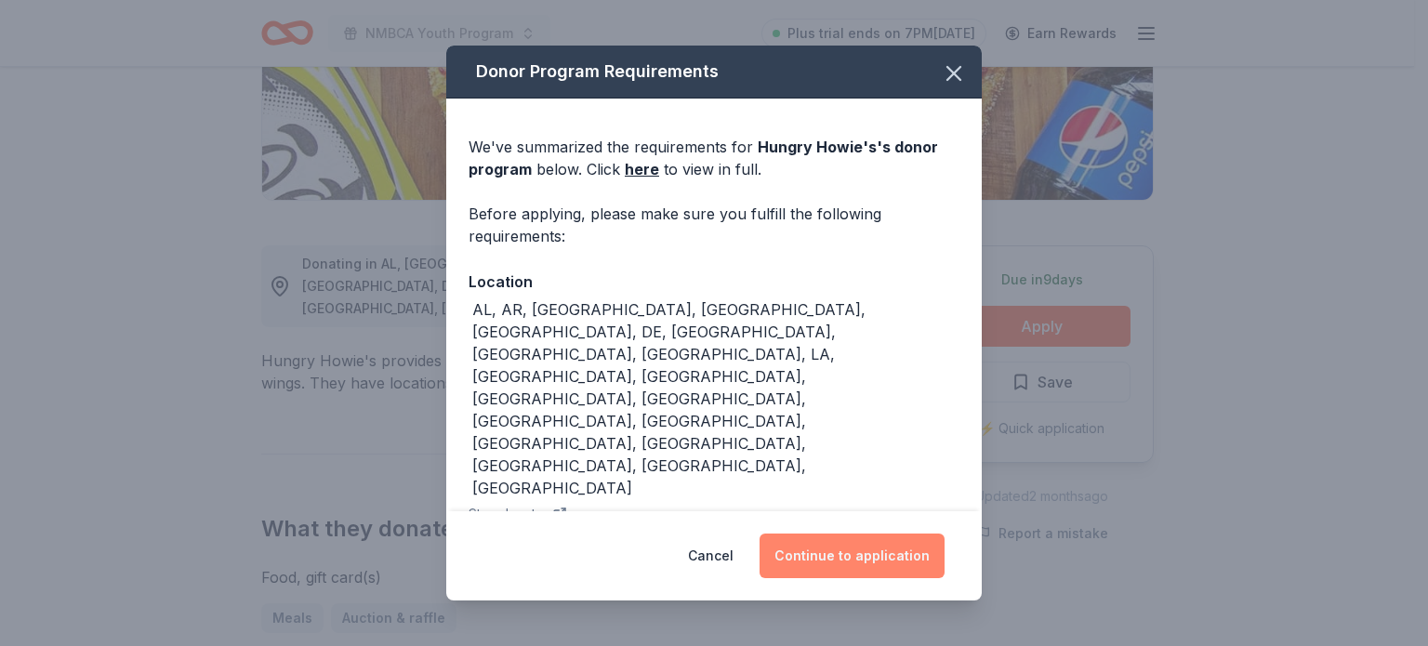
click at [870, 554] on button "Continue to application" at bounding box center [852, 556] width 185 height 45
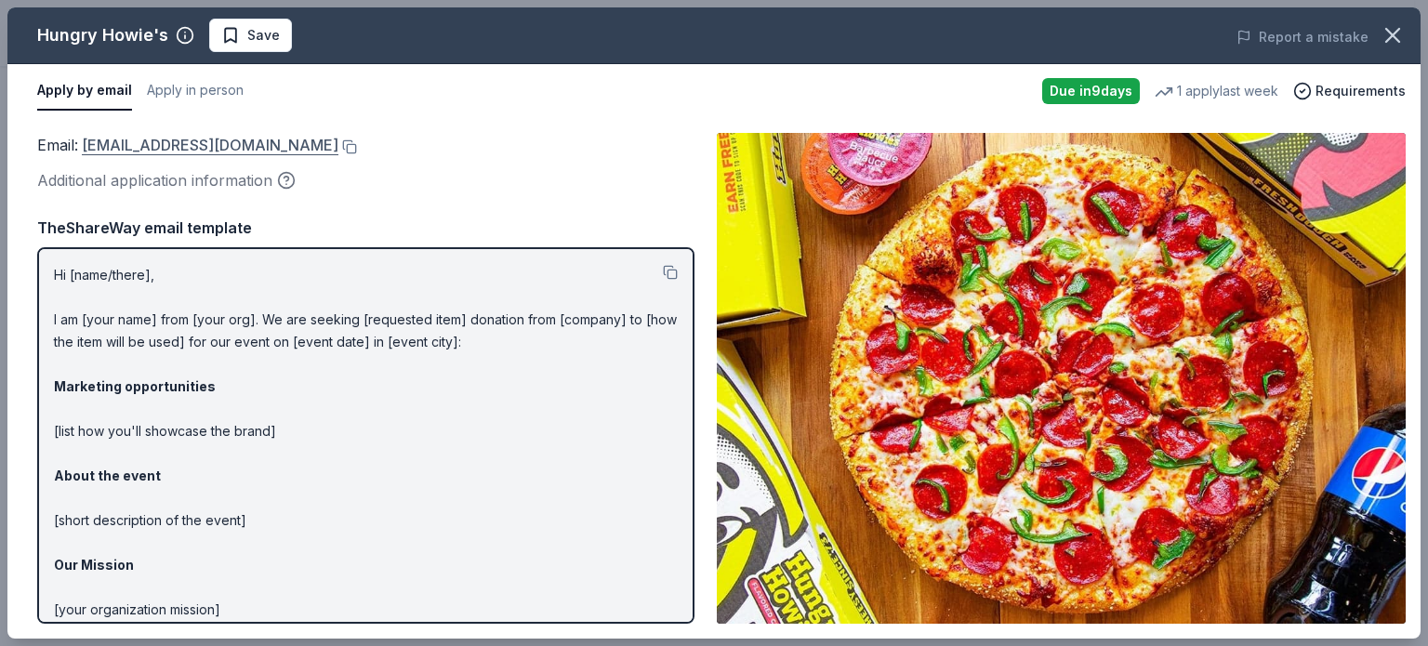
click at [203, 141] on link "community@hungryhowies.com" at bounding box center [210, 145] width 257 height 24
click at [339, 141] on button at bounding box center [348, 146] width 19 height 15
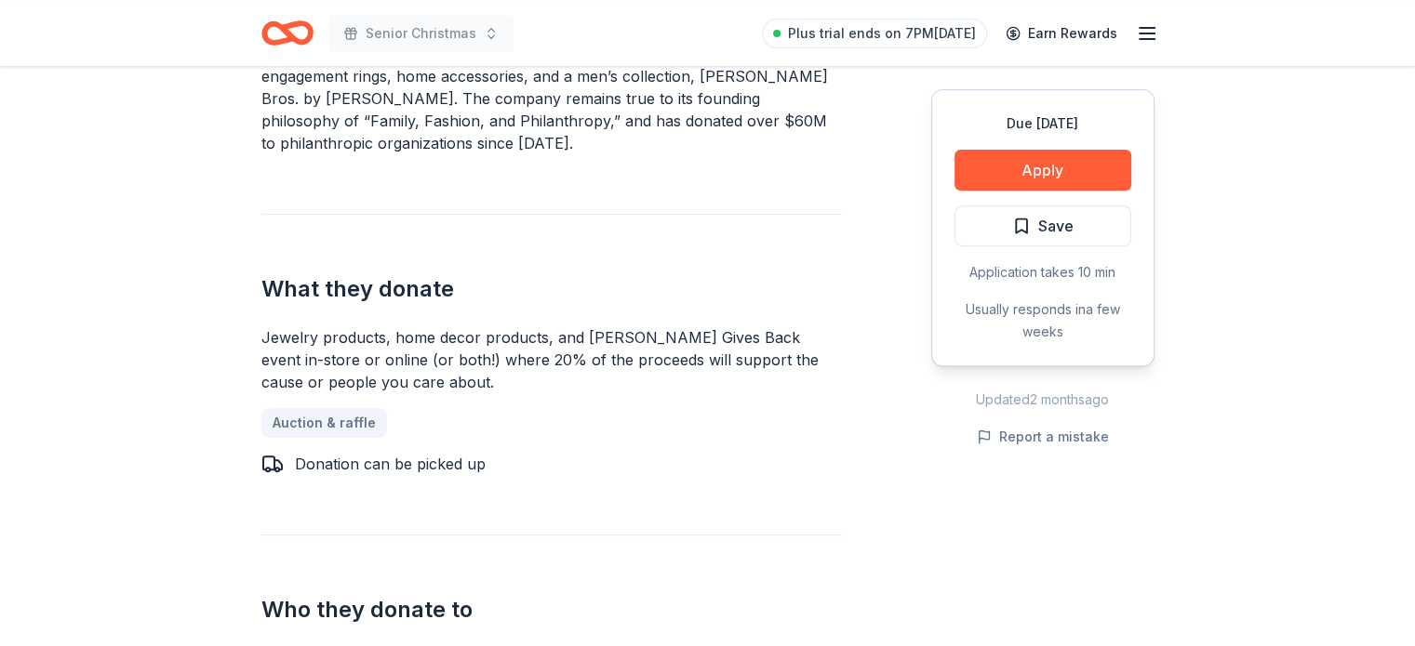
scroll to position [551, 0]
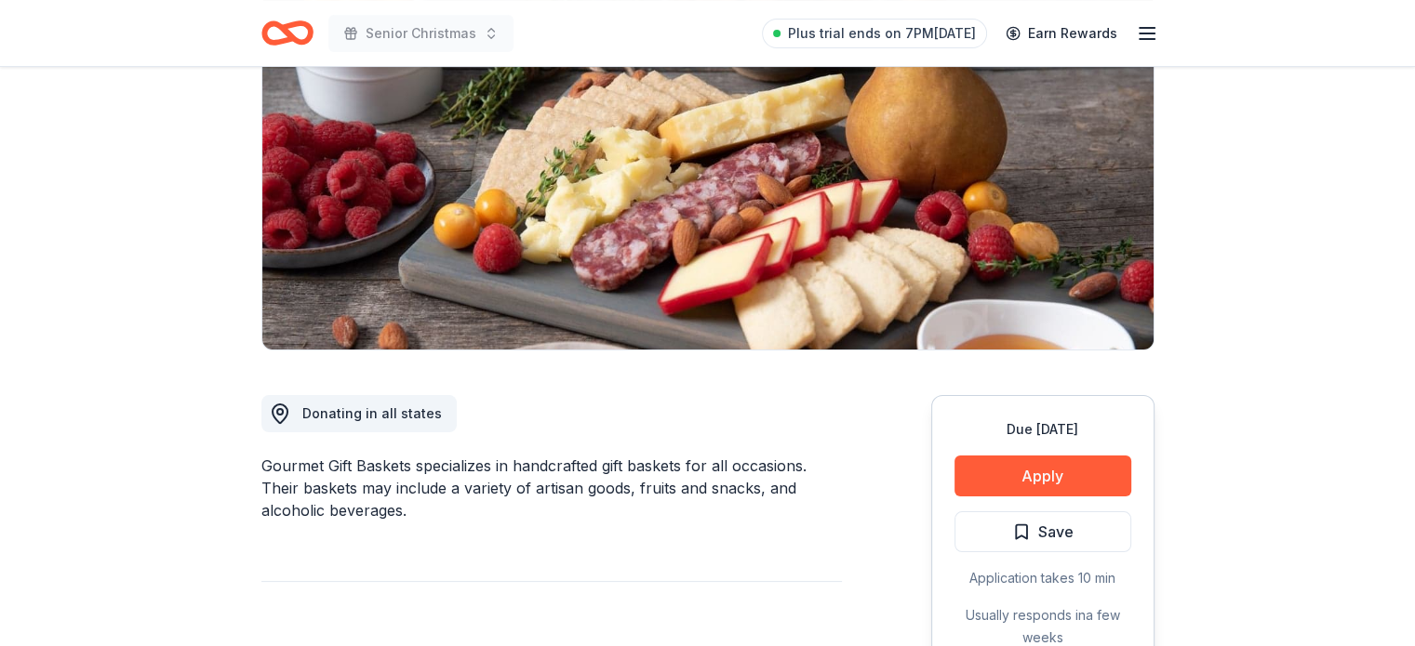
scroll to position [146, 0]
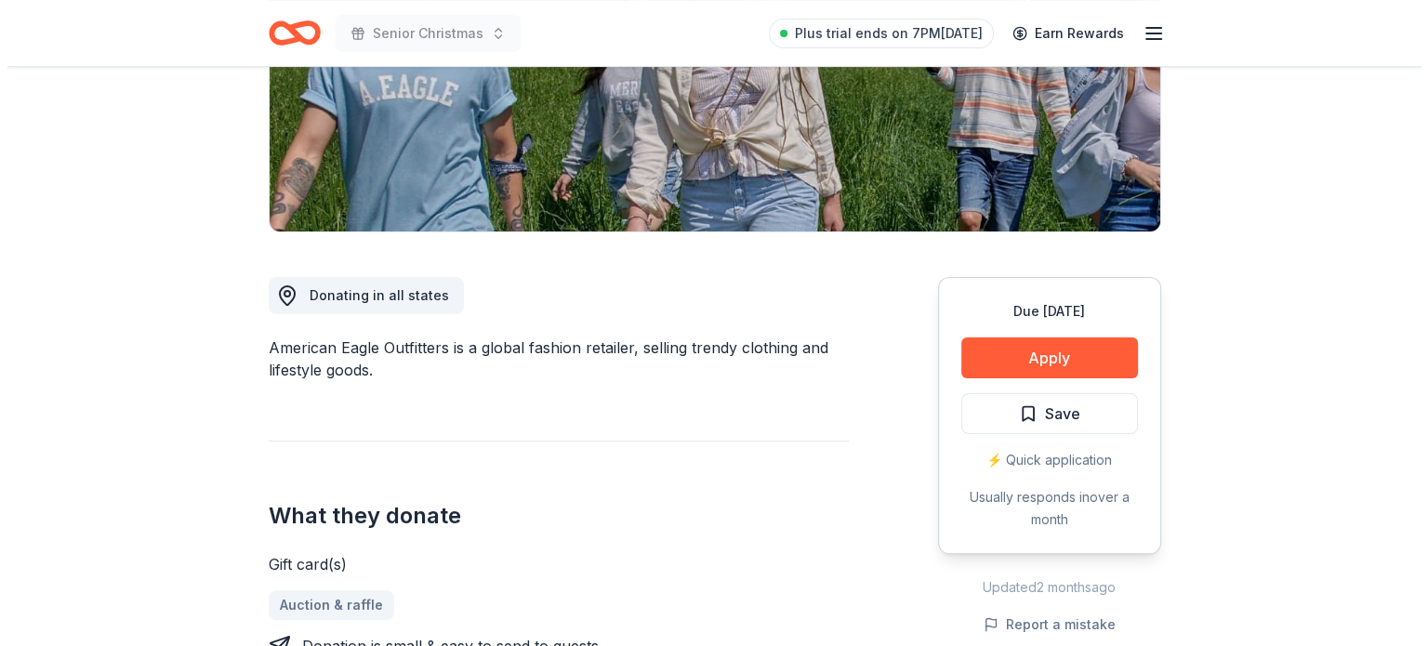
scroll to position [314, 0]
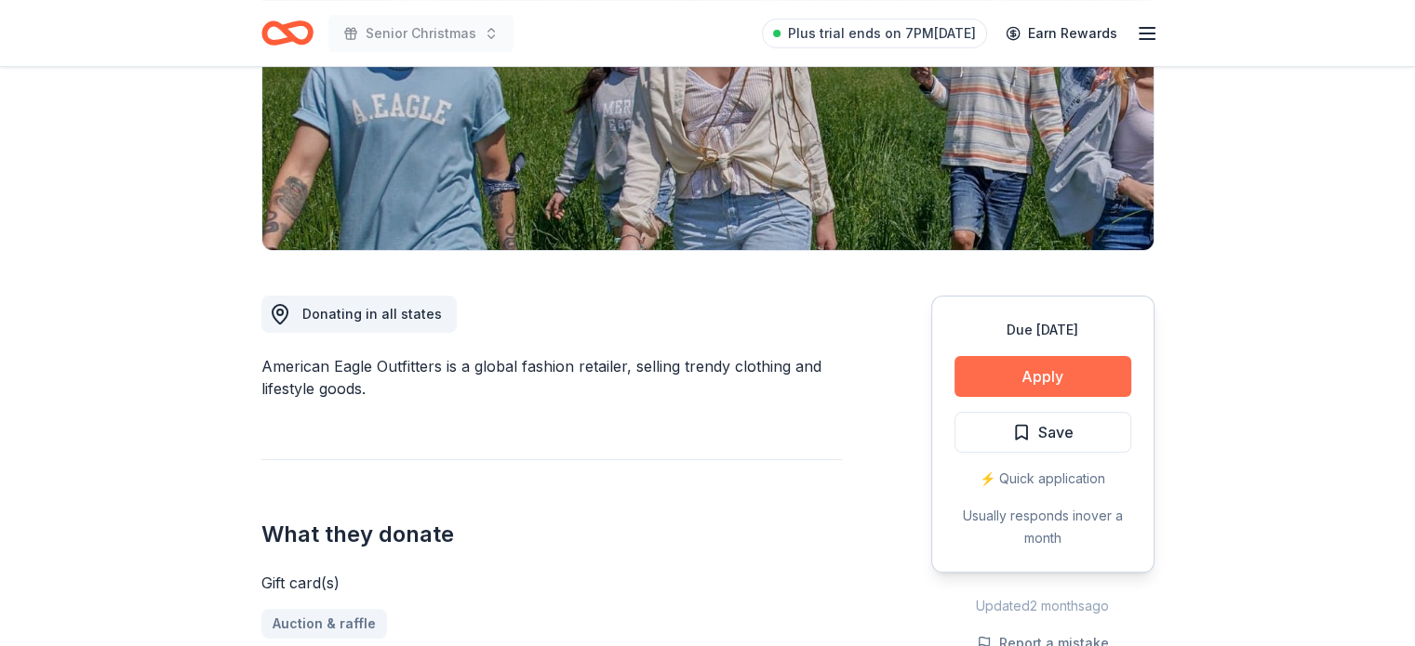
click at [1055, 372] on button "Apply" at bounding box center [1042, 376] width 177 height 41
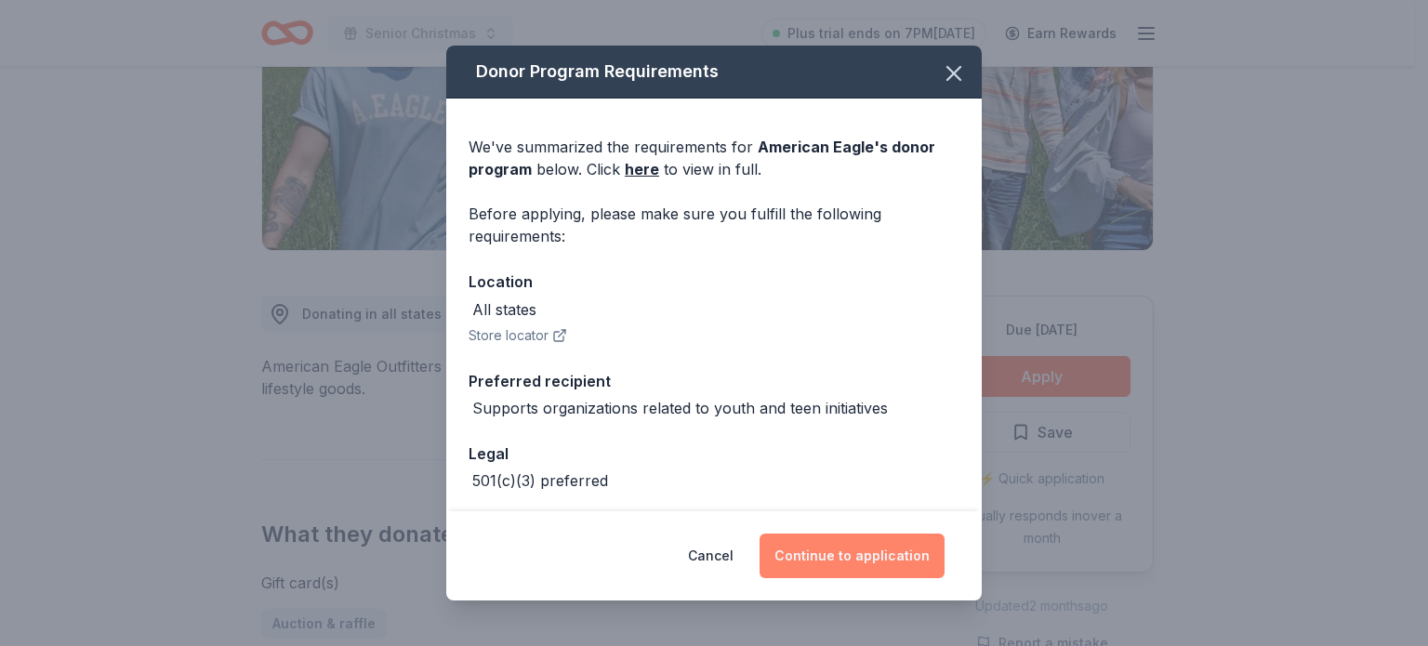
click at [818, 551] on button "Continue to application" at bounding box center [852, 556] width 185 height 45
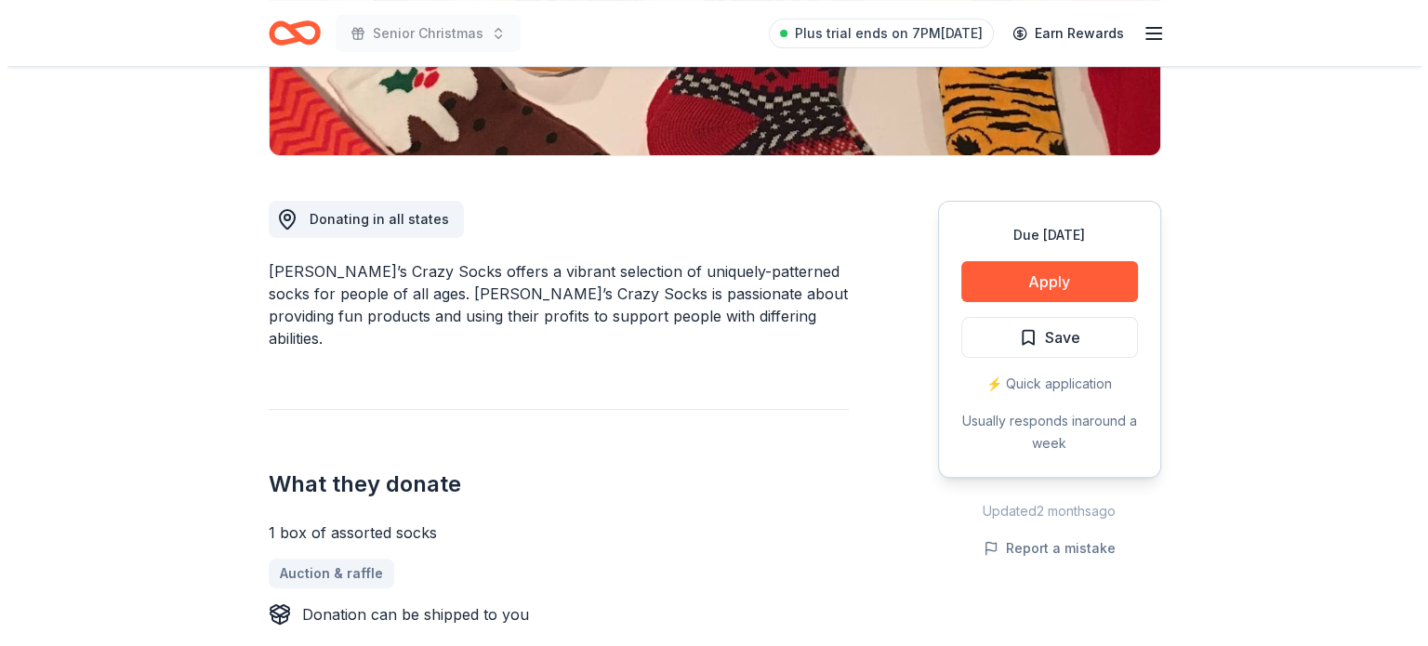
scroll to position [420, 0]
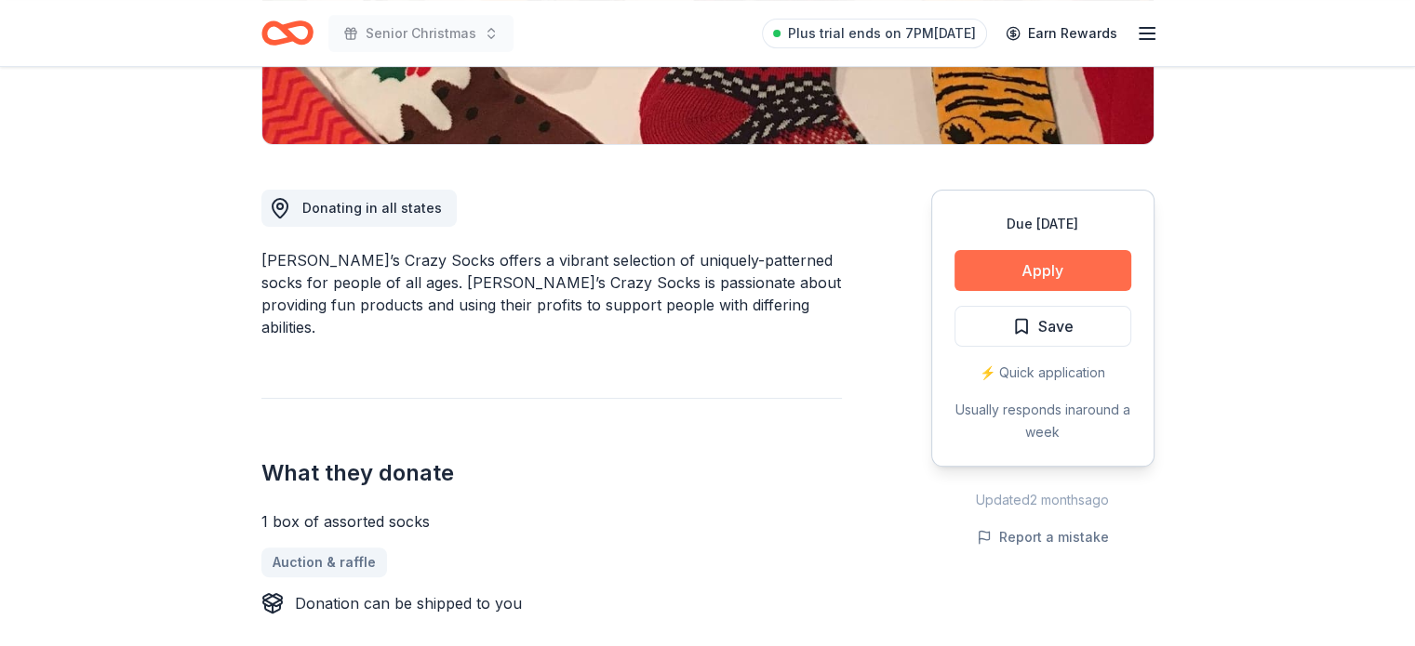
click at [1028, 260] on button "Apply" at bounding box center [1042, 270] width 177 height 41
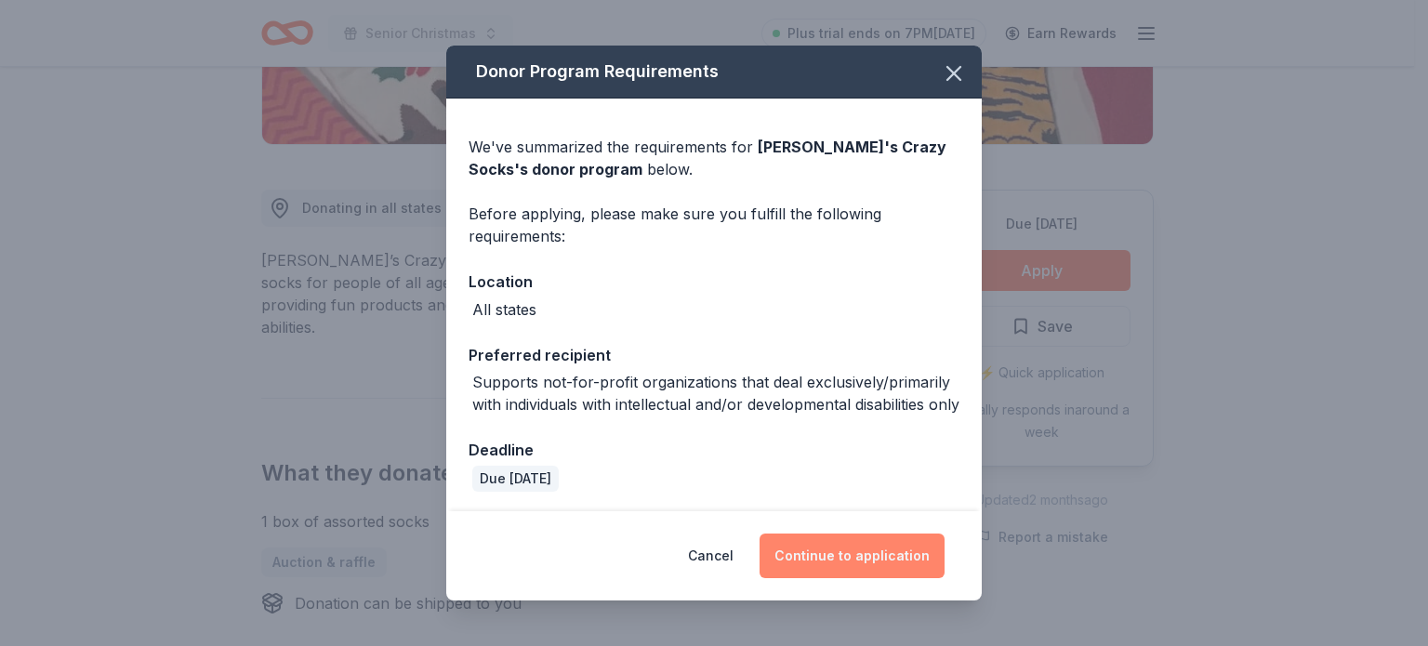
click at [841, 550] on button "Continue to application" at bounding box center [852, 556] width 185 height 45
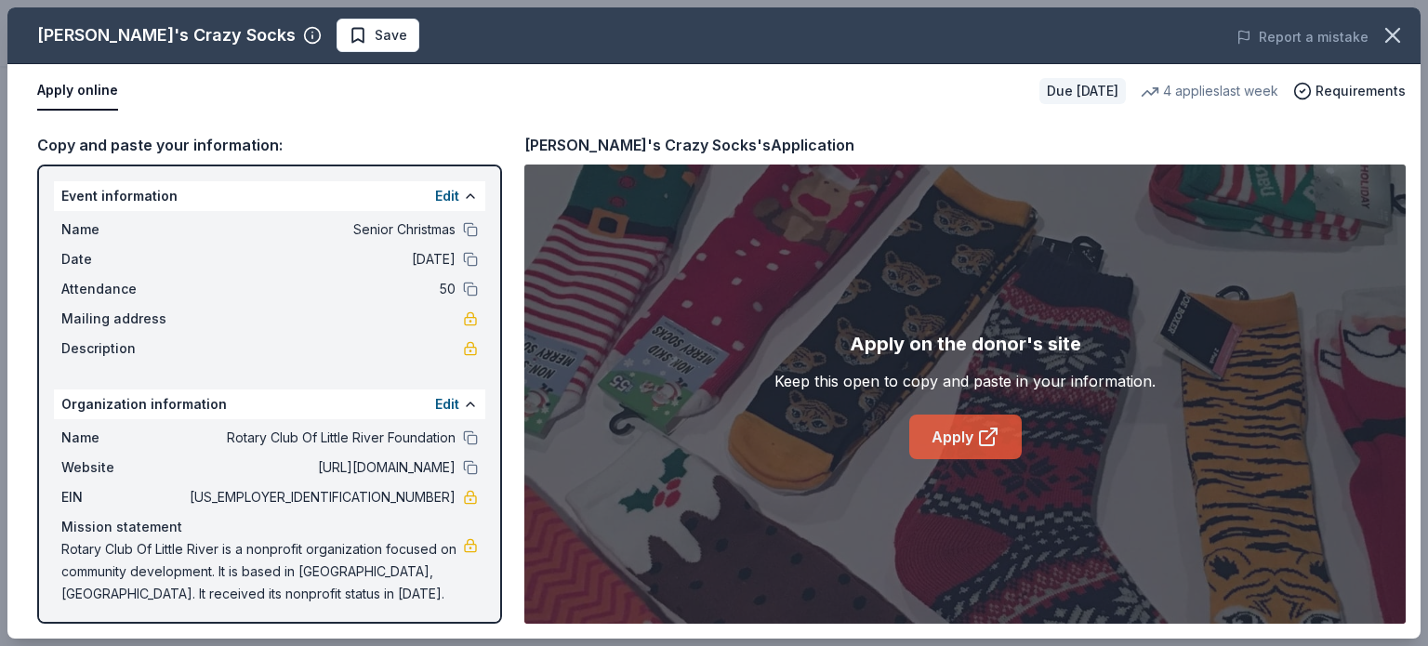
click at [971, 432] on link "Apply" at bounding box center [966, 437] width 113 height 45
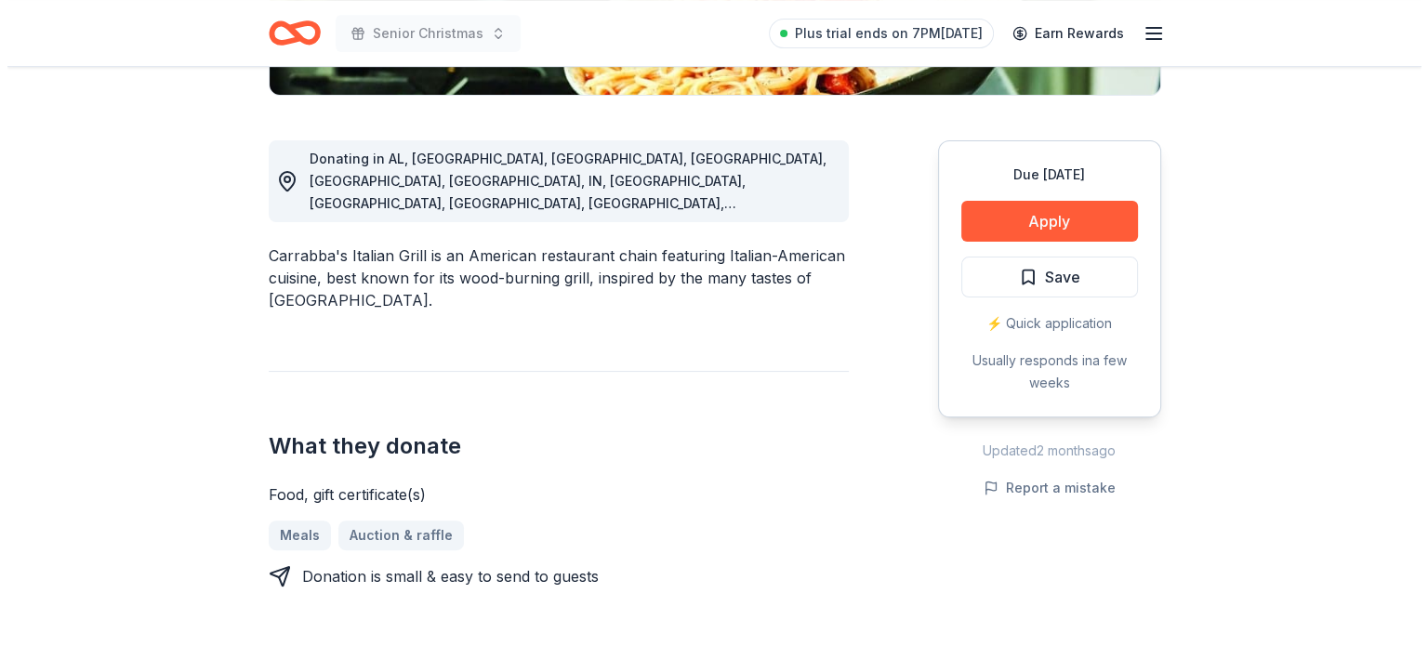
scroll to position [484, 0]
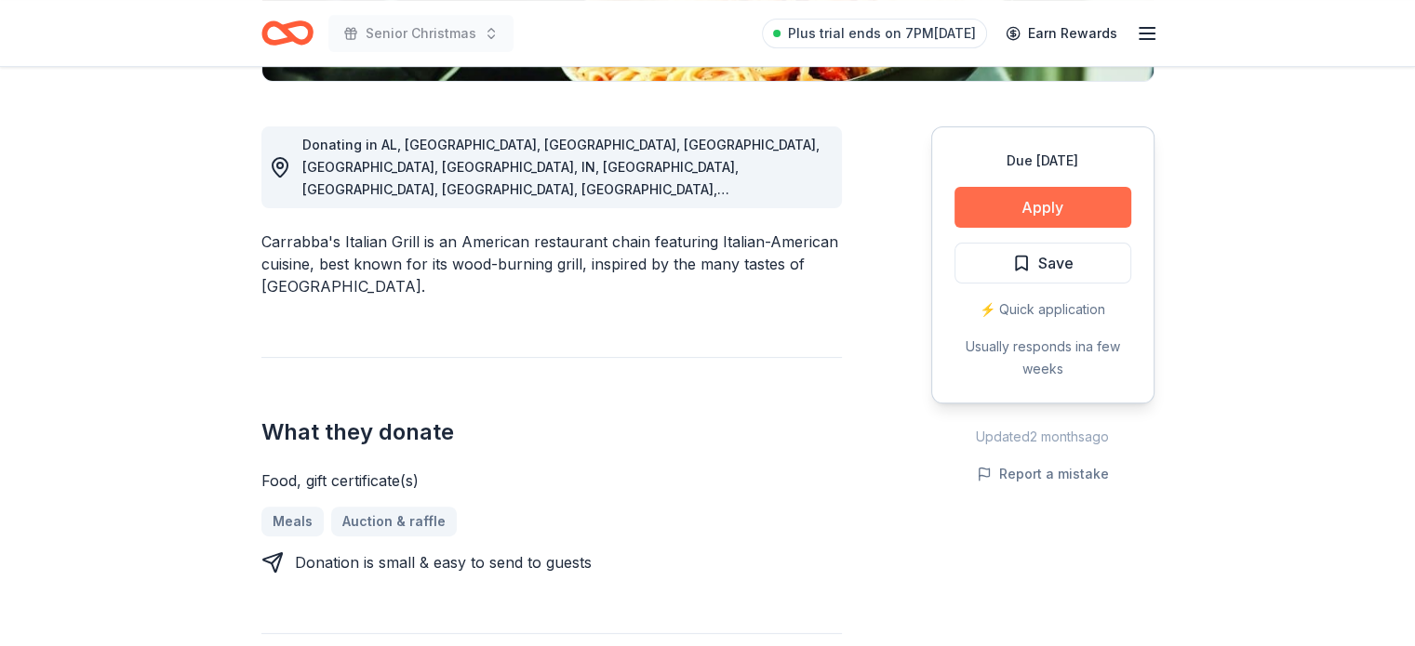
click at [1042, 211] on button "Apply" at bounding box center [1042, 207] width 177 height 41
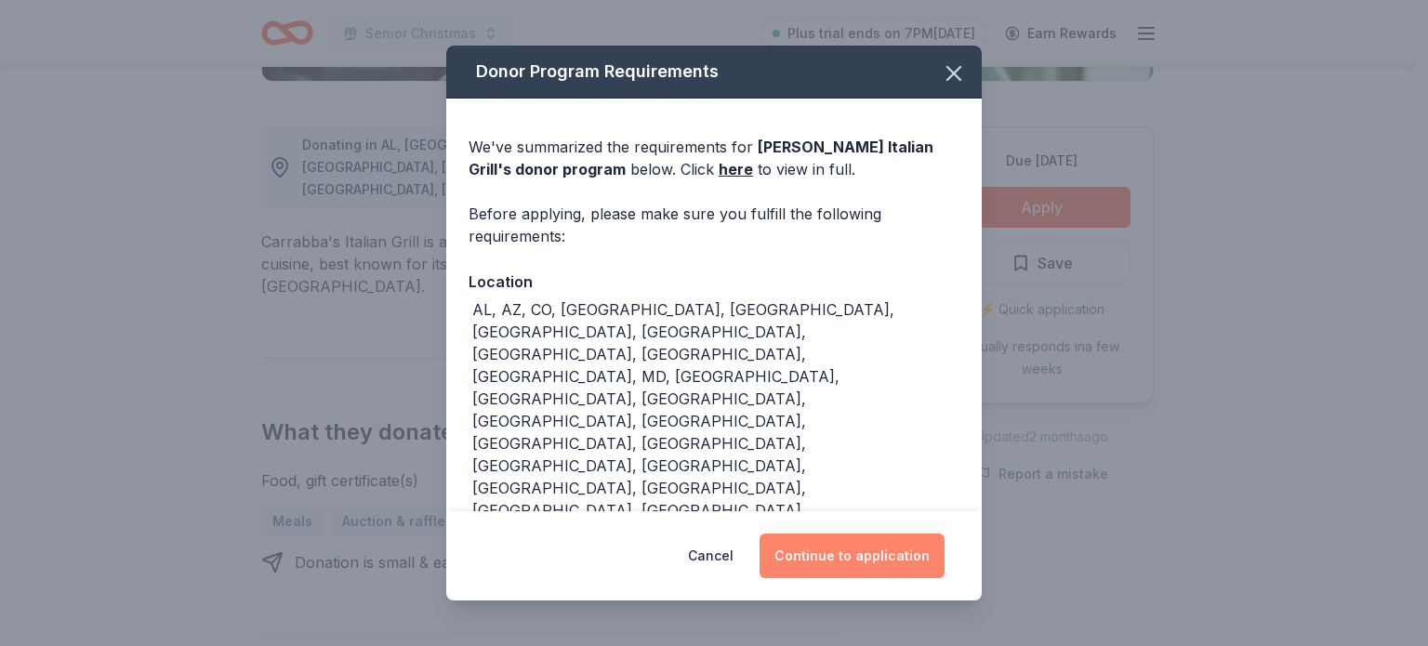
click at [867, 534] on button "Continue to application" at bounding box center [852, 556] width 185 height 45
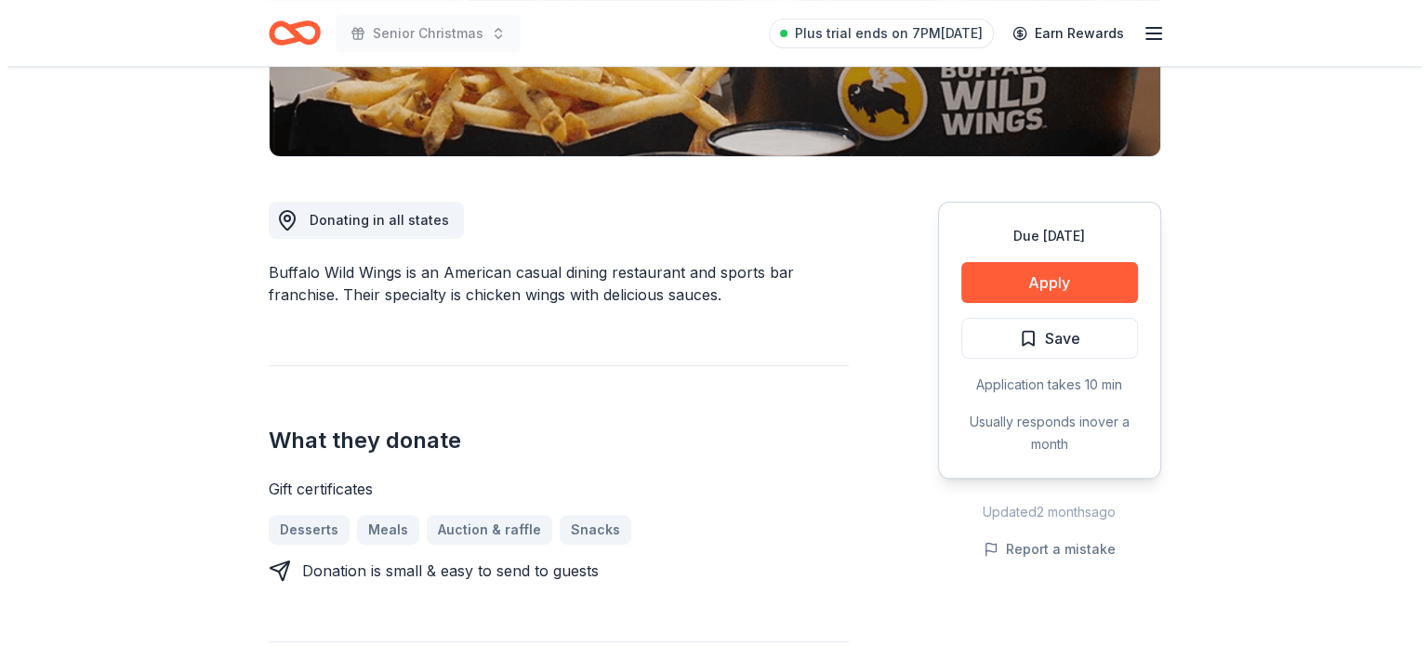
scroll to position [411, 0]
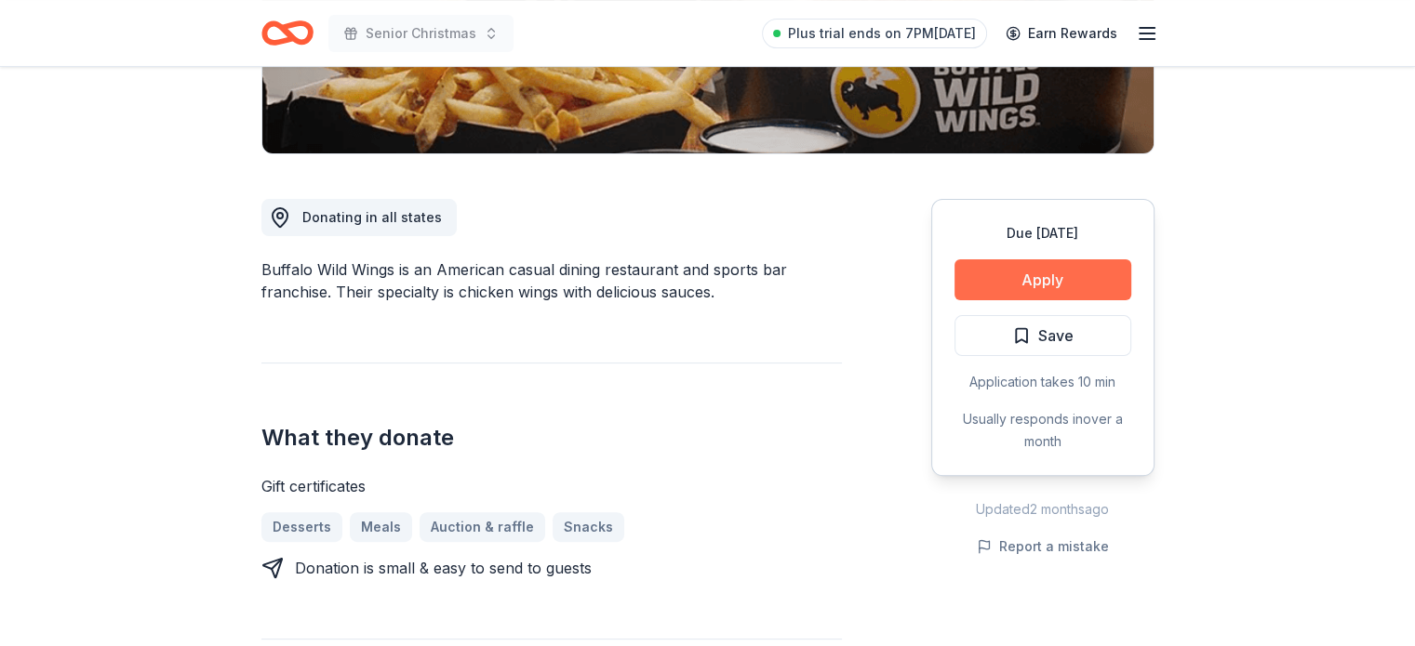
click at [1020, 276] on button "Apply" at bounding box center [1042, 279] width 177 height 41
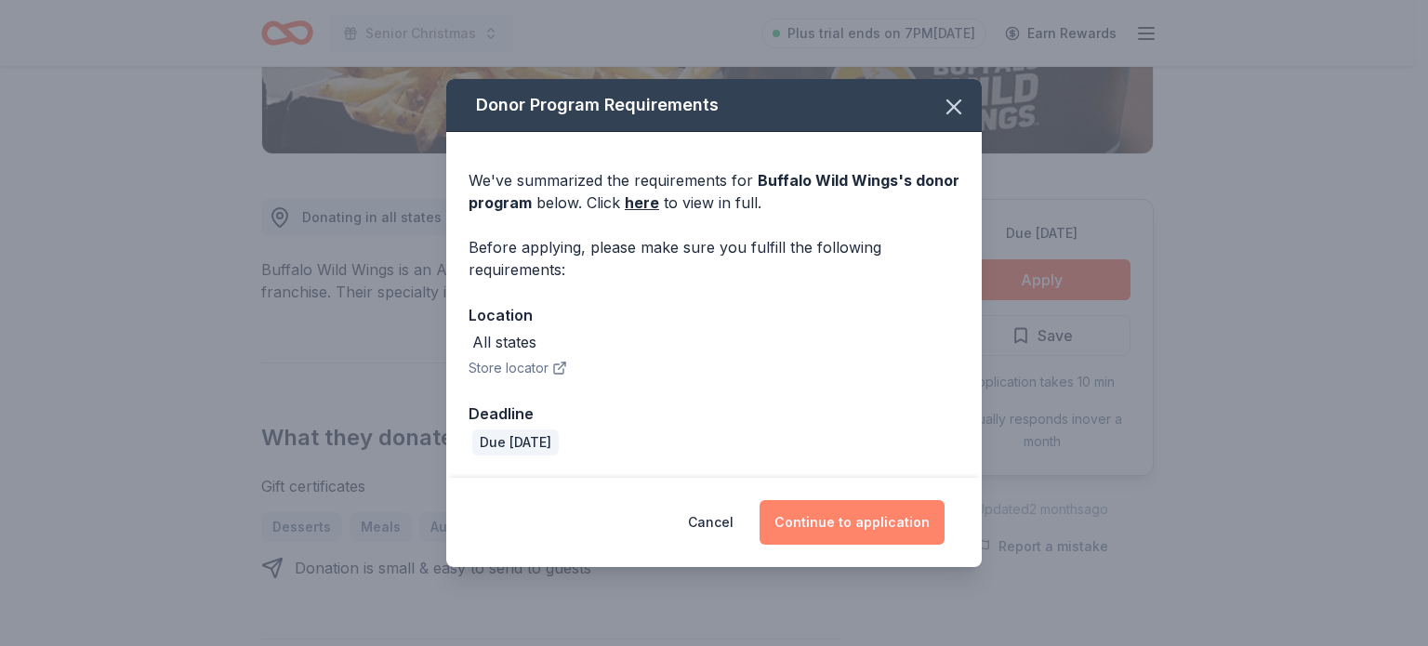
click at [827, 517] on button "Continue to application" at bounding box center [852, 522] width 185 height 45
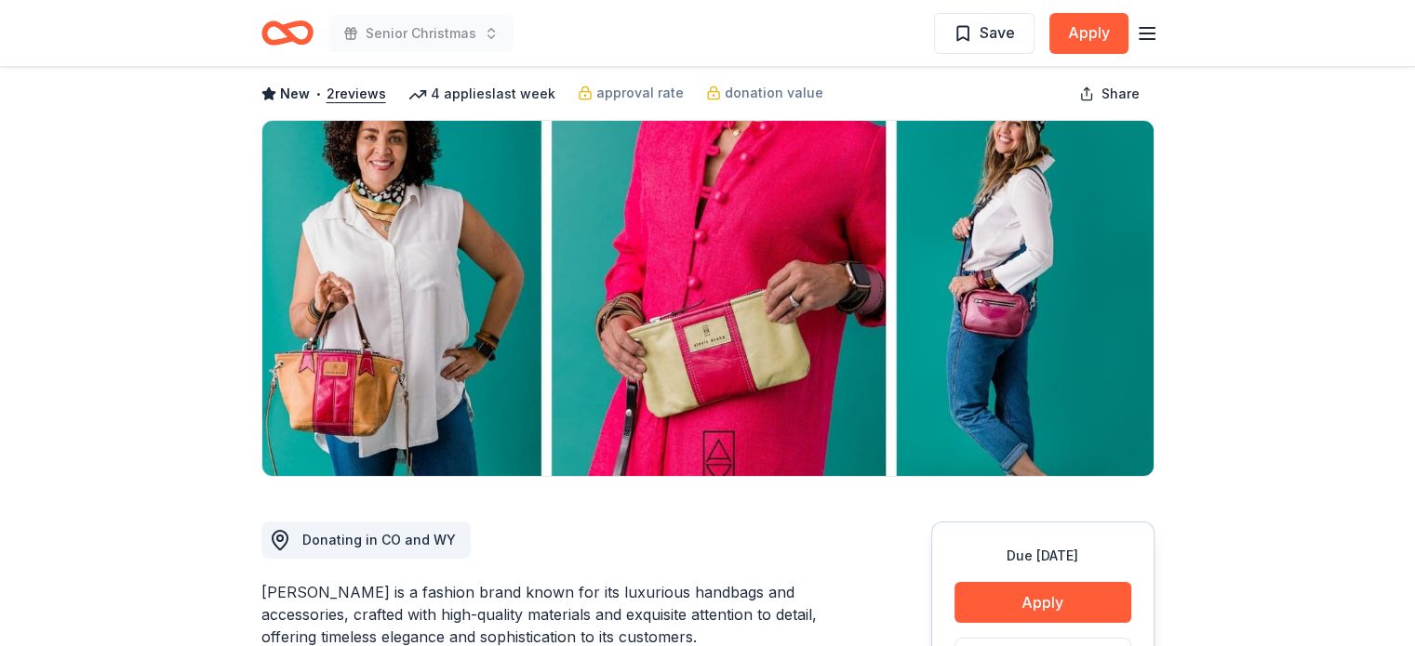
scroll to position [31, 0]
